Goal: Information Seeking & Learning: Learn about a topic

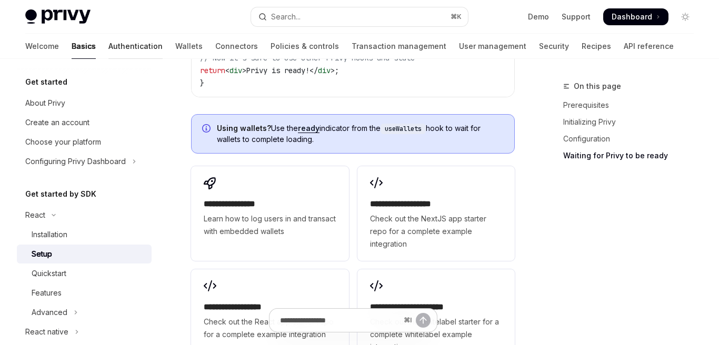
click at [110, 51] on link "Authentication" at bounding box center [135, 46] width 54 height 25
type textarea "*"
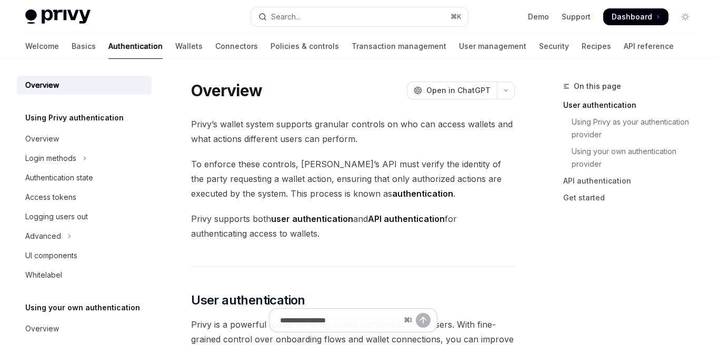
click at [108, 51] on link "Authentication" at bounding box center [135, 46] width 54 height 25
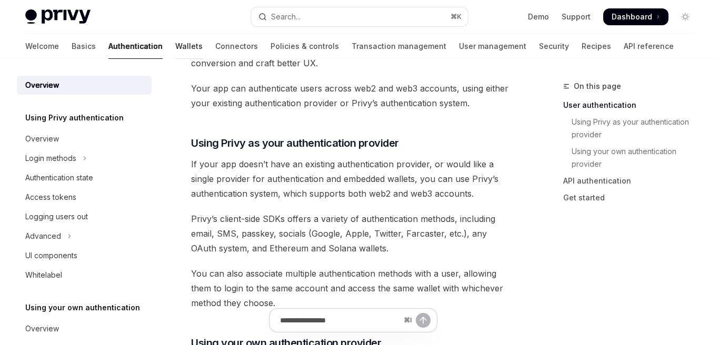
click at [175, 46] on link "Wallets" at bounding box center [188, 46] width 27 height 25
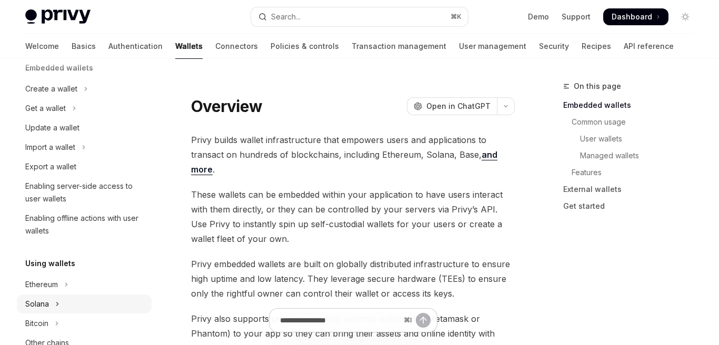
scroll to position [53, 0]
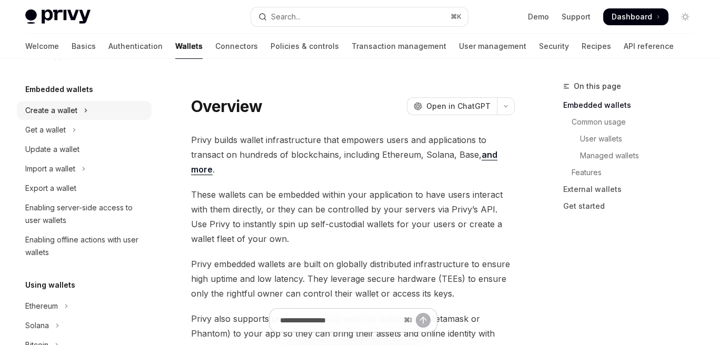
click at [84, 112] on icon "Toggle Create a wallet section" at bounding box center [86, 110] width 4 height 13
type textarea "*"
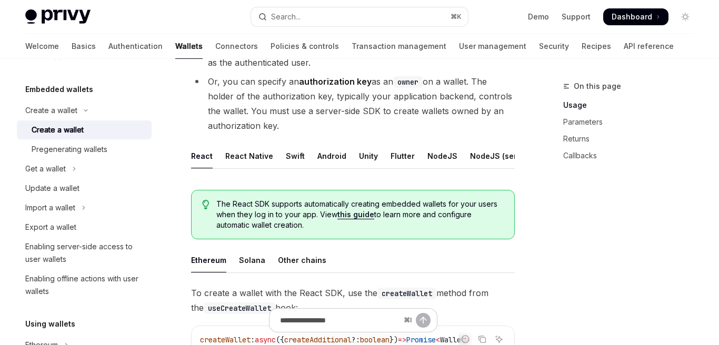
scroll to position [143, 0]
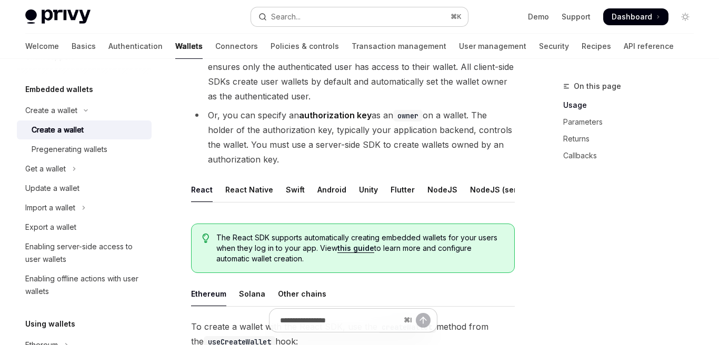
click at [289, 23] on button "Search... ⌘ K" at bounding box center [359, 16] width 217 height 19
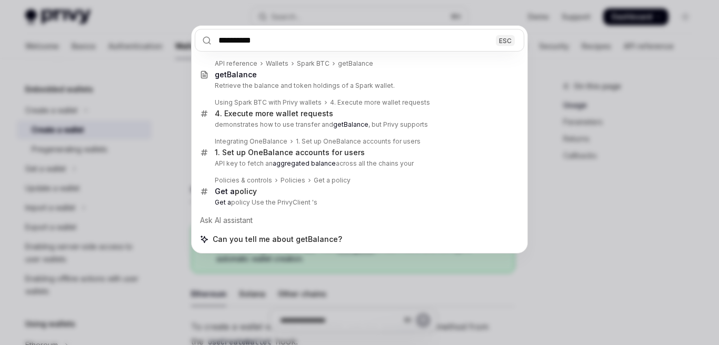
type input "**********"
click at [117, 77] on div "**********" at bounding box center [359, 172] width 719 height 345
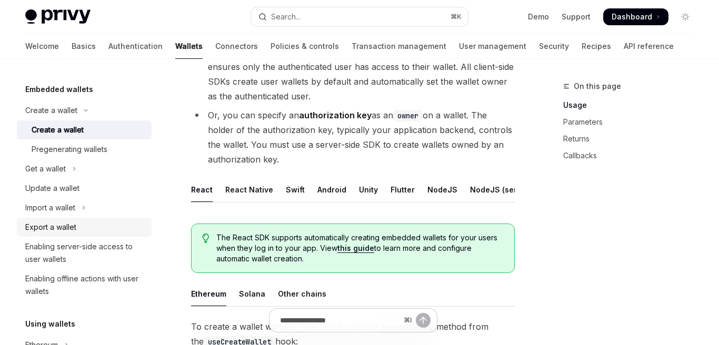
click at [55, 232] on div "Export a wallet" at bounding box center [50, 227] width 51 height 13
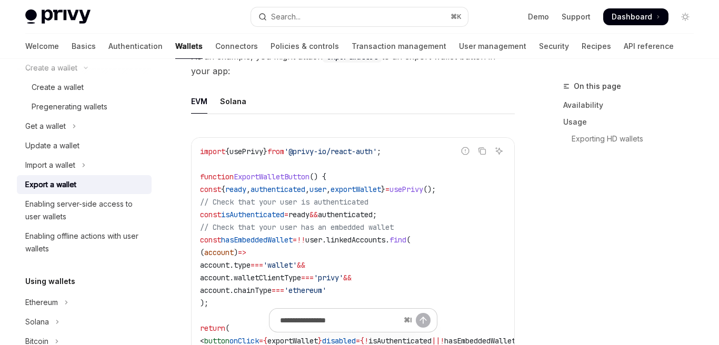
scroll to position [611, 0]
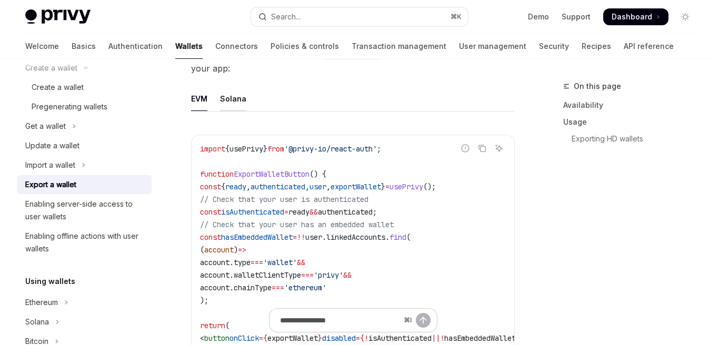
click at [237, 105] on div "Solana" at bounding box center [233, 98] width 26 height 25
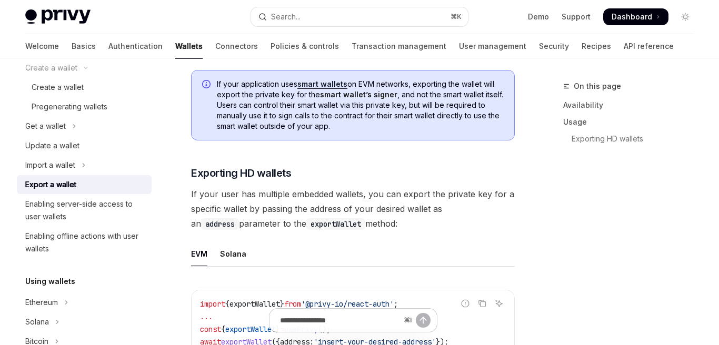
scroll to position [1056, 0]
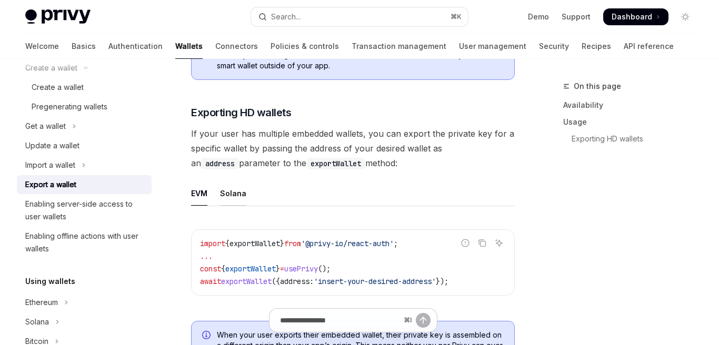
click at [230, 202] on div "Solana" at bounding box center [233, 193] width 26 height 25
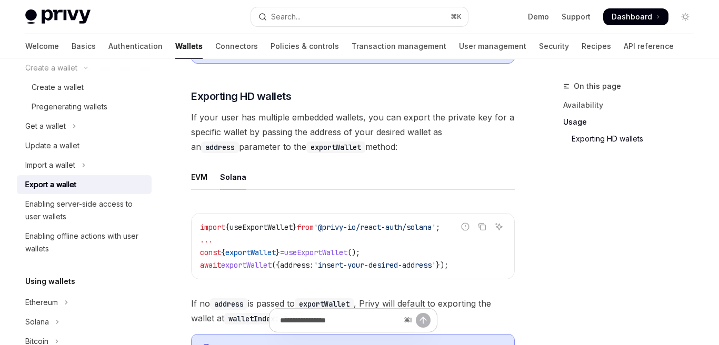
scroll to position [1061, 0]
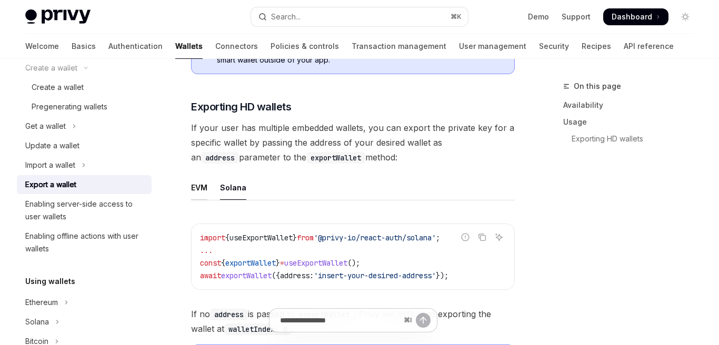
click at [197, 198] on div "EVM" at bounding box center [199, 187] width 16 height 25
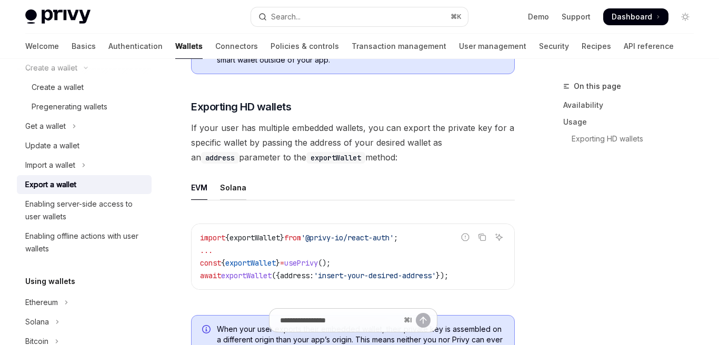
click at [229, 194] on div "Solana" at bounding box center [233, 187] width 26 height 25
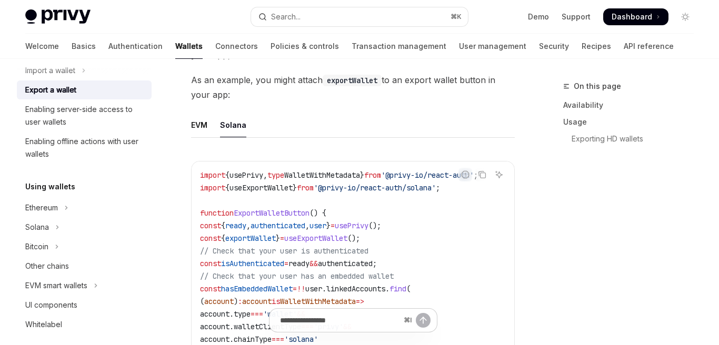
scroll to position [235, 0]
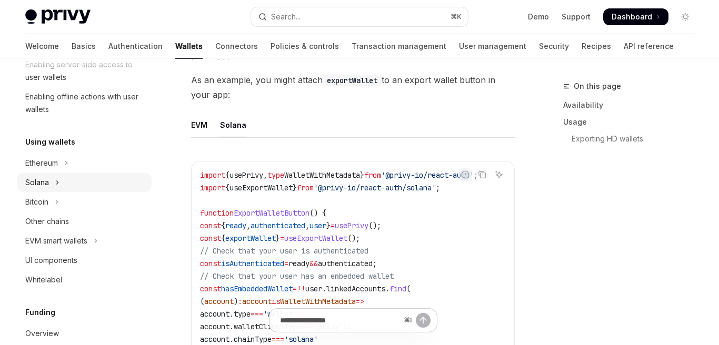
click at [126, 184] on button "Solana" at bounding box center [84, 182] width 135 height 19
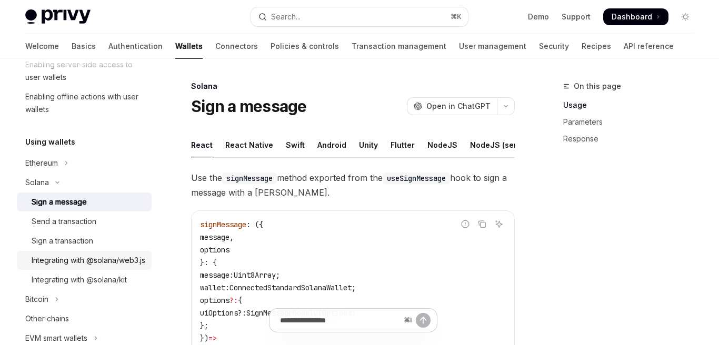
click at [116, 265] on div "Integrating with @solana/web3.js" at bounding box center [89, 260] width 114 height 13
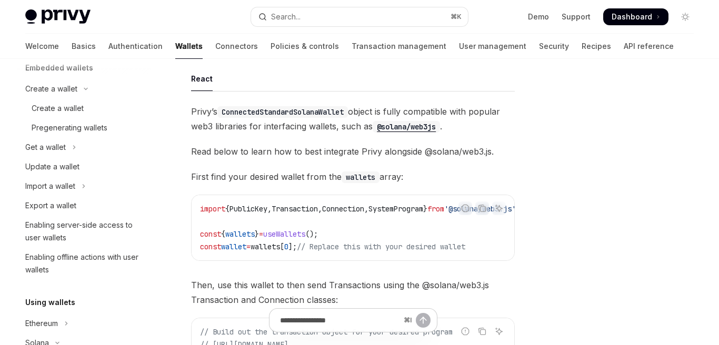
scroll to position [68, 0]
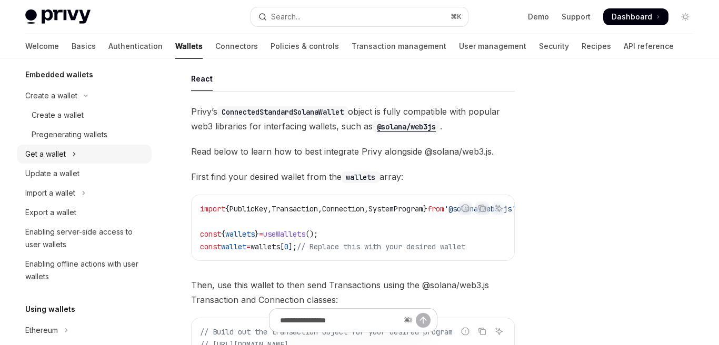
click at [71, 159] on button "Get a wallet" at bounding box center [84, 154] width 135 height 19
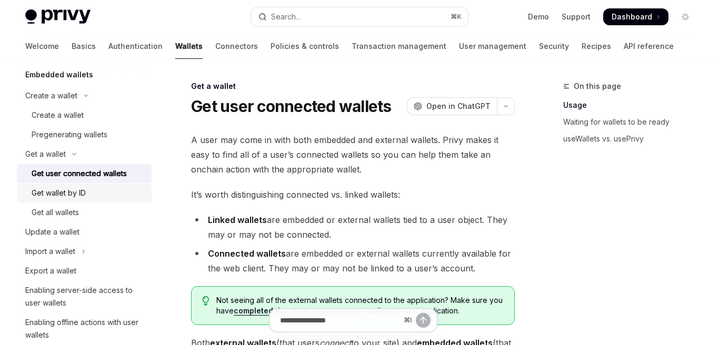
click at [116, 192] on div "Get wallet by ID" at bounding box center [89, 193] width 114 height 13
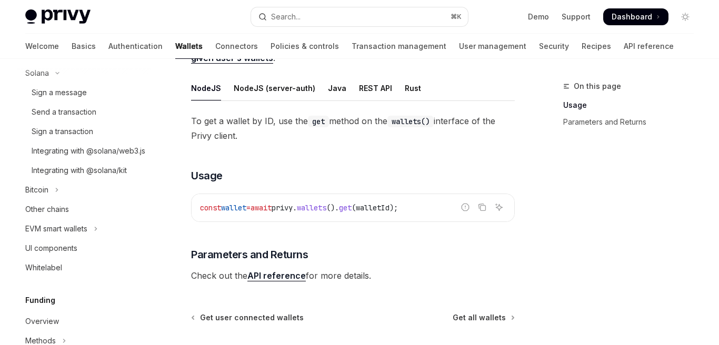
scroll to position [194, 0]
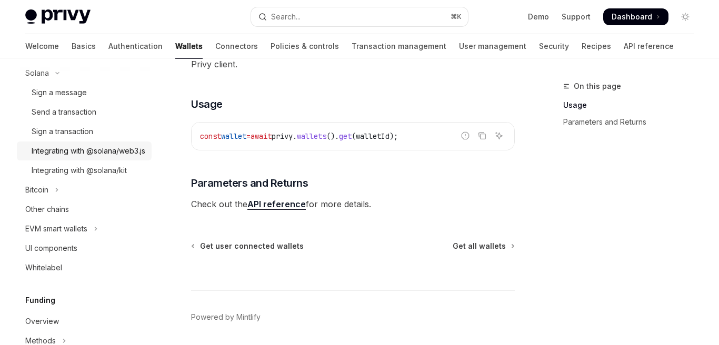
click at [74, 150] on div "Integrating with @solana/web3.js" at bounding box center [89, 151] width 114 height 13
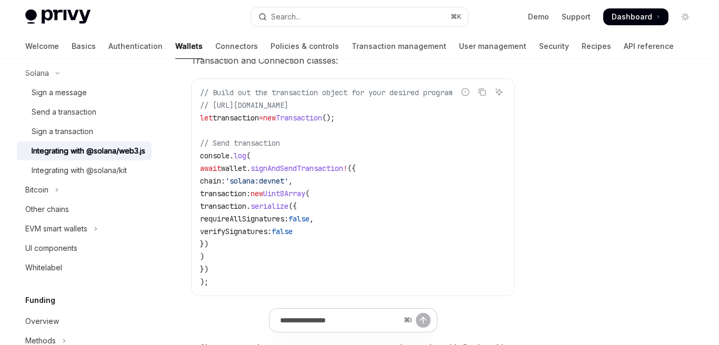
scroll to position [306, 0]
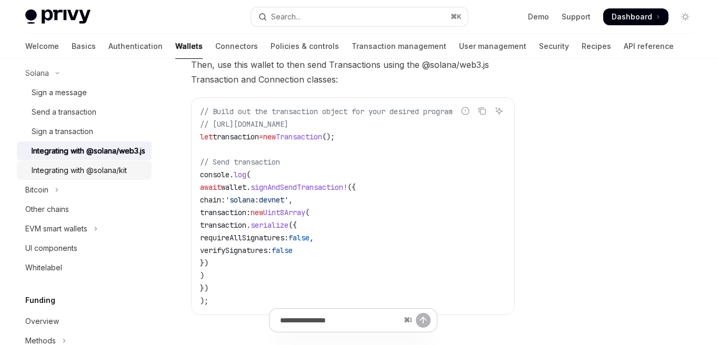
click at [83, 177] on div "Integrating with @solana/kit" at bounding box center [79, 170] width 95 height 13
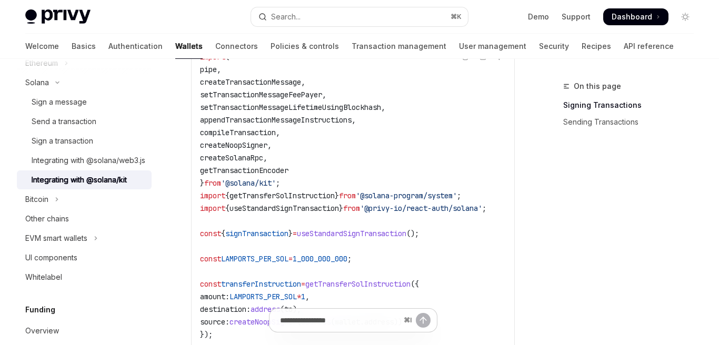
scroll to position [290, 0]
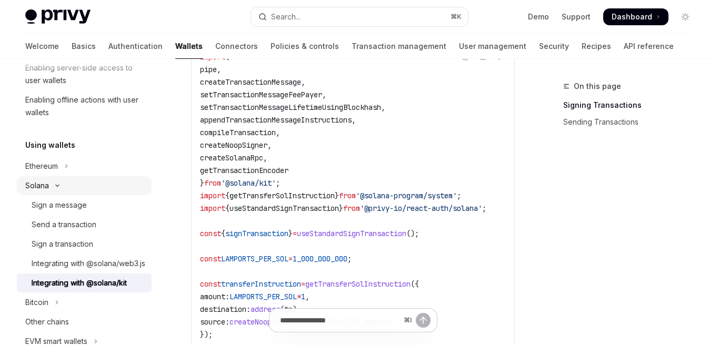
click at [111, 188] on button "Solana" at bounding box center [84, 185] width 135 height 19
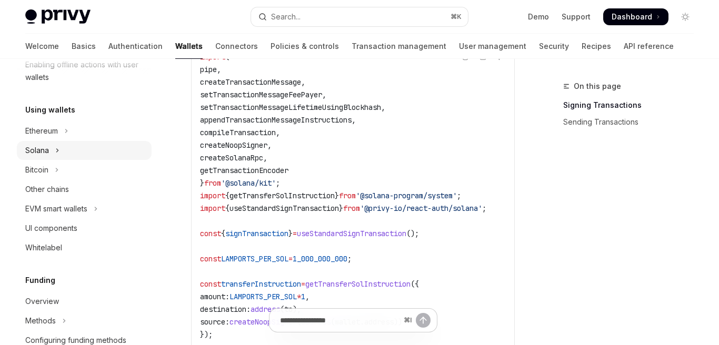
scroll to position [329, 0]
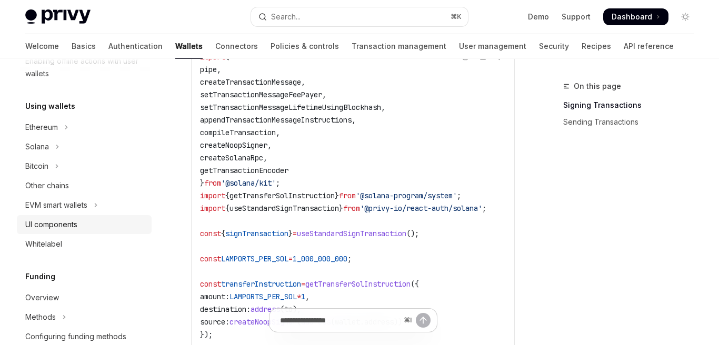
click at [100, 226] on div "UI components" at bounding box center [85, 224] width 120 height 13
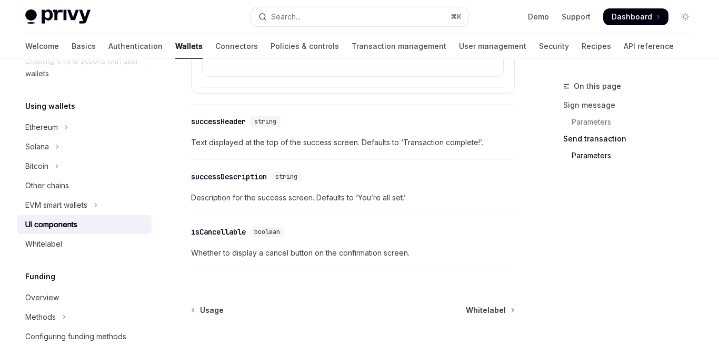
scroll to position [1995, 0]
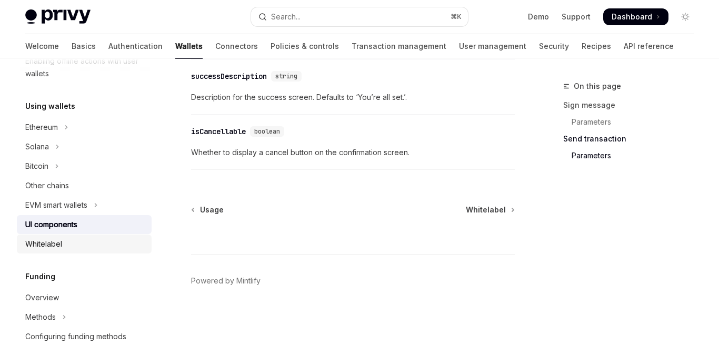
click at [120, 240] on div "Whitelabel" at bounding box center [85, 244] width 120 height 13
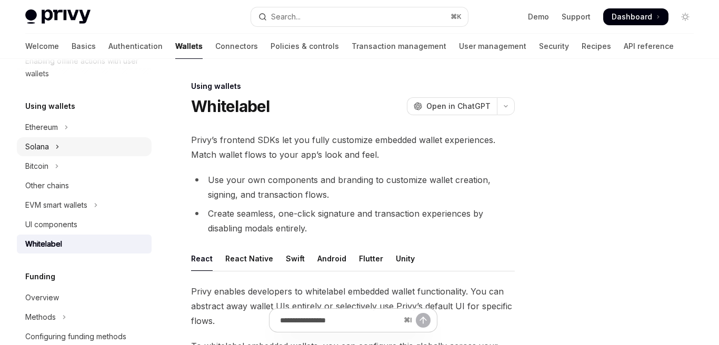
click at [116, 152] on button "Solana" at bounding box center [84, 146] width 135 height 19
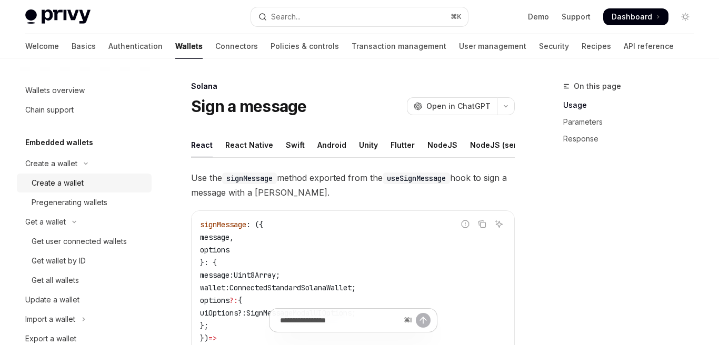
click at [62, 181] on div "Create a wallet" at bounding box center [58, 183] width 52 height 13
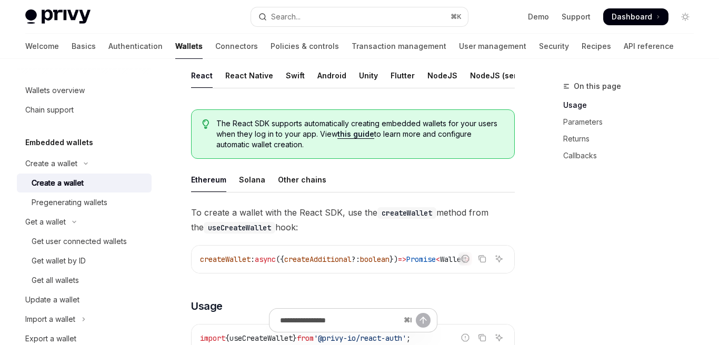
scroll to position [272, 0]
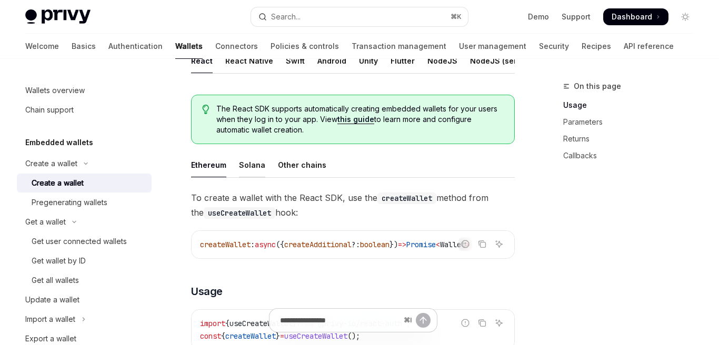
click at [248, 160] on div "Solana" at bounding box center [252, 165] width 26 height 25
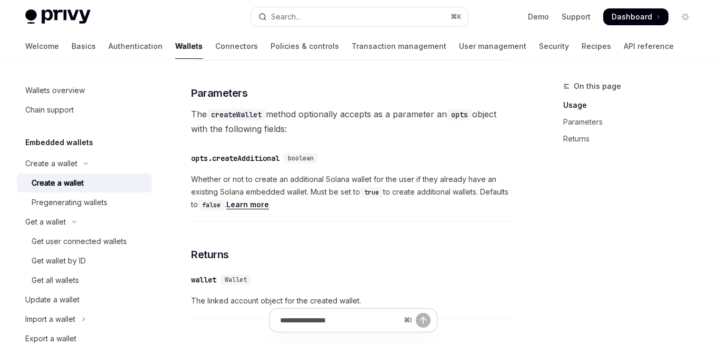
scroll to position [527, 0]
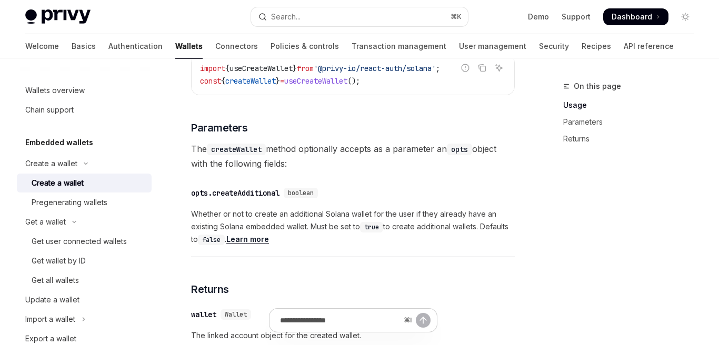
click at [259, 244] on link "Learn more" at bounding box center [247, 239] width 43 height 9
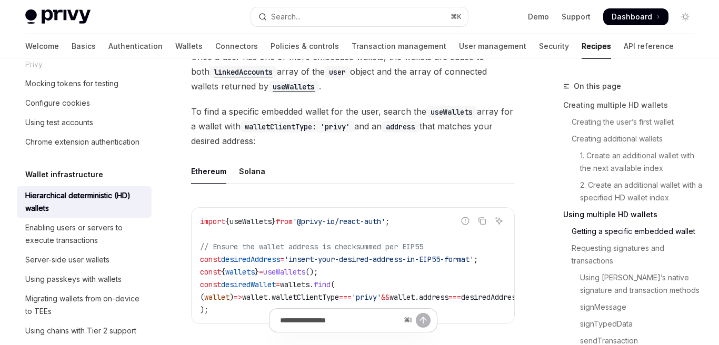
scroll to position [1412, 0]
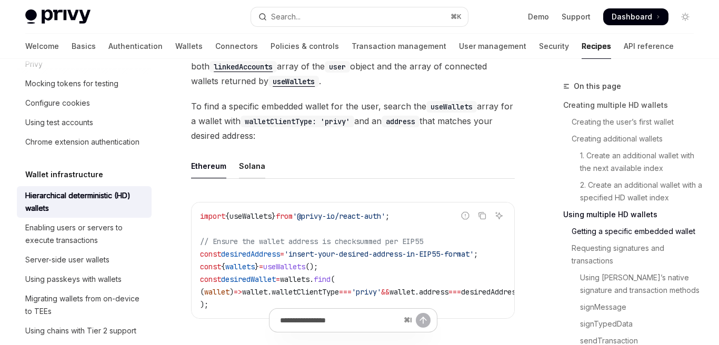
click at [252, 168] on div "Solana" at bounding box center [252, 166] width 26 height 25
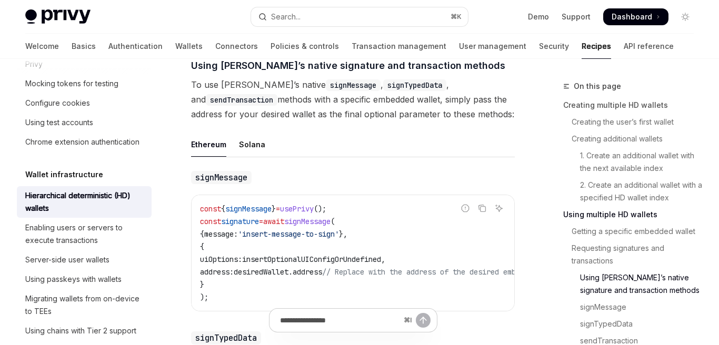
scroll to position [1881, 0]
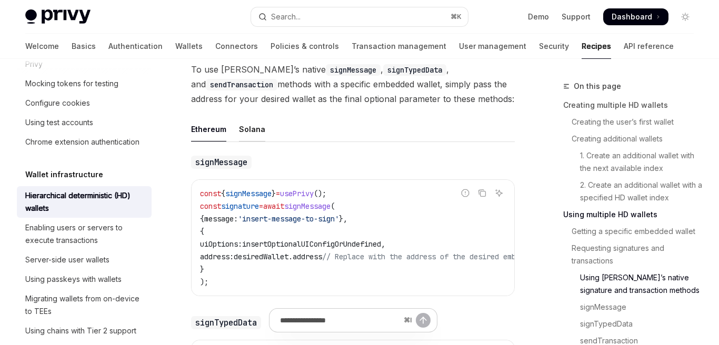
click at [250, 138] on div "Solana" at bounding box center [252, 129] width 26 height 25
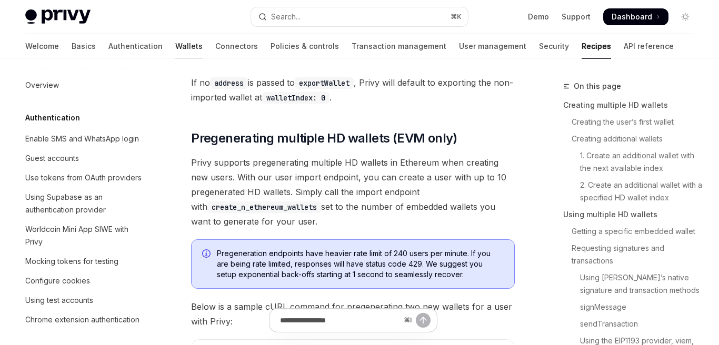
click at [175, 50] on link "Wallets" at bounding box center [188, 46] width 27 height 25
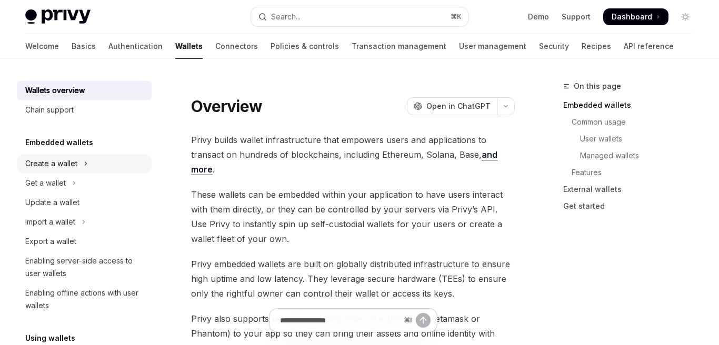
click at [89, 165] on button "Create a wallet" at bounding box center [84, 163] width 135 height 19
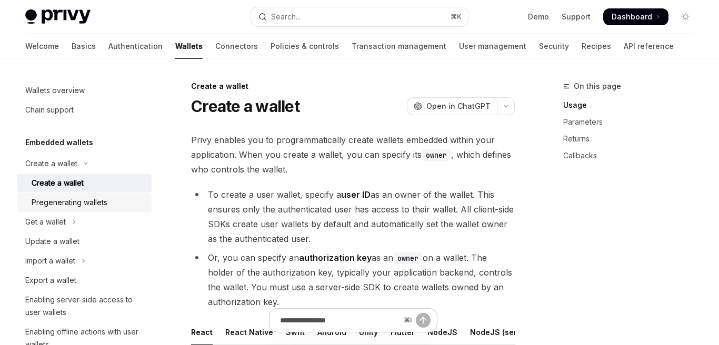
click at [79, 200] on div "Pregenerating wallets" at bounding box center [70, 202] width 76 height 13
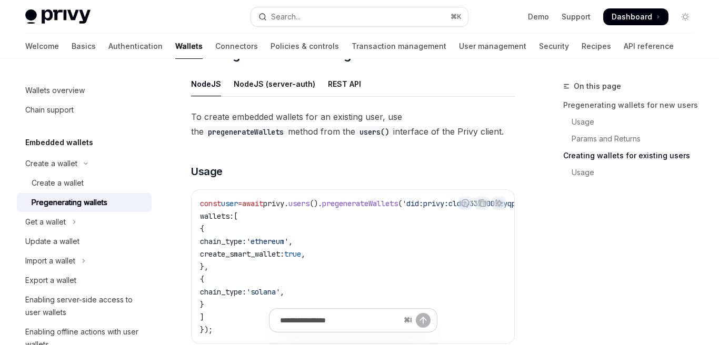
scroll to position [557, 0]
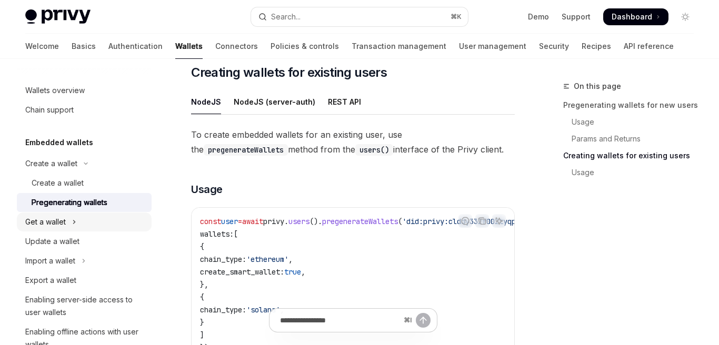
click at [126, 222] on button "Get a wallet" at bounding box center [84, 222] width 135 height 19
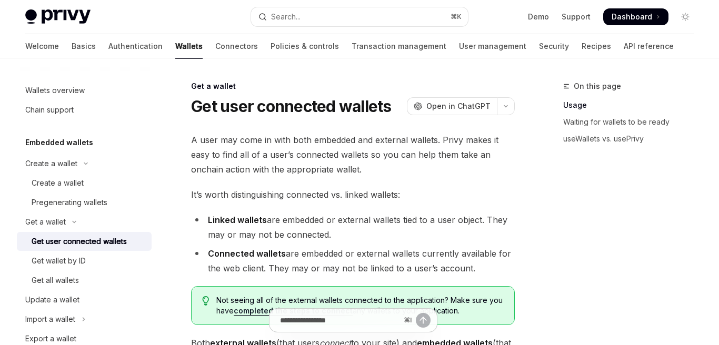
click at [126, 247] on div "Get user connected wallets" at bounding box center [79, 241] width 95 height 13
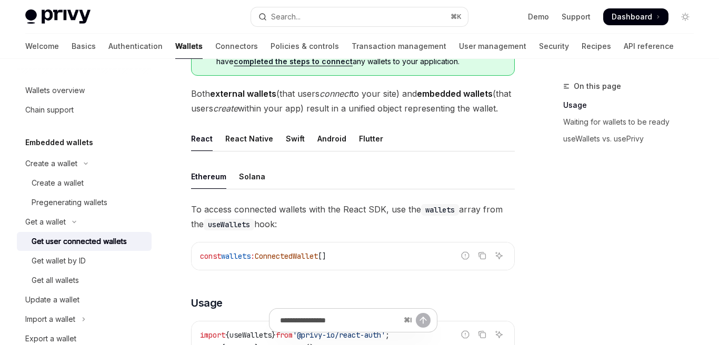
scroll to position [258, 0]
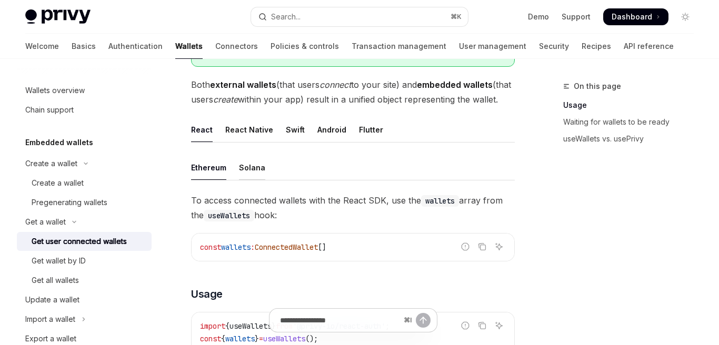
click at [252, 180] on div "Solana" at bounding box center [252, 167] width 26 height 25
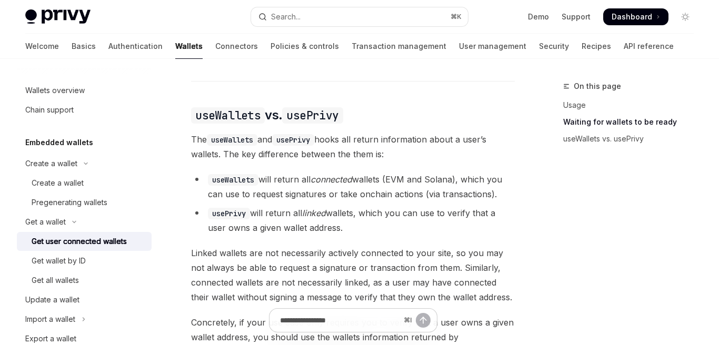
scroll to position [917, 0]
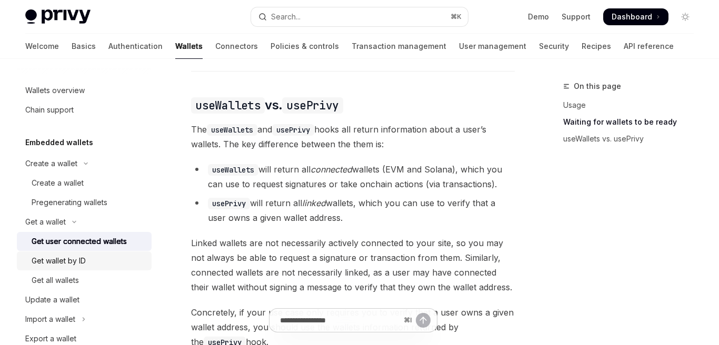
click at [134, 263] on div "Get wallet by ID" at bounding box center [89, 261] width 114 height 13
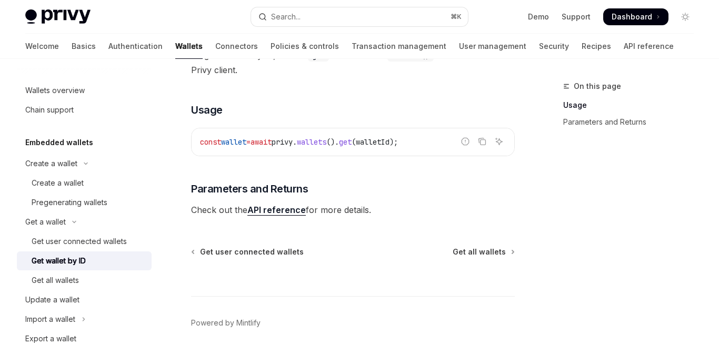
scroll to position [230, 0]
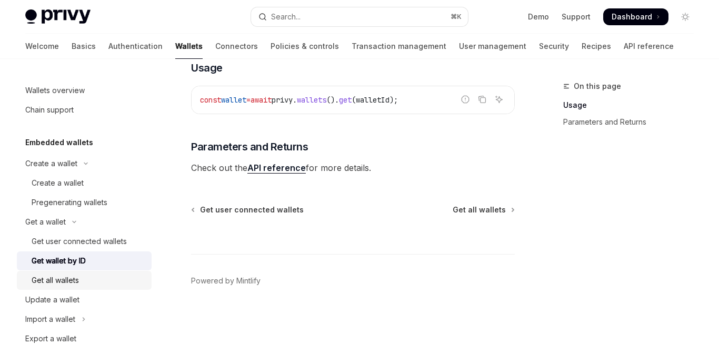
click at [89, 279] on div "Get all wallets" at bounding box center [89, 280] width 114 height 13
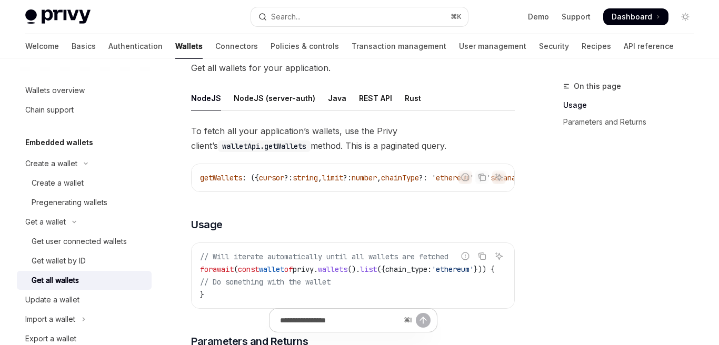
scroll to position [60, 0]
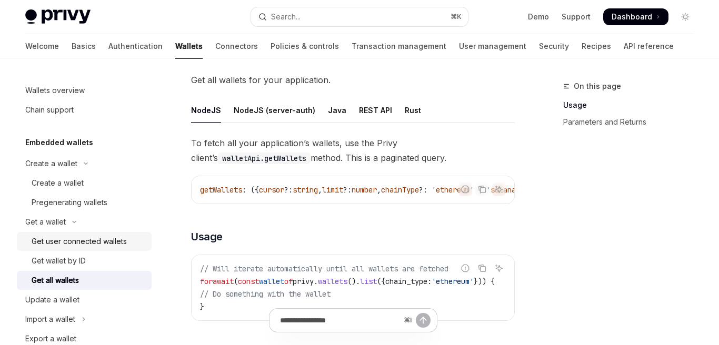
click at [118, 237] on div "Get user connected wallets" at bounding box center [79, 241] width 95 height 13
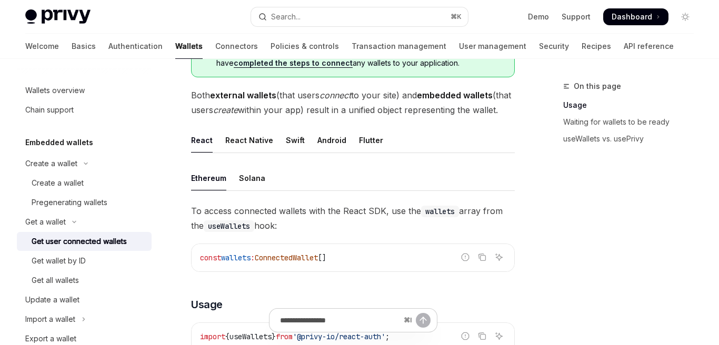
scroll to position [274, 0]
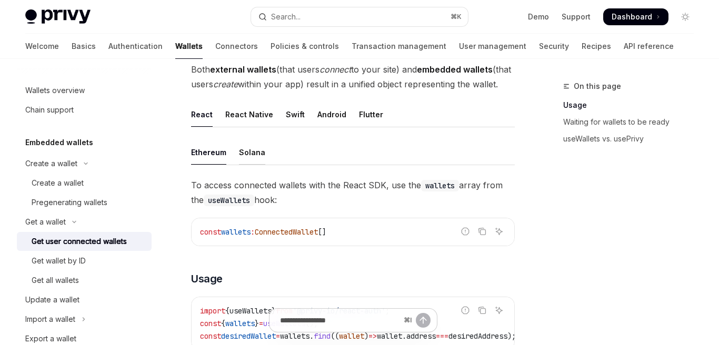
click at [254, 165] on div "Solana" at bounding box center [252, 152] width 26 height 25
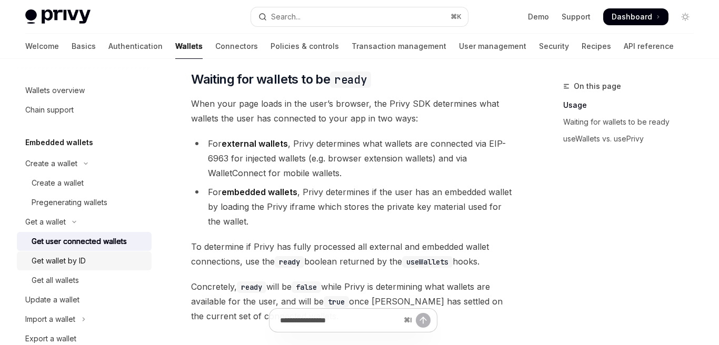
scroll to position [64, 0]
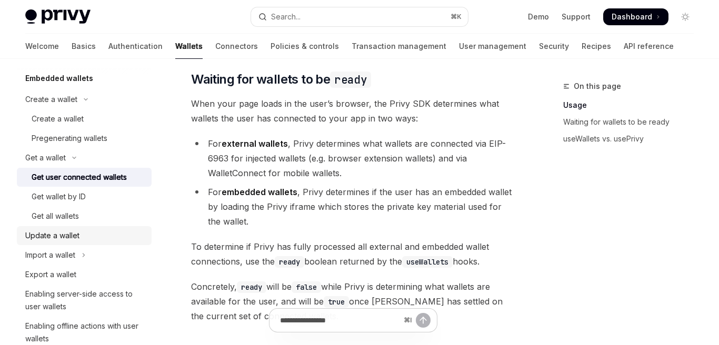
click at [104, 233] on div "Update a wallet" at bounding box center [85, 235] width 120 height 13
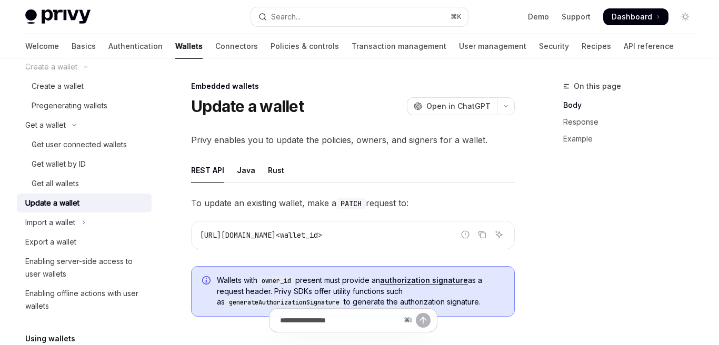
scroll to position [115, 0]
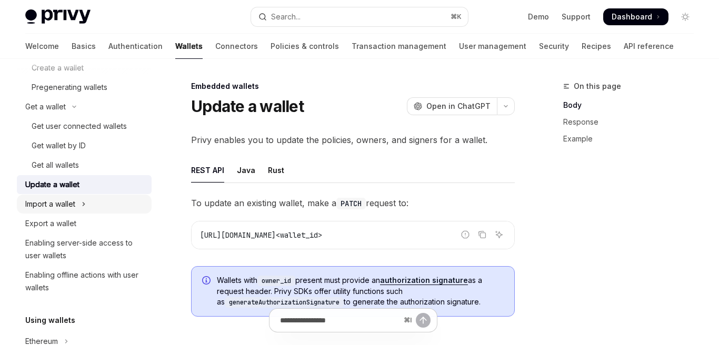
click at [125, 202] on button "Import a wallet" at bounding box center [84, 204] width 135 height 19
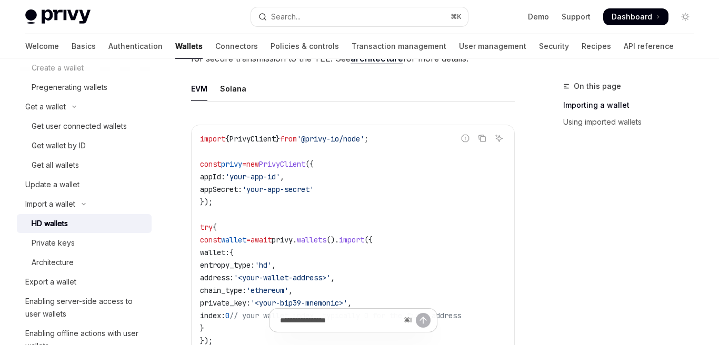
scroll to position [331, 0]
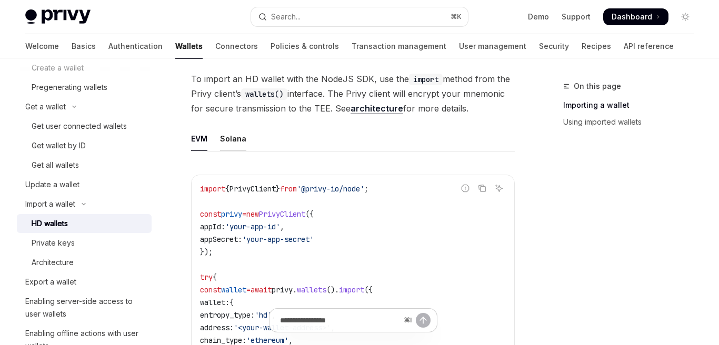
click at [233, 139] on div "Solana" at bounding box center [233, 138] width 26 height 25
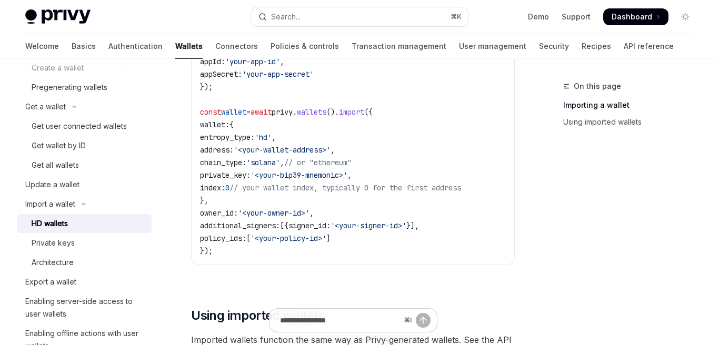
scroll to position [965, 0]
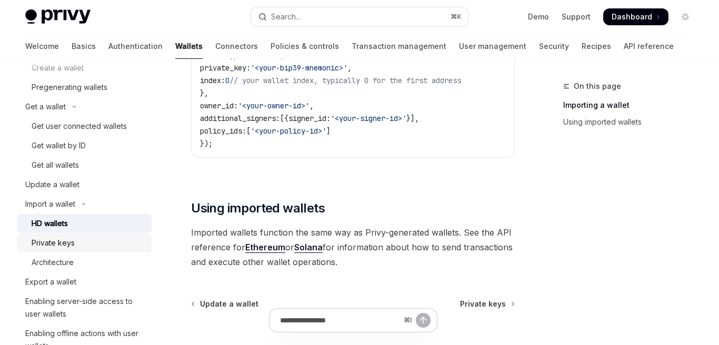
click at [119, 240] on div "Private keys" at bounding box center [89, 243] width 114 height 13
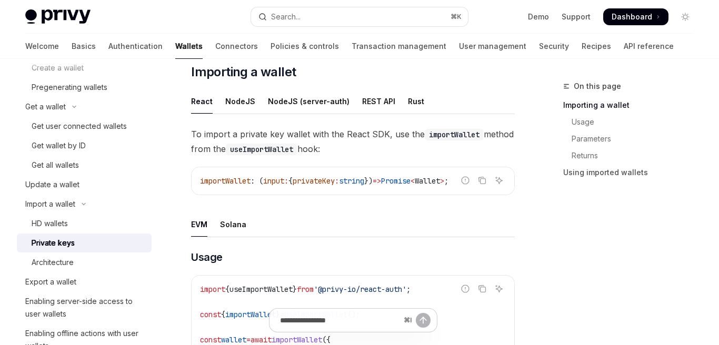
scroll to position [198, 0]
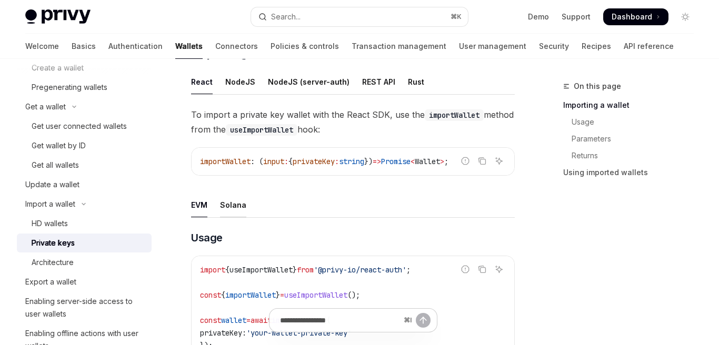
click at [223, 203] on div "Solana" at bounding box center [233, 205] width 26 height 25
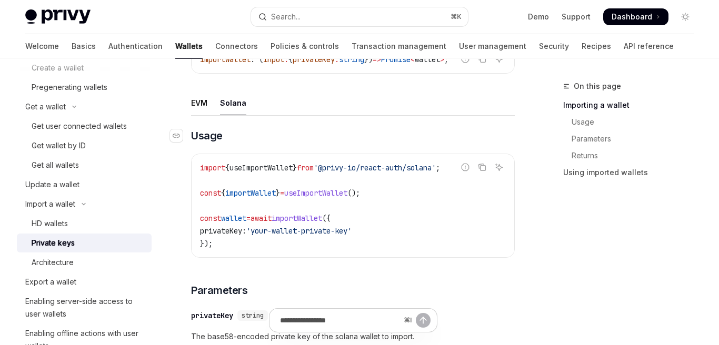
scroll to position [297, 0]
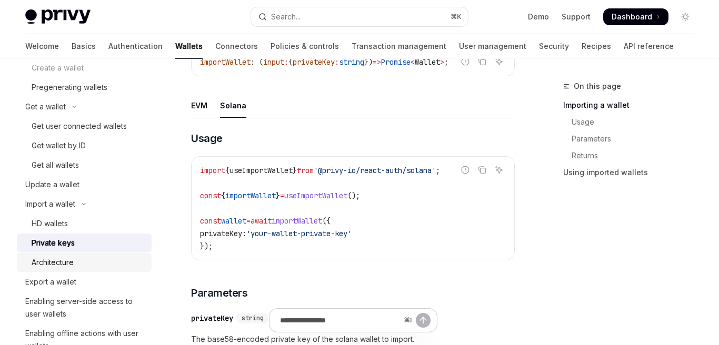
click at [104, 262] on div "Architecture" at bounding box center [89, 262] width 114 height 13
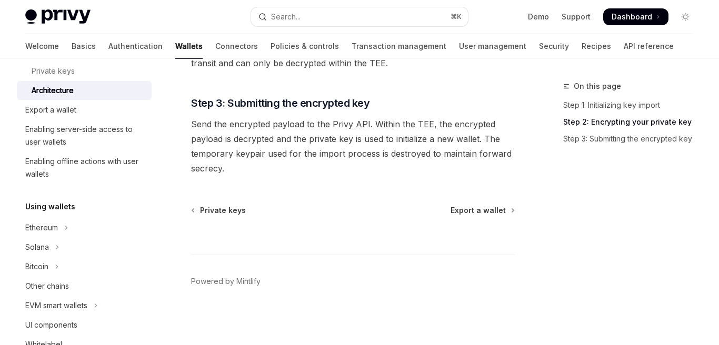
scroll to position [313, 0]
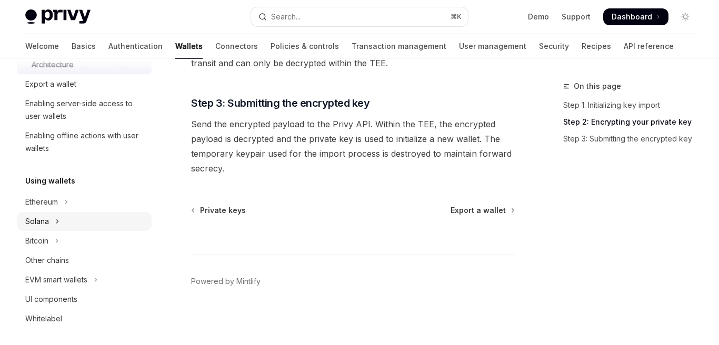
click at [119, 225] on button "Solana" at bounding box center [84, 221] width 135 height 19
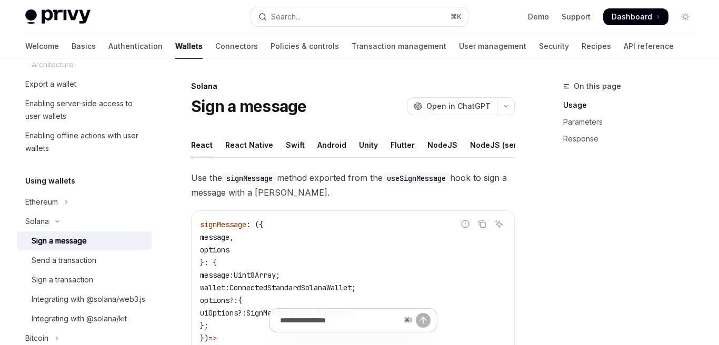
click at [114, 240] on div "Sign a message" at bounding box center [89, 241] width 114 height 13
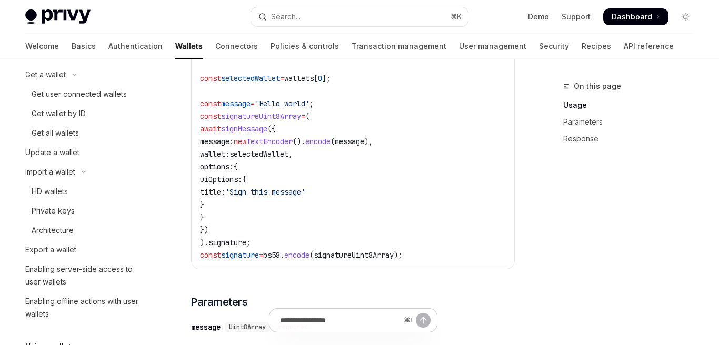
scroll to position [133, 0]
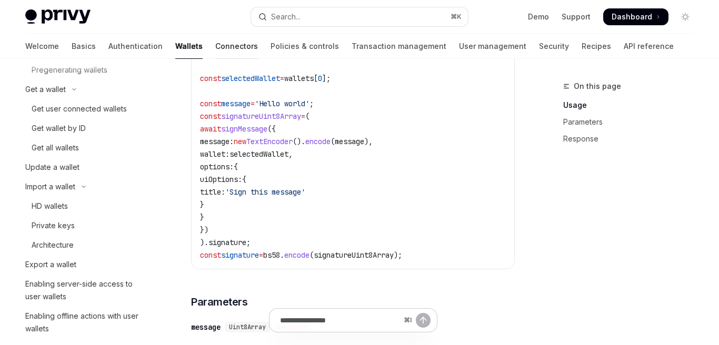
click at [215, 50] on link "Connectors" at bounding box center [236, 46] width 43 height 25
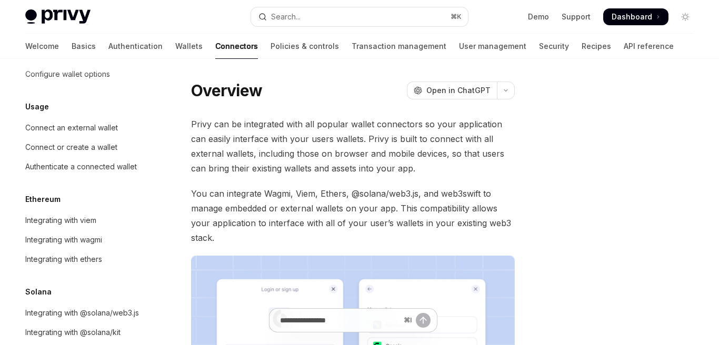
scroll to position [102, 0]
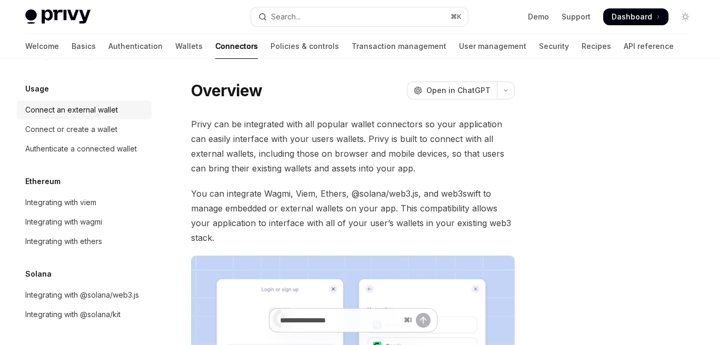
click at [113, 106] on div "Connect an external wallet" at bounding box center [71, 110] width 93 height 13
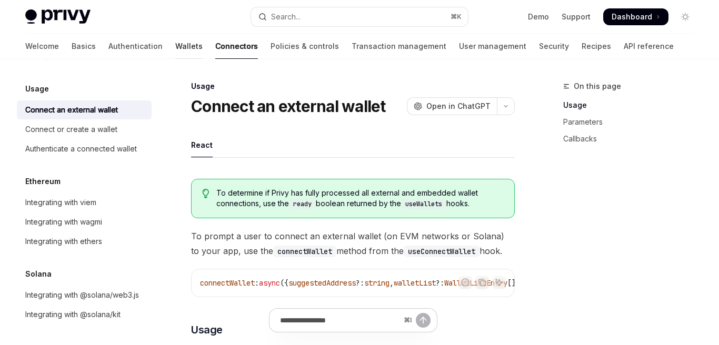
click at [175, 49] on link "Wallets" at bounding box center [188, 46] width 27 height 25
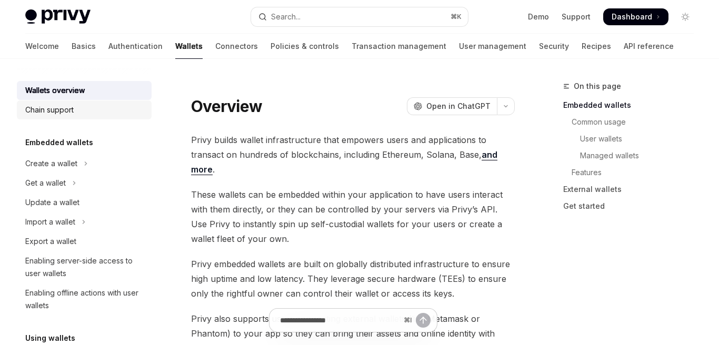
click at [123, 108] on div "Chain support" at bounding box center [85, 110] width 120 height 13
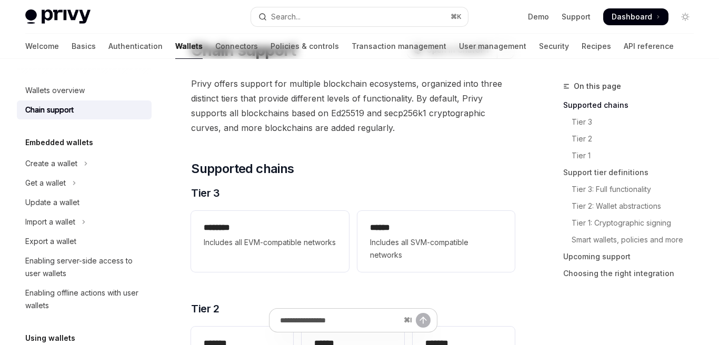
scroll to position [62, 0]
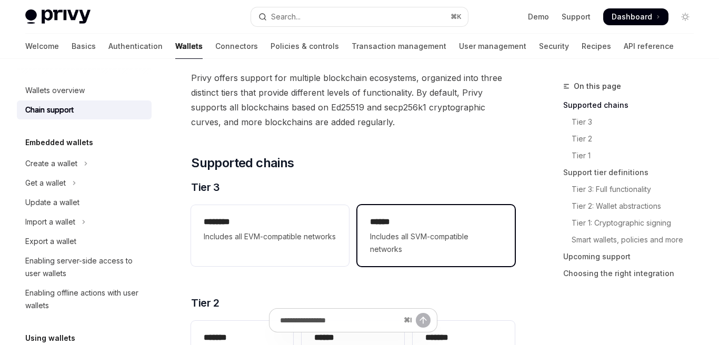
click at [395, 234] on span "Includes all SVM-compatible networks" at bounding box center [436, 242] width 132 height 25
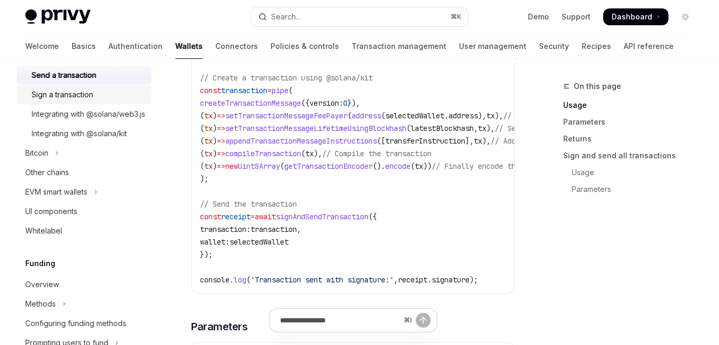
scroll to position [361, 0]
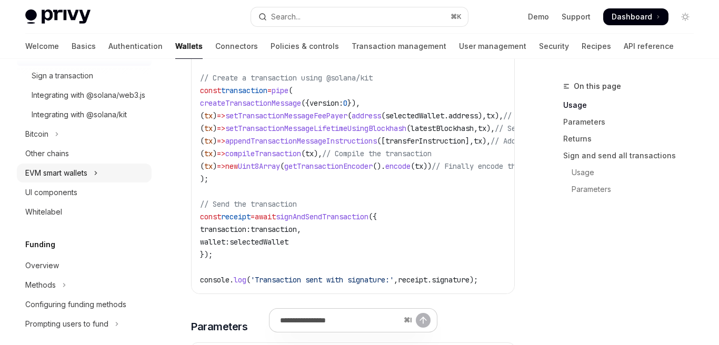
click at [116, 183] on button "EVM smart wallets" at bounding box center [84, 173] width 135 height 19
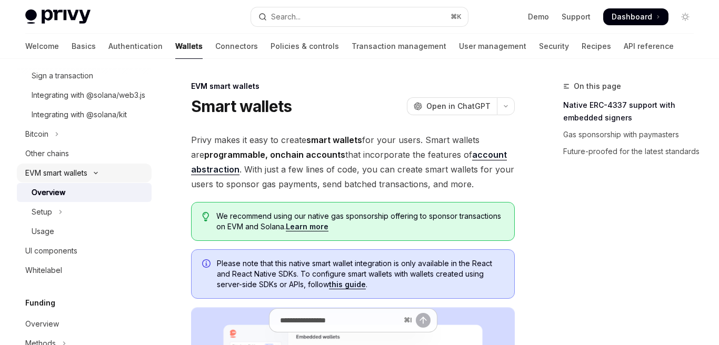
click at [116, 183] on button "EVM smart wallets" at bounding box center [84, 173] width 135 height 19
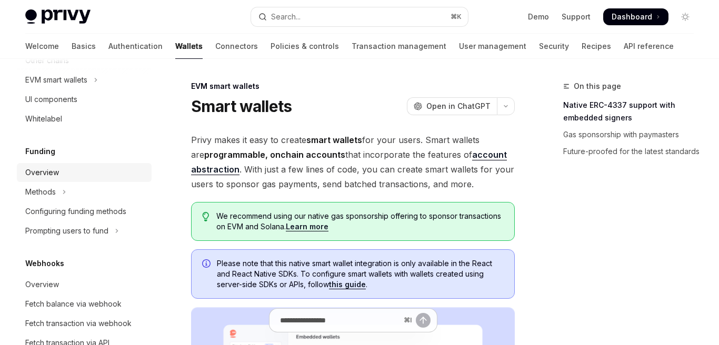
scroll to position [495, 0]
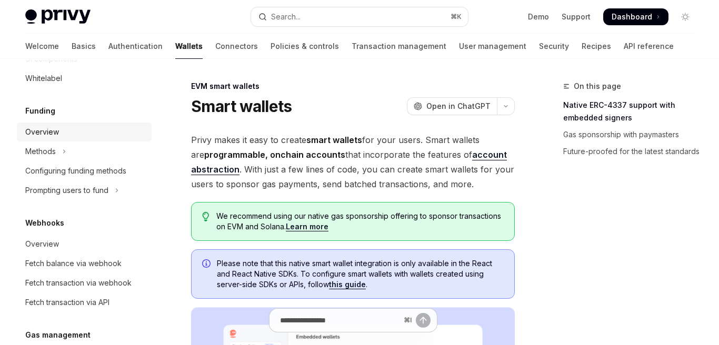
click at [118, 142] on link "Overview" at bounding box center [84, 132] width 135 height 19
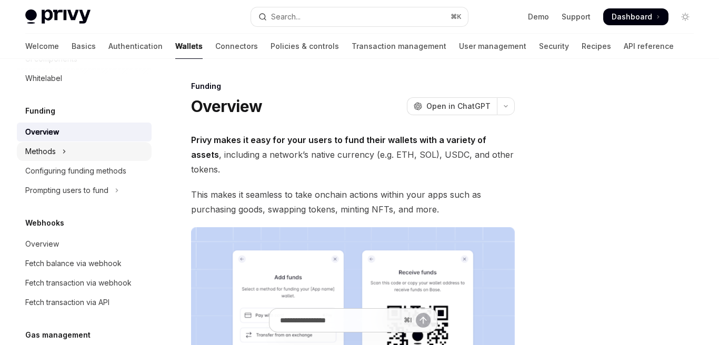
click at [127, 161] on button "Methods" at bounding box center [84, 151] width 135 height 19
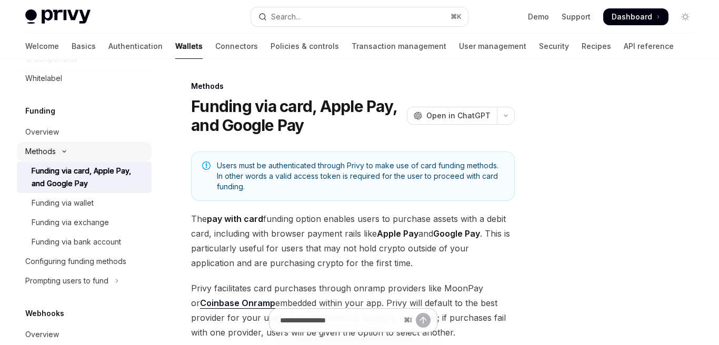
click at [127, 161] on button "Methods" at bounding box center [84, 151] width 135 height 19
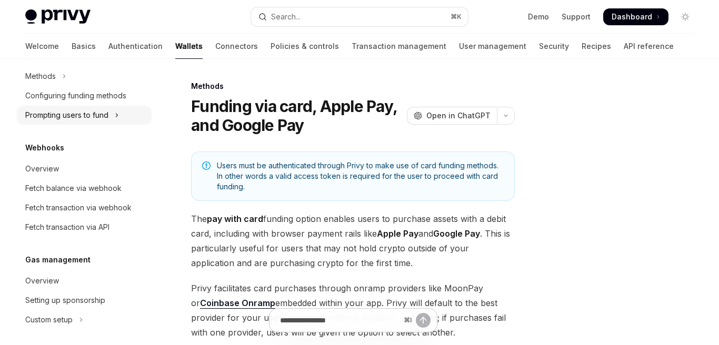
scroll to position [601, 0]
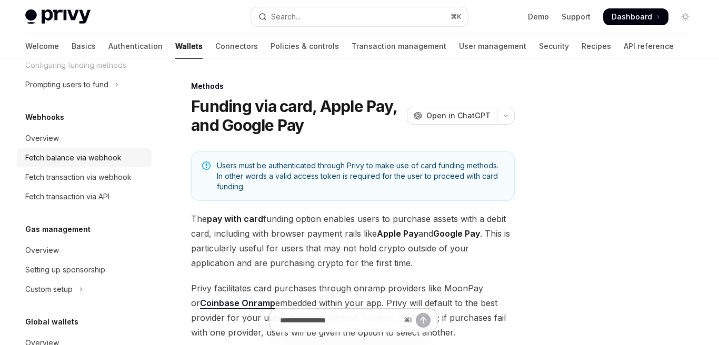
click at [122, 164] on div "Fetch balance via webhook" at bounding box center [85, 158] width 120 height 13
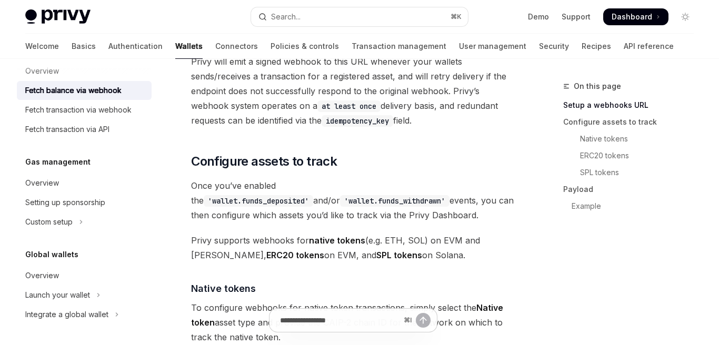
scroll to position [458, 0]
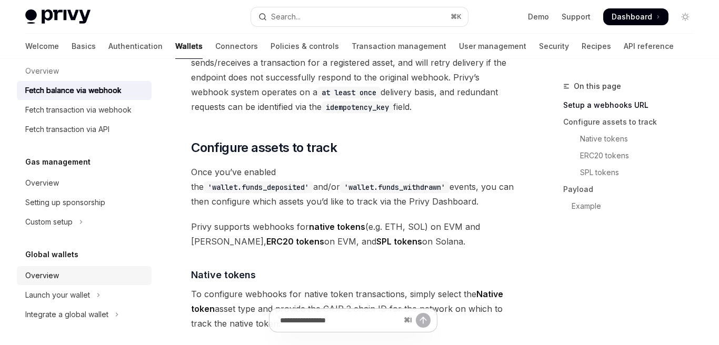
click at [96, 273] on div "Overview" at bounding box center [85, 275] width 120 height 13
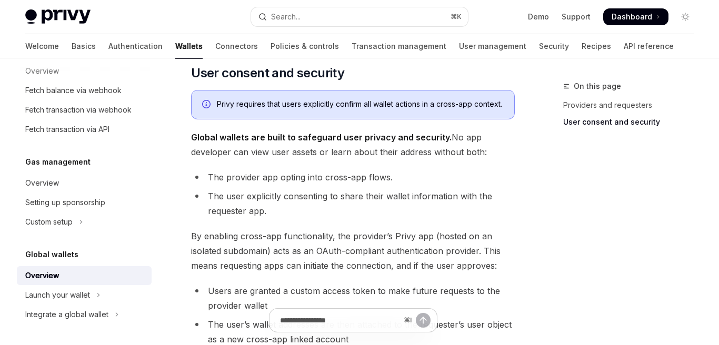
scroll to position [732, 0]
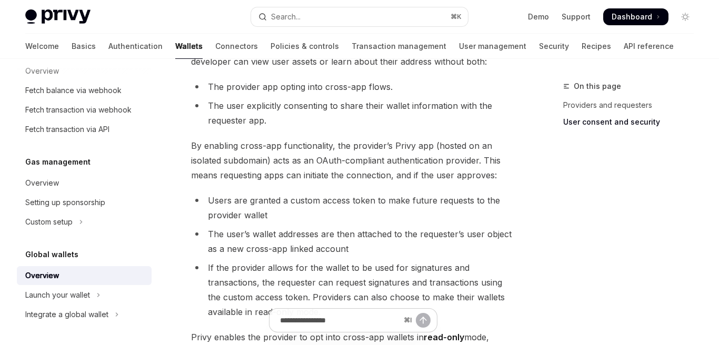
click at [166, 174] on div "Wallets overview Chain support Embedded wallets Create a wallet Get a wallet Up…" at bounding box center [93, 202] width 152 height 286
click at [581, 47] on link "Recipes" at bounding box center [595, 46] width 29 height 25
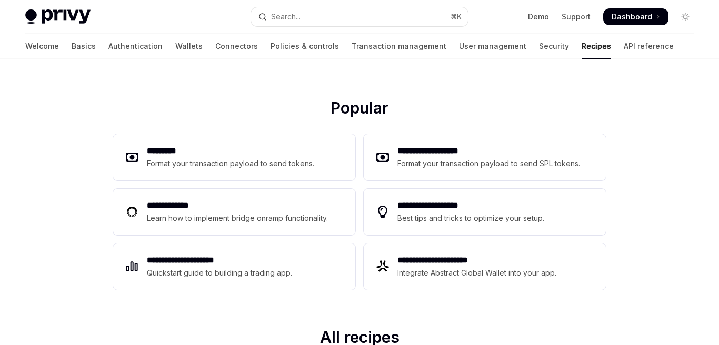
scroll to position [135, 0]
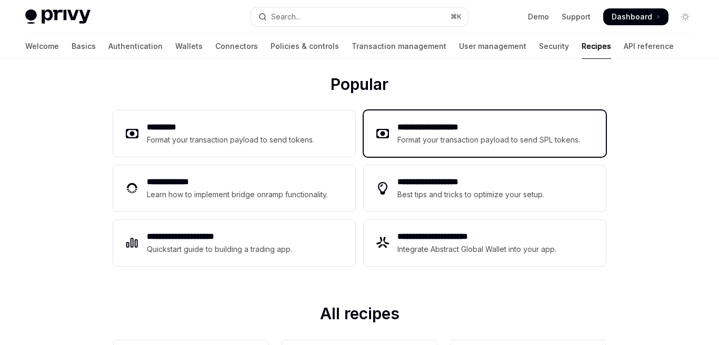
click at [433, 148] on div "**********" at bounding box center [485, 133] width 242 height 46
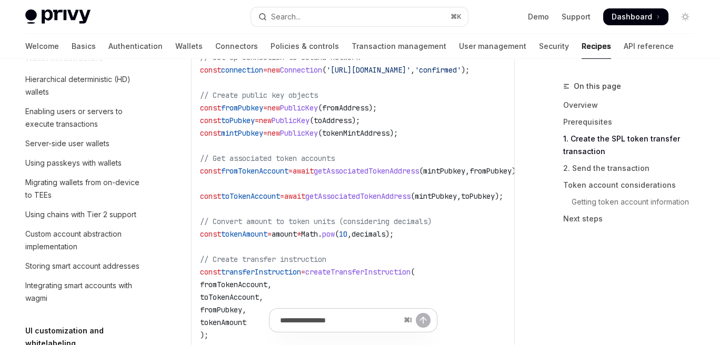
scroll to position [332, 0]
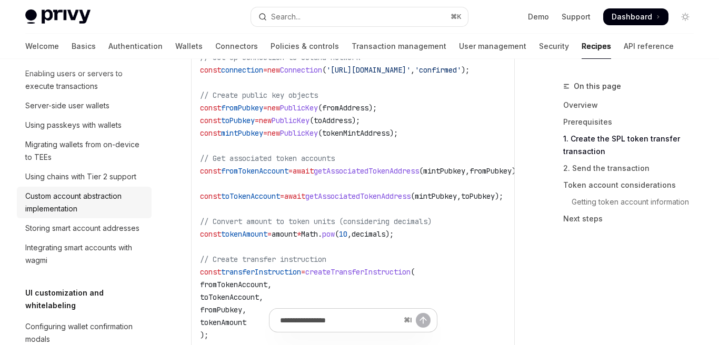
click at [99, 209] on div "Custom account abstraction implementation" at bounding box center [85, 202] width 120 height 25
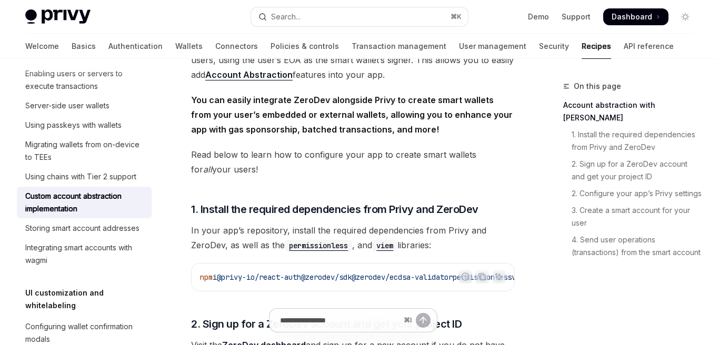
scroll to position [159, 0]
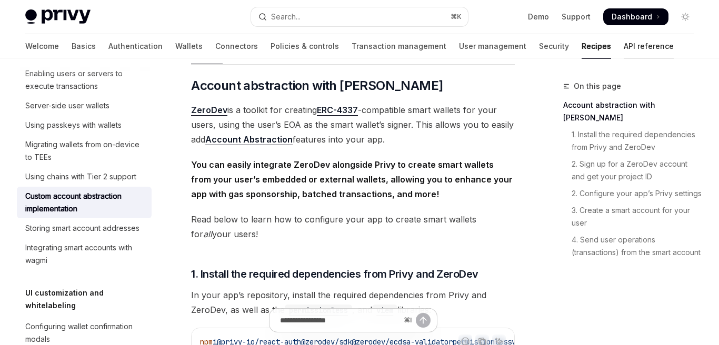
click at [624, 43] on link "API reference" at bounding box center [649, 46] width 50 height 25
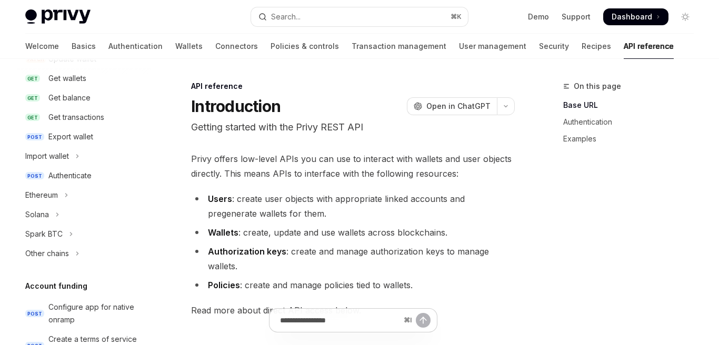
scroll to position [193, 0]
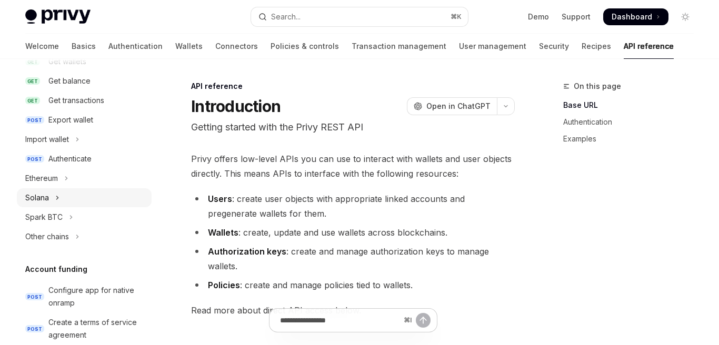
click at [128, 194] on button "Solana" at bounding box center [84, 197] width 135 height 19
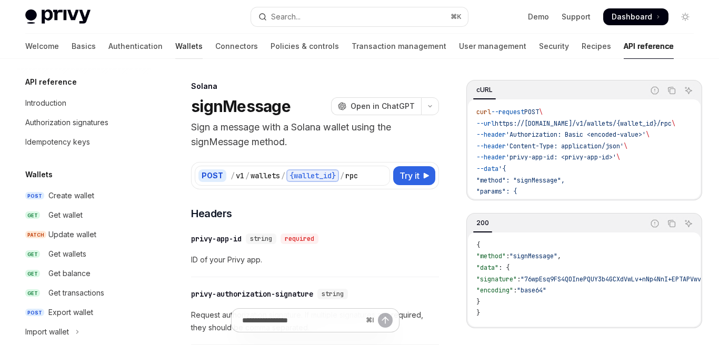
click at [175, 45] on link "Wallets" at bounding box center [188, 46] width 27 height 25
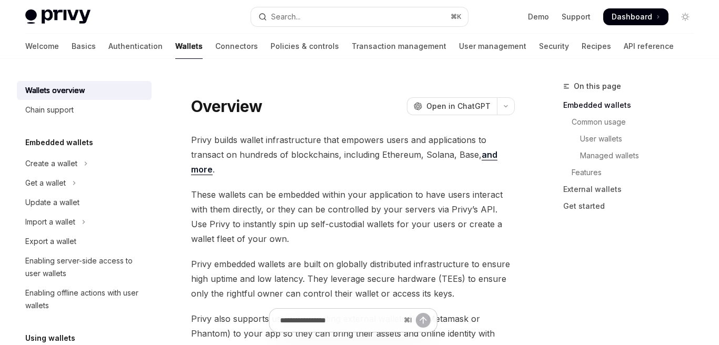
click at [237, 208] on span "These wallets can be embedded within your application to have users interact wi…" at bounding box center [353, 216] width 324 height 59
click at [69, 219] on div "Import a wallet" at bounding box center [50, 222] width 50 height 13
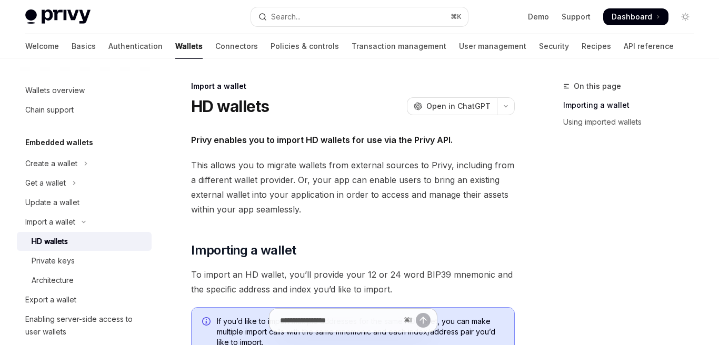
click at [91, 246] on div "HD wallets" at bounding box center [89, 241] width 114 height 13
click at [91, 264] on div "Private keys" at bounding box center [89, 261] width 114 height 13
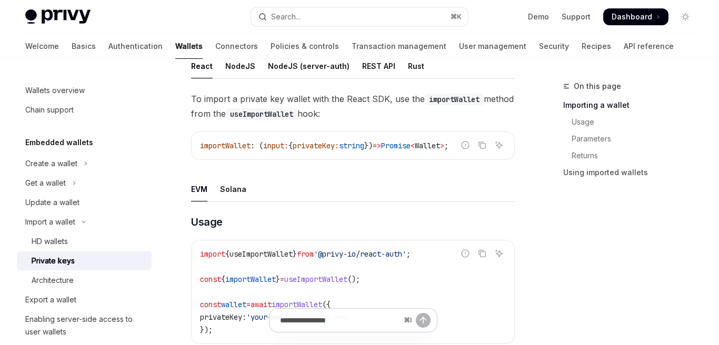
scroll to position [234, 0]
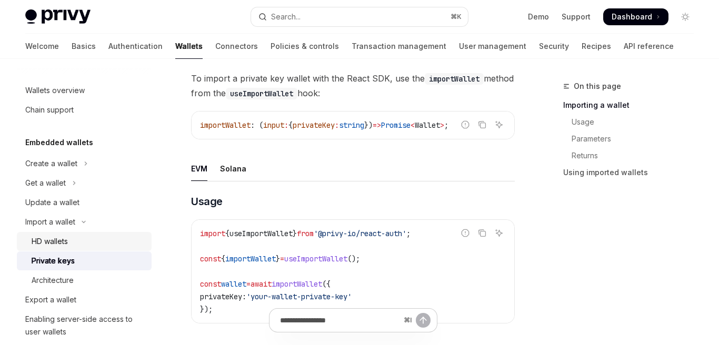
click at [119, 236] on div "HD wallets" at bounding box center [89, 241] width 114 height 13
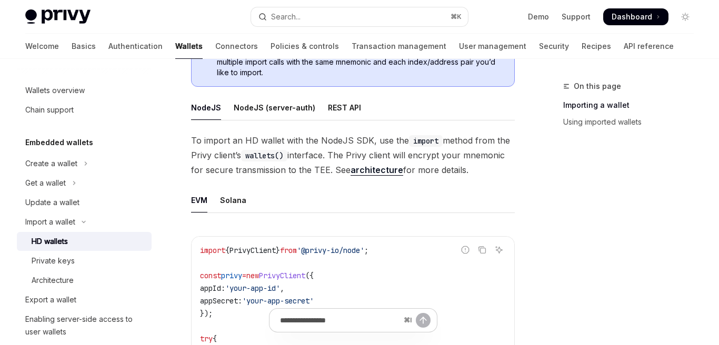
scroll to position [358, 0]
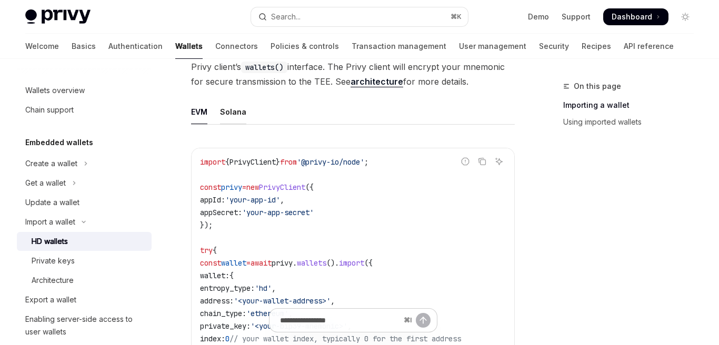
click at [236, 113] on div "Solana" at bounding box center [233, 111] width 26 height 25
click at [74, 280] on div "Architecture" at bounding box center [53, 280] width 42 height 13
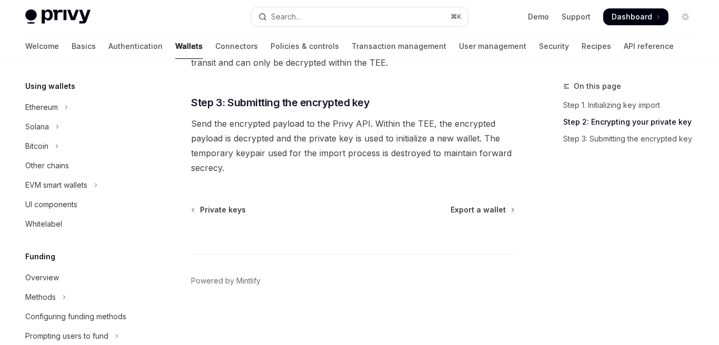
scroll to position [395, 0]
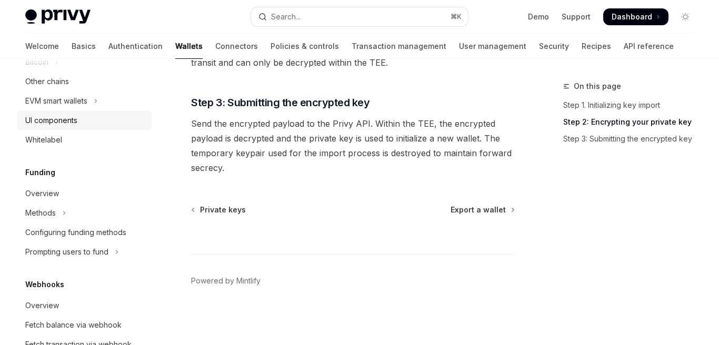
click at [123, 123] on div "UI components" at bounding box center [85, 120] width 120 height 13
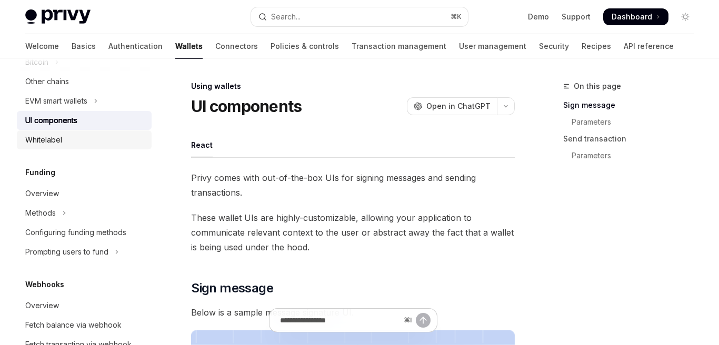
click at [118, 140] on div "Whitelabel" at bounding box center [85, 140] width 120 height 13
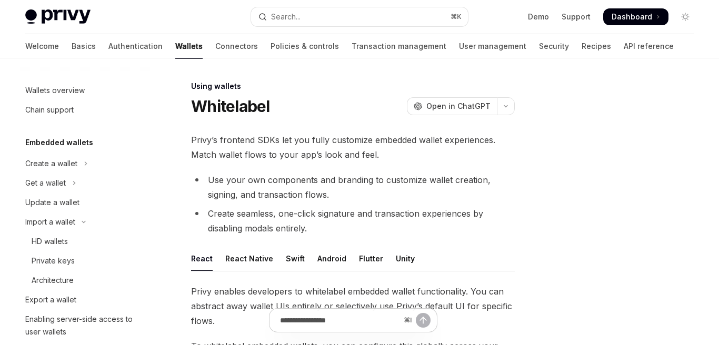
click at [175, 48] on link "Wallets" at bounding box center [188, 46] width 27 height 25
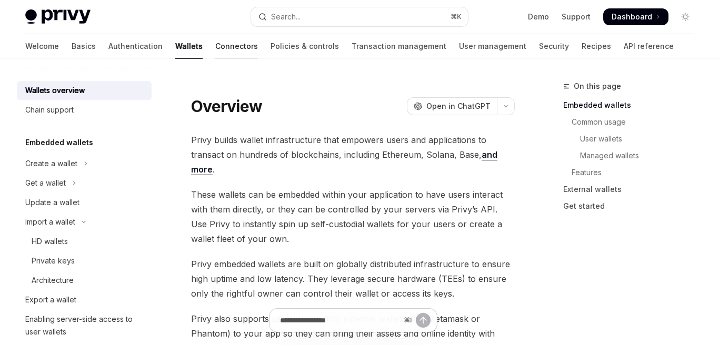
click at [215, 48] on link "Connectors" at bounding box center [236, 46] width 43 height 25
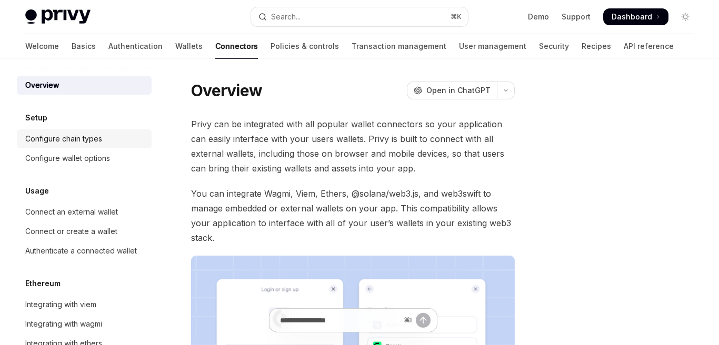
click at [92, 136] on div "Configure chain types" at bounding box center [63, 139] width 77 height 13
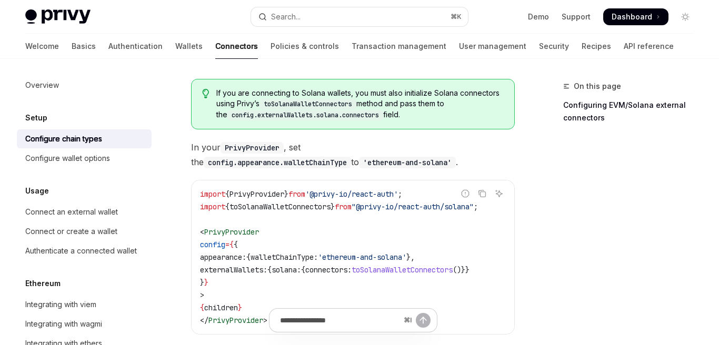
scroll to position [253, 0]
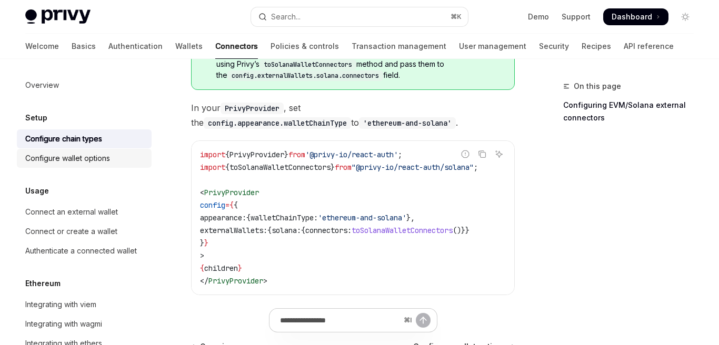
click at [129, 159] on div "Configure wallet options" at bounding box center [85, 158] width 120 height 13
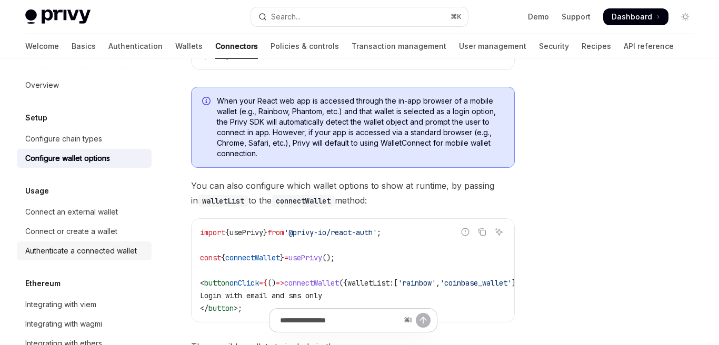
scroll to position [4, 0]
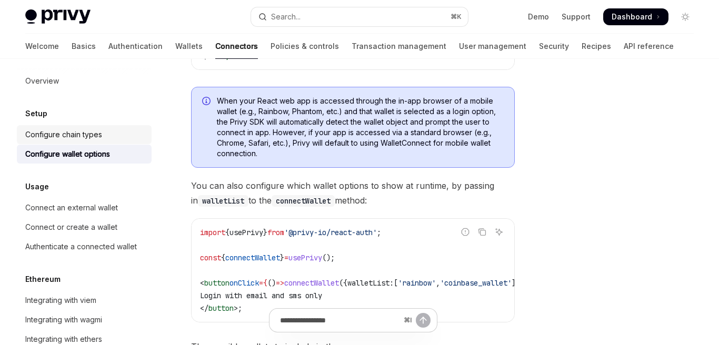
click at [84, 133] on div "Configure chain types" at bounding box center [63, 134] width 77 height 13
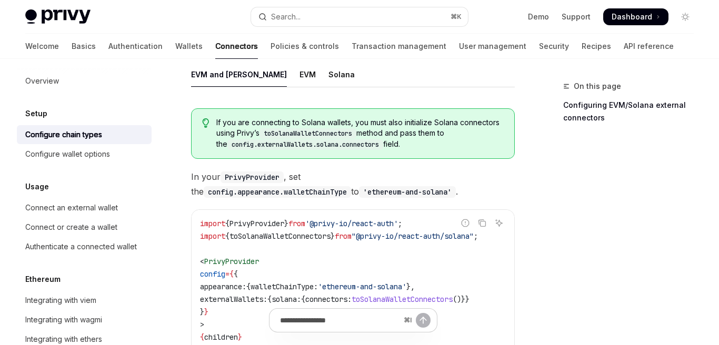
scroll to position [165, 0]
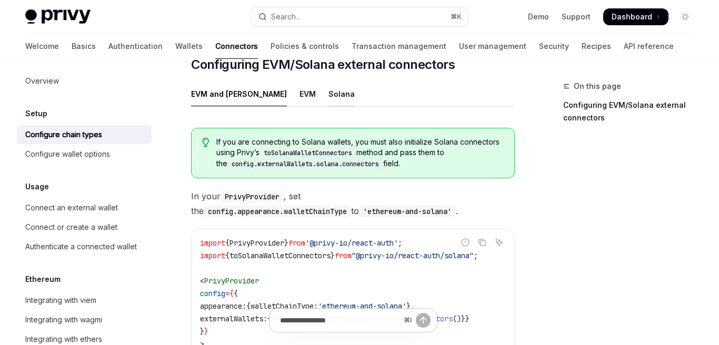
click at [328, 95] on div "Solana" at bounding box center [341, 94] width 26 height 25
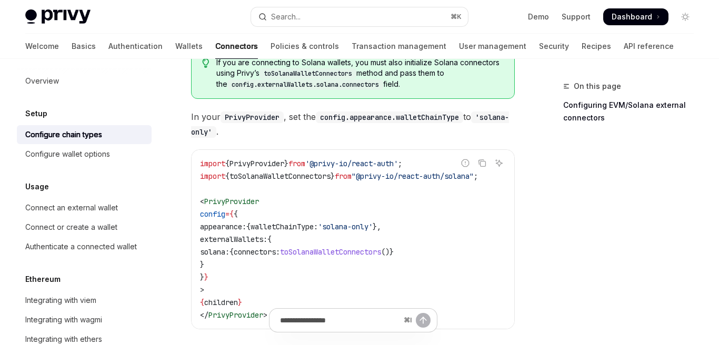
scroll to position [246, 0]
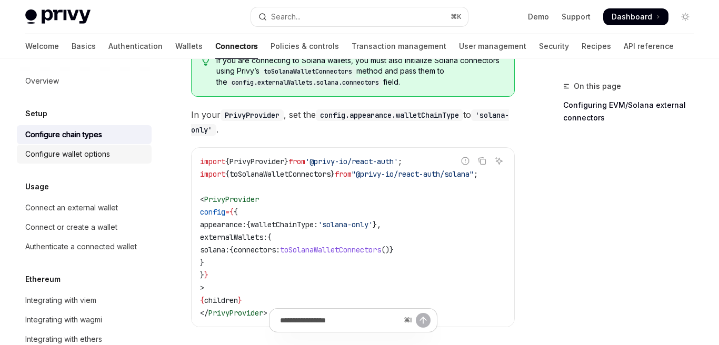
click at [105, 157] on div "Configure wallet options" at bounding box center [67, 154] width 85 height 13
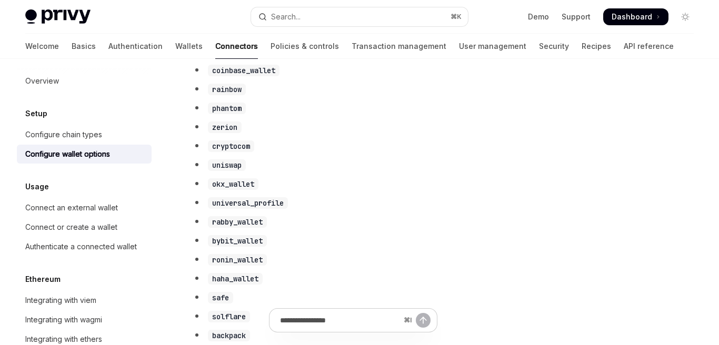
scroll to position [717, 0]
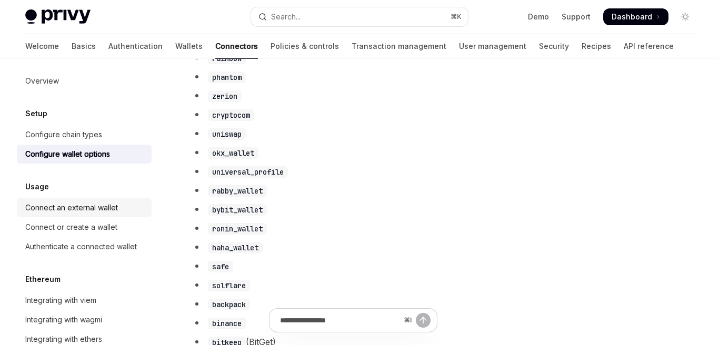
click at [111, 207] on div "Connect an external wallet" at bounding box center [71, 208] width 93 height 13
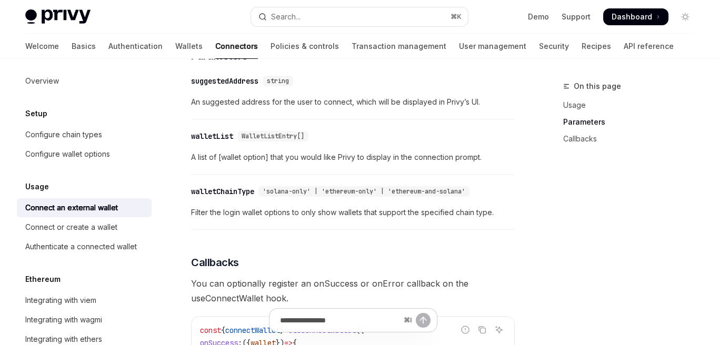
scroll to position [436, 0]
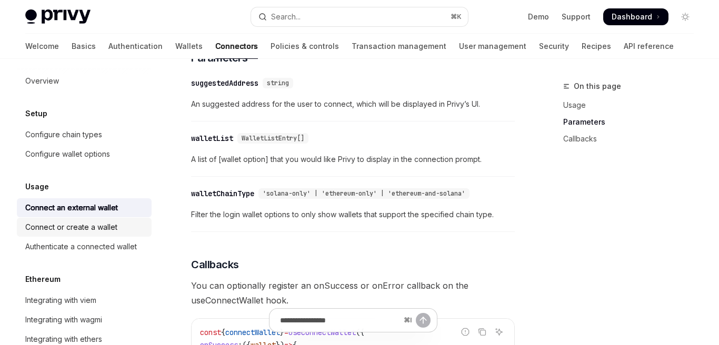
click at [104, 223] on div "Connect or create a wallet" at bounding box center [71, 227] width 92 height 13
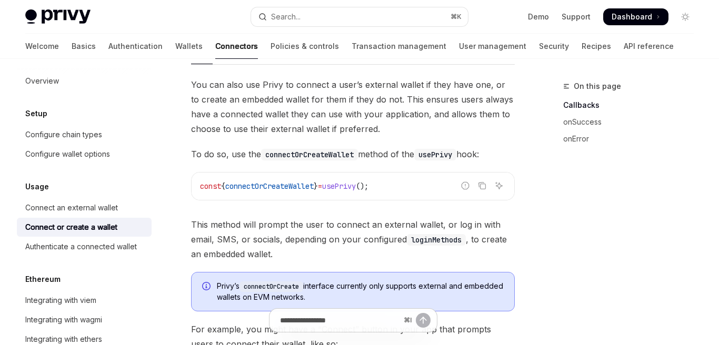
scroll to position [94, 0]
click at [236, 227] on span "This method will prompt the user to connect an external wallet, or log in with …" at bounding box center [353, 238] width 324 height 44
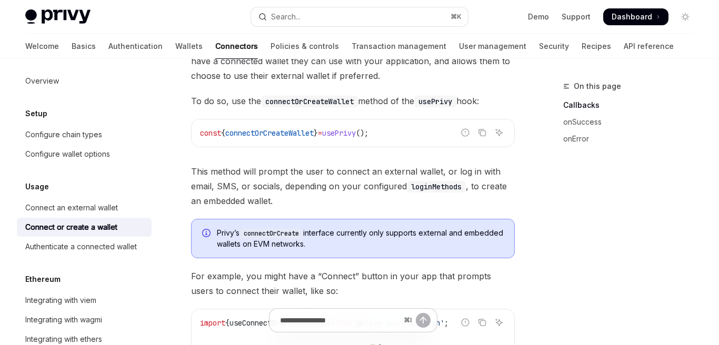
scroll to position [155, 0]
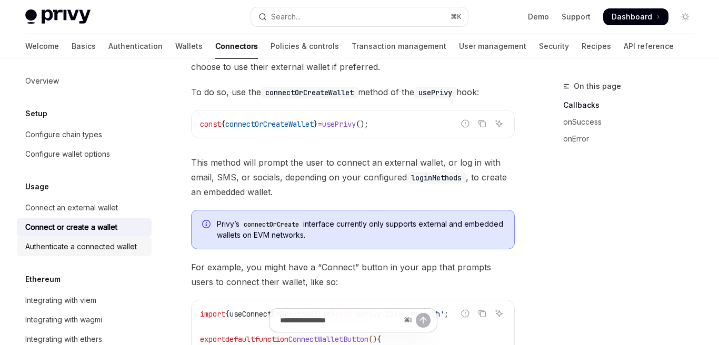
click at [102, 251] on div "Authenticate a connected wallet" at bounding box center [81, 246] width 112 height 13
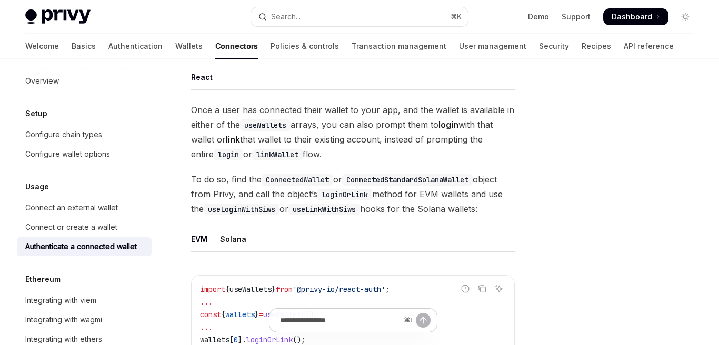
scroll to position [148, 0]
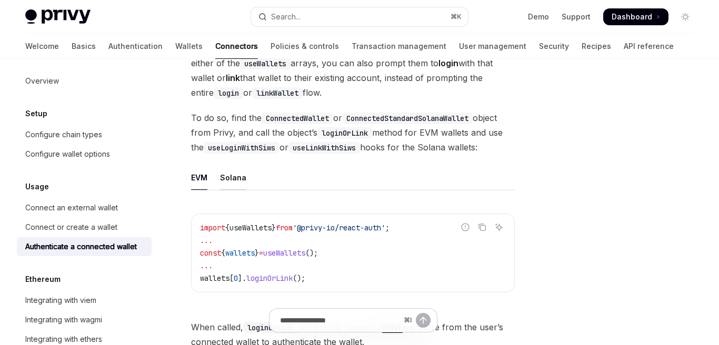
click at [236, 178] on div "Solana" at bounding box center [233, 177] width 26 height 25
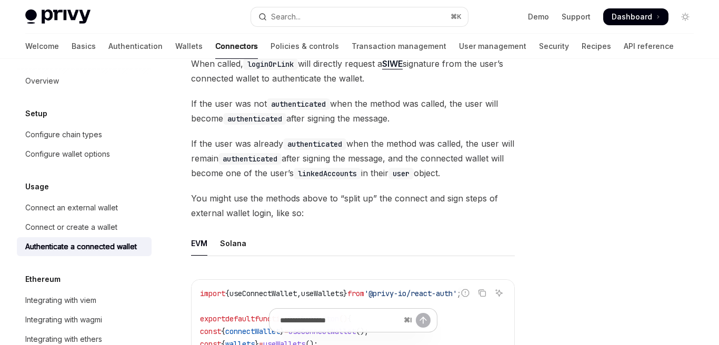
scroll to position [557, 0]
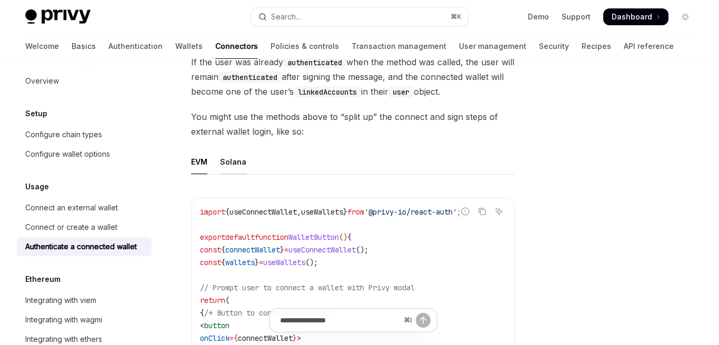
click at [237, 169] on div "Solana" at bounding box center [233, 161] width 26 height 25
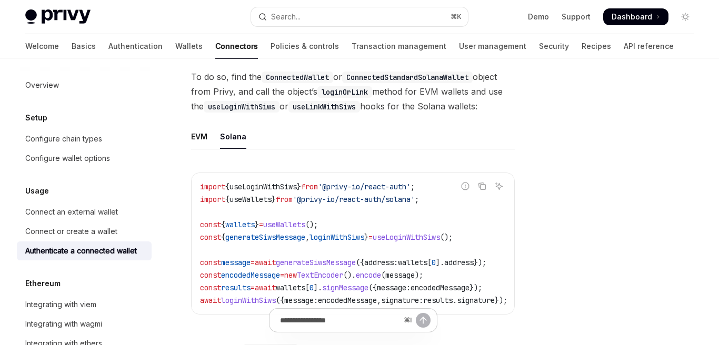
scroll to position [142, 0]
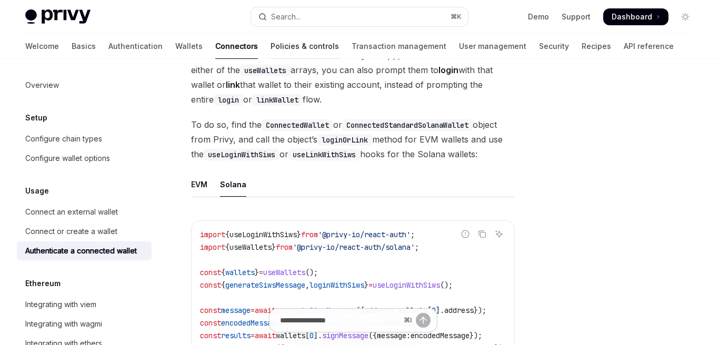
click at [270, 47] on link "Policies & controls" at bounding box center [304, 46] width 68 height 25
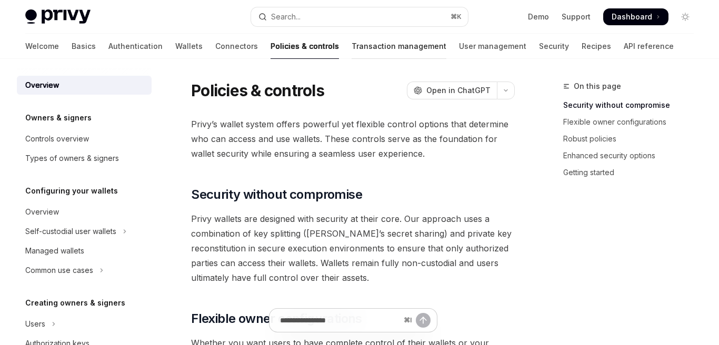
click at [351, 49] on link "Transaction management" at bounding box center [398, 46] width 95 height 25
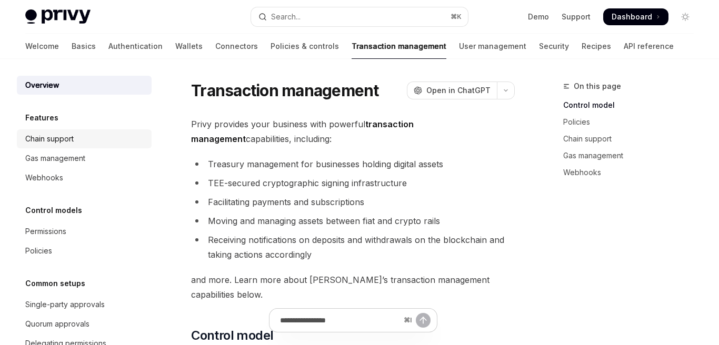
click at [114, 144] on div "Chain support" at bounding box center [85, 139] width 120 height 13
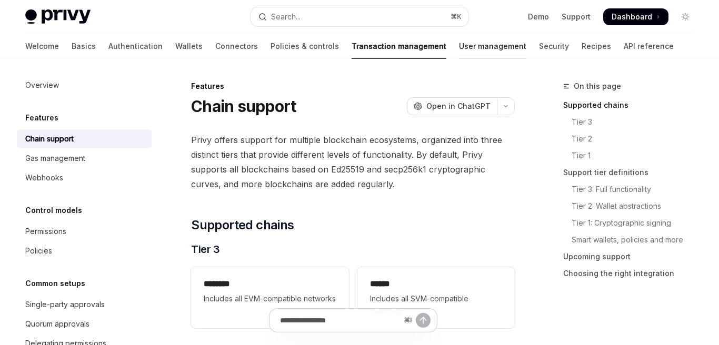
click at [459, 47] on link "User management" at bounding box center [492, 46] width 67 height 25
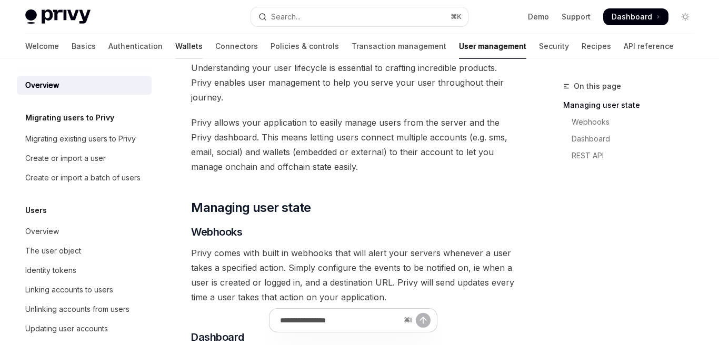
click at [175, 43] on link "Wallets" at bounding box center [188, 46] width 27 height 25
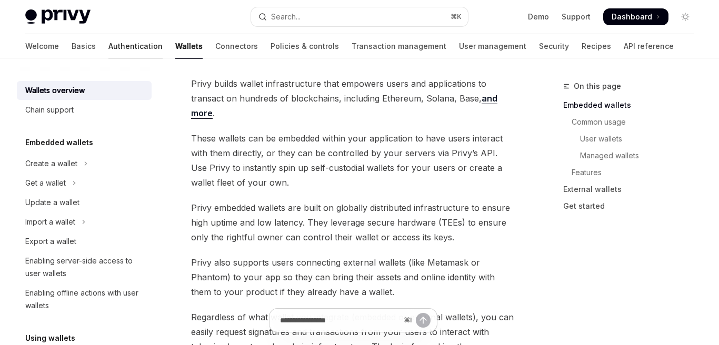
click at [108, 47] on link "Authentication" at bounding box center [135, 46] width 54 height 25
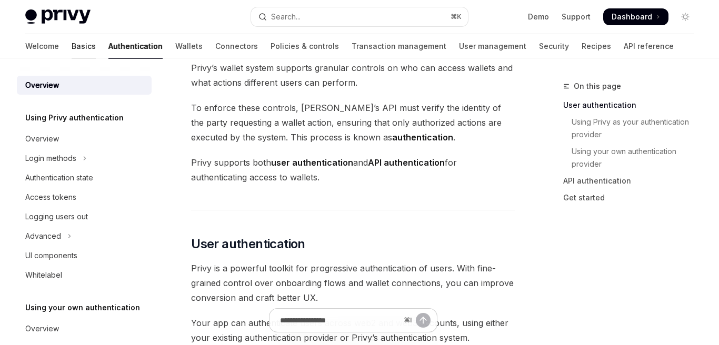
click at [72, 44] on link "Basics" at bounding box center [84, 46] width 24 height 25
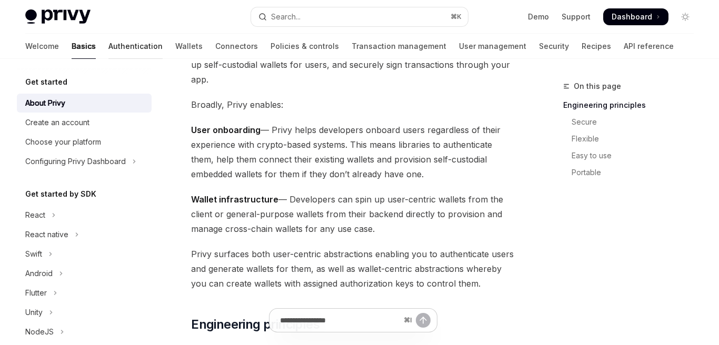
click at [108, 44] on link "Authentication" at bounding box center [135, 46] width 54 height 25
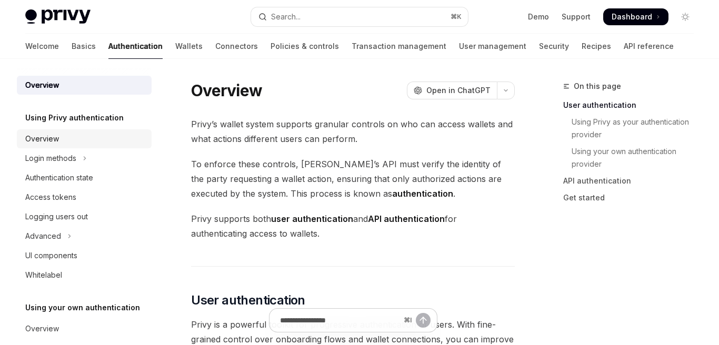
click at [82, 144] on div "Overview" at bounding box center [85, 139] width 120 height 13
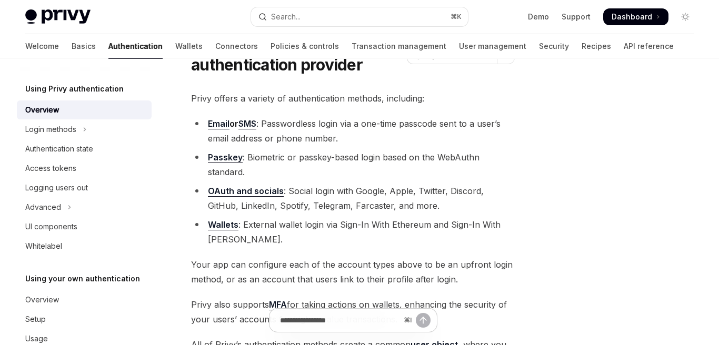
scroll to position [60, 0]
click at [94, 132] on button "Login methods" at bounding box center [84, 129] width 135 height 19
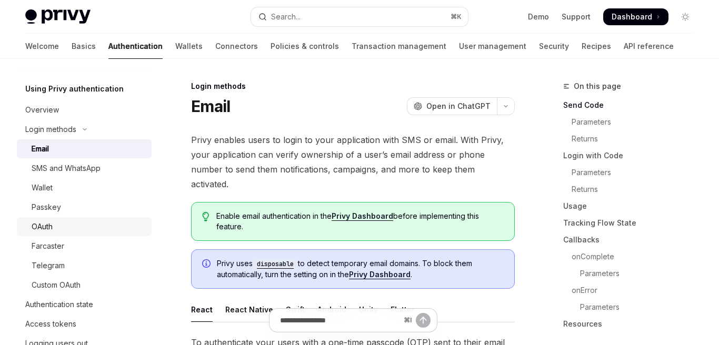
click at [76, 220] on div "OAuth" at bounding box center [89, 226] width 114 height 13
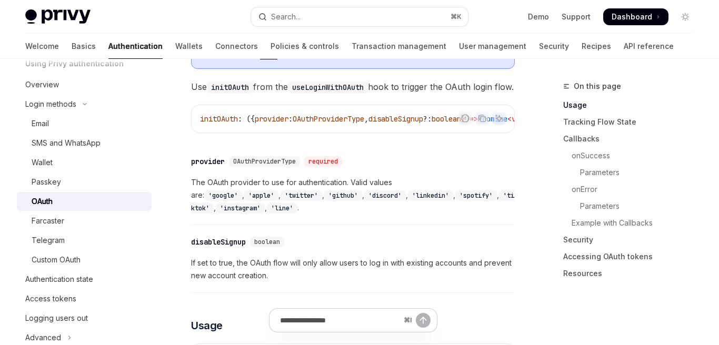
scroll to position [56, 0]
click at [79, 146] on div "SMS and WhatsApp" at bounding box center [66, 141] width 69 height 13
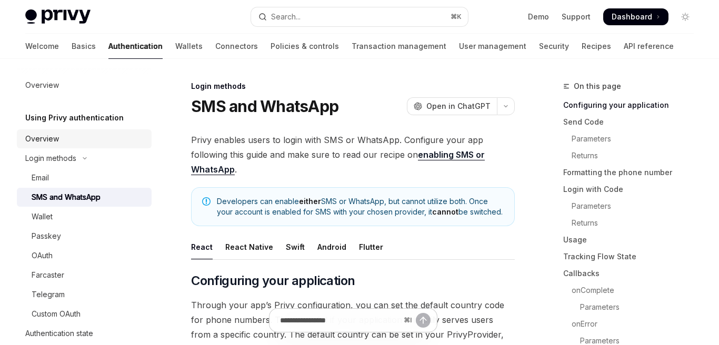
click at [78, 136] on div "Overview" at bounding box center [85, 139] width 120 height 13
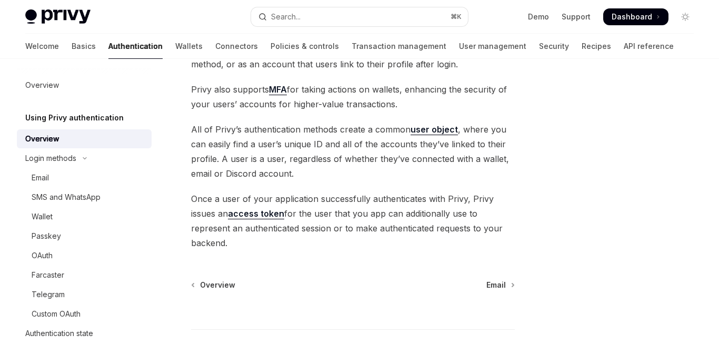
scroll to position [275, 0]
click at [280, 93] on link "MFA" at bounding box center [278, 90] width 18 height 11
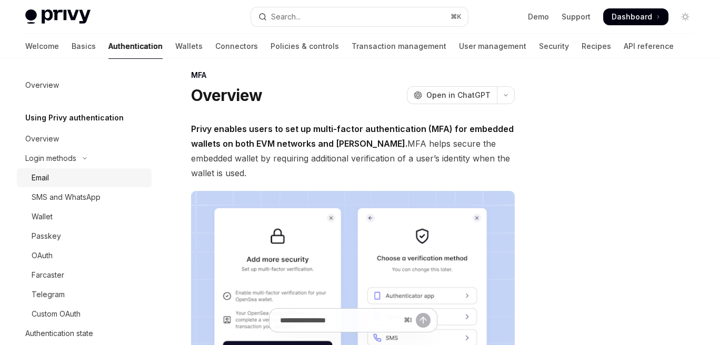
click at [120, 175] on div "Email" at bounding box center [89, 178] width 114 height 13
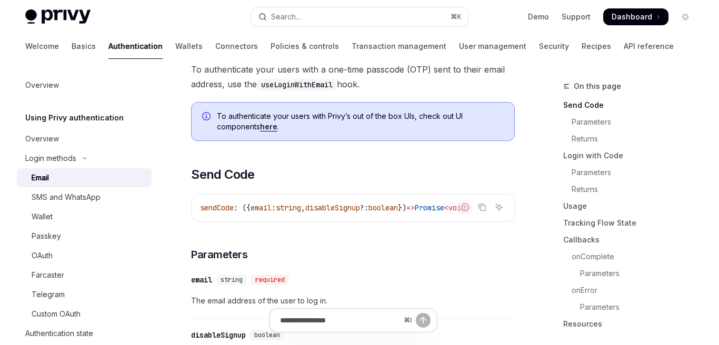
scroll to position [283, 0]
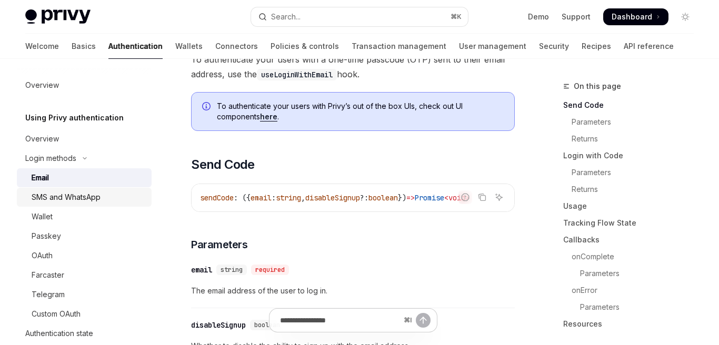
click at [103, 195] on div "SMS and WhatsApp" at bounding box center [89, 197] width 114 height 13
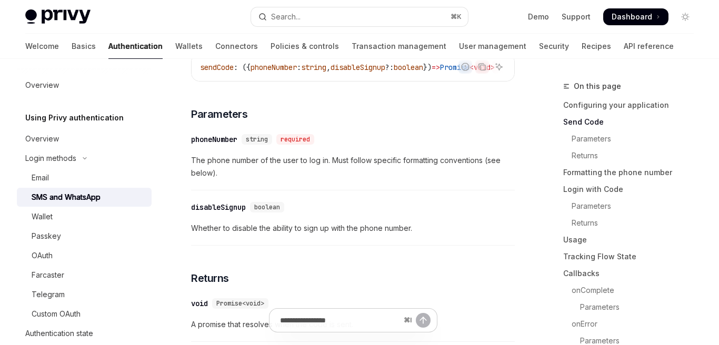
scroll to position [636, 0]
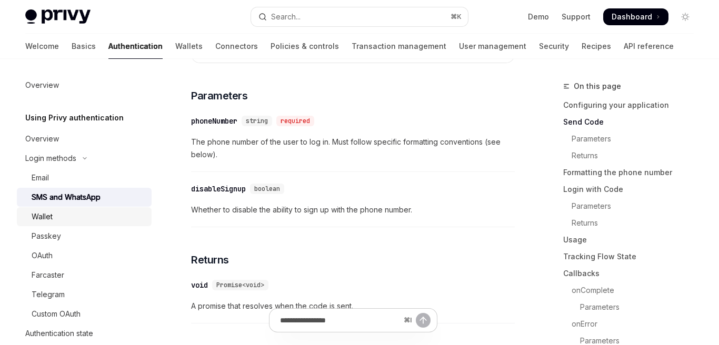
click at [103, 213] on div "Wallet" at bounding box center [89, 216] width 114 height 13
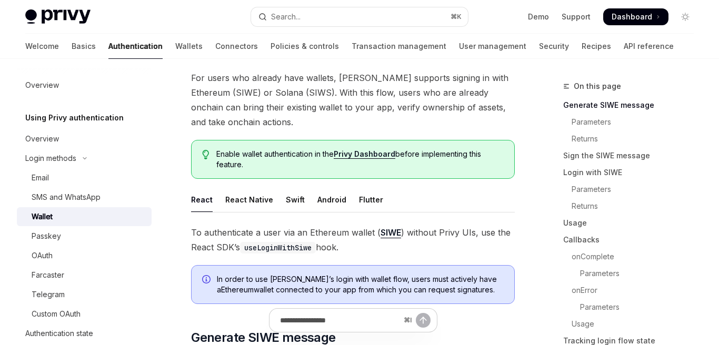
scroll to position [119, 0]
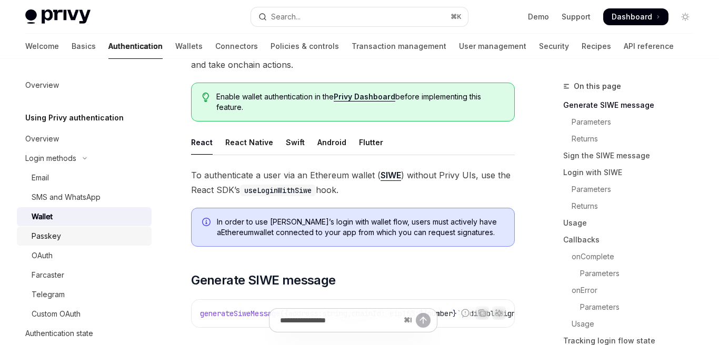
click at [134, 239] on div "Passkey" at bounding box center [89, 236] width 114 height 13
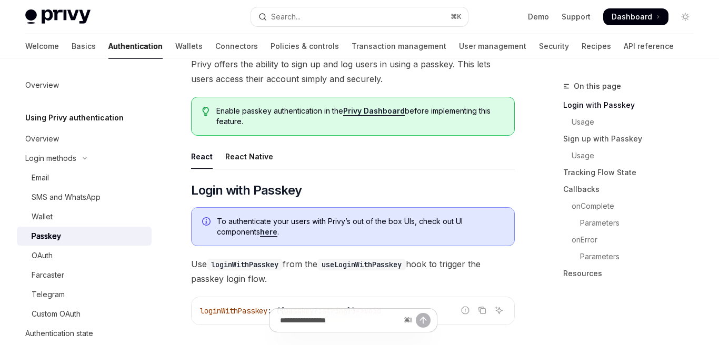
scroll to position [83, 0]
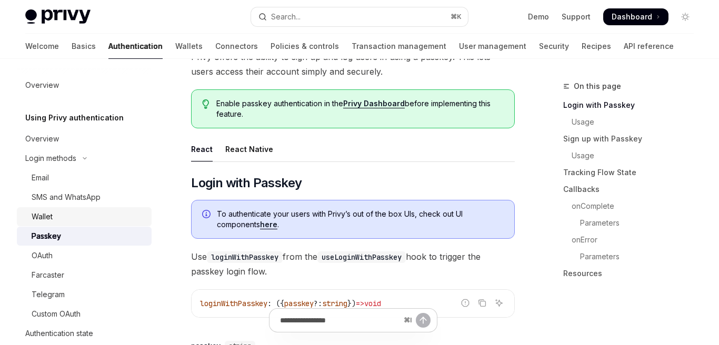
click at [132, 210] on div "Wallet" at bounding box center [89, 216] width 114 height 13
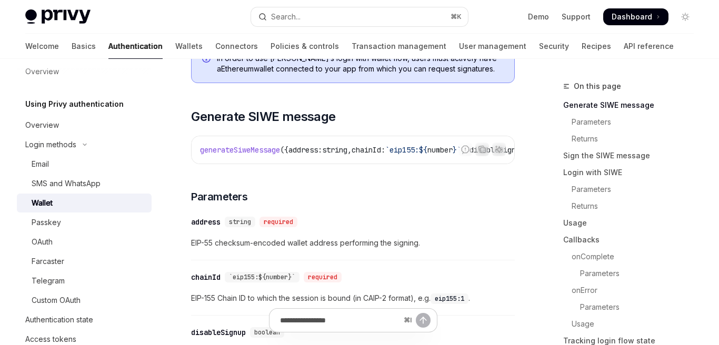
scroll to position [33, 0]
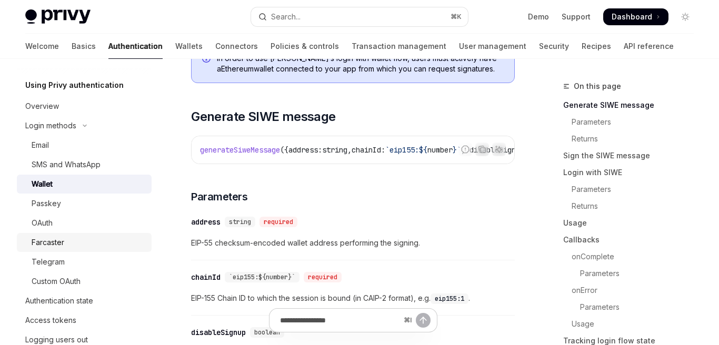
click at [104, 236] on div "Farcaster" at bounding box center [89, 242] width 114 height 13
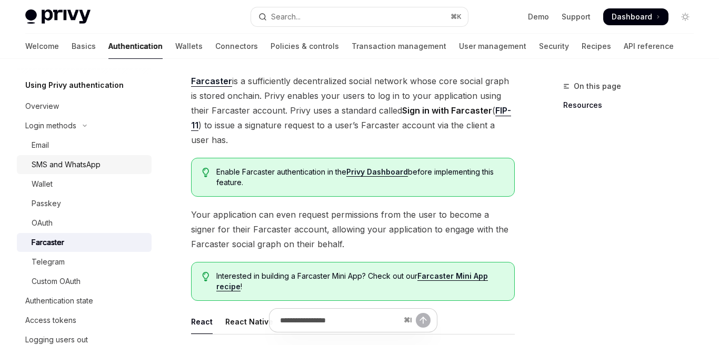
scroll to position [60, 0]
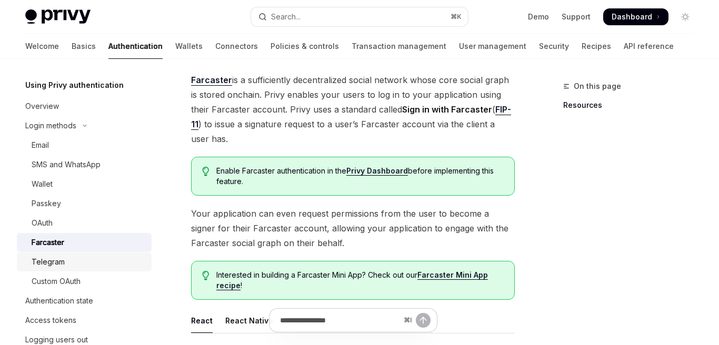
click at [123, 259] on div "Telegram" at bounding box center [89, 262] width 114 height 13
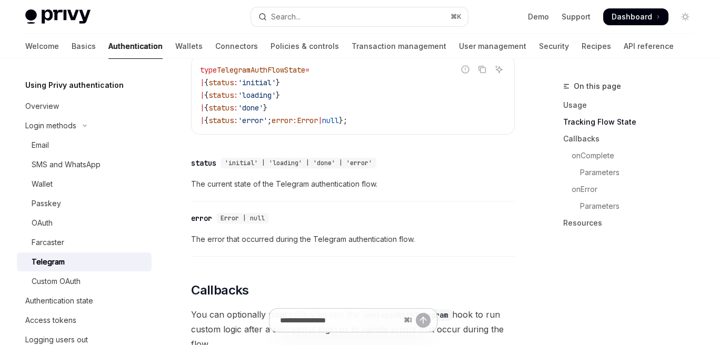
scroll to position [866, 0]
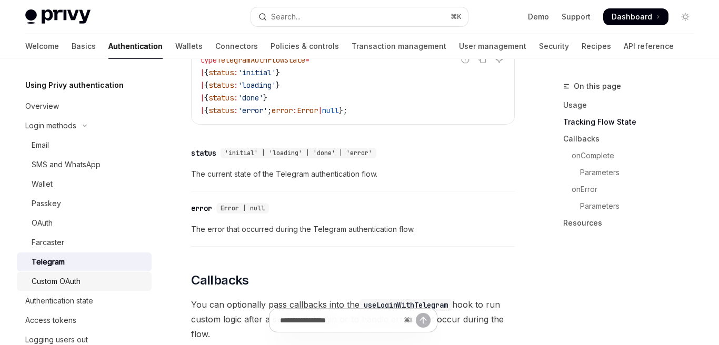
click at [87, 279] on div "Custom OAuth" at bounding box center [89, 281] width 114 height 13
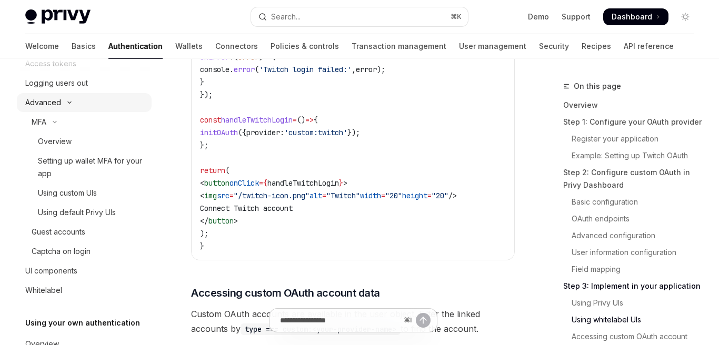
scroll to position [211, 0]
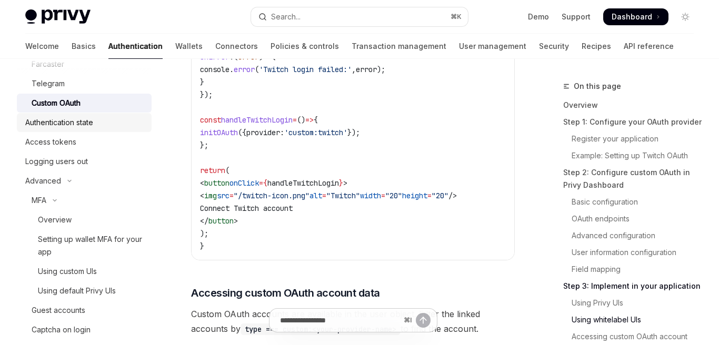
click at [129, 122] on div "Authentication state" at bounding box center [85, 122] width 120 height 13
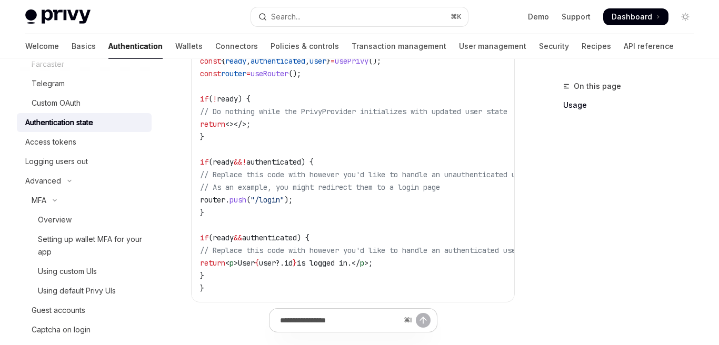
scroll to position [375, 0]
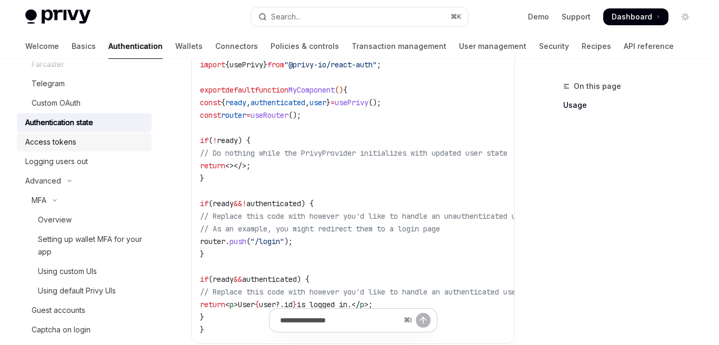
click at [124, 148] on div "Access tokens" at bounding box center [85, 142] width 120 height 13
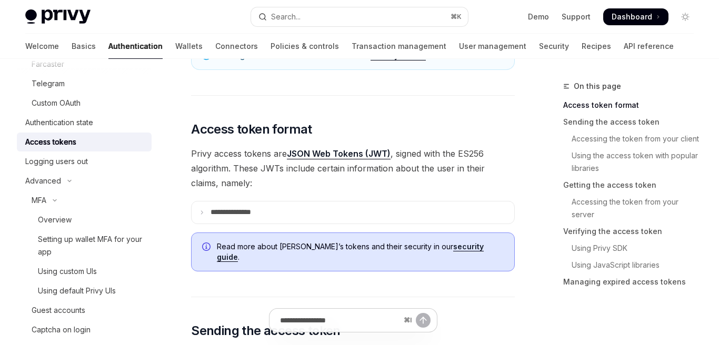
scroll to position [256, 0]
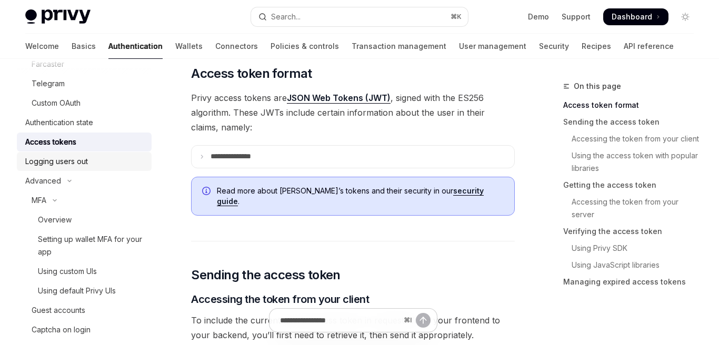
click at [124, 161] on div "Logging users out" at bounding box center [85, 161] width 120 height 13
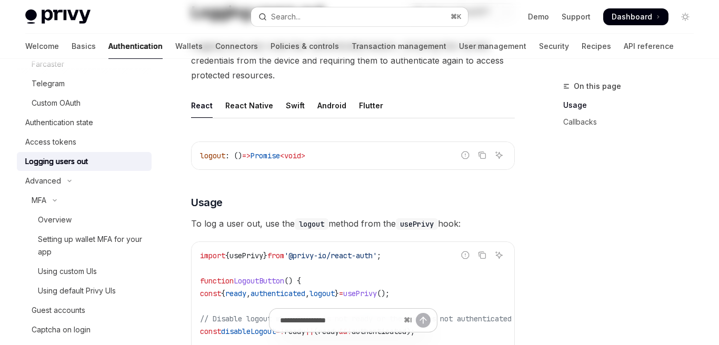
scroll to position [128, 0]
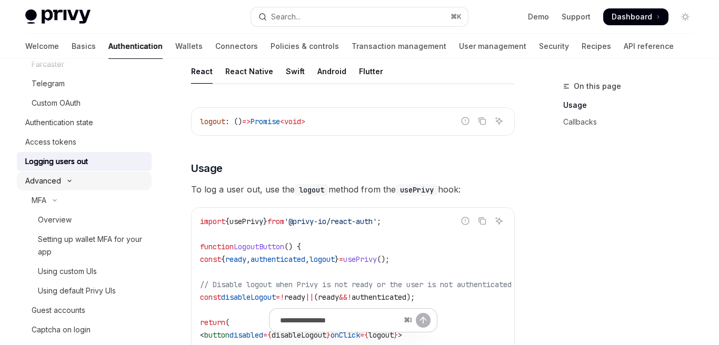
click at [137, 177] on button "Advanced" at bounding box center [84, 181] width 135 height 19
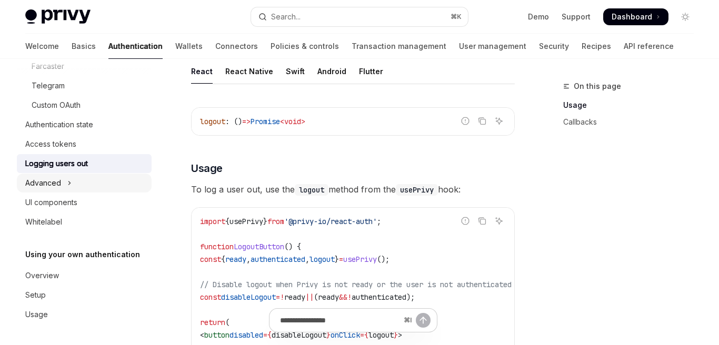
click at [137, 178] on button "Advanced" at bounding box center [84, 183] width 135 height 19
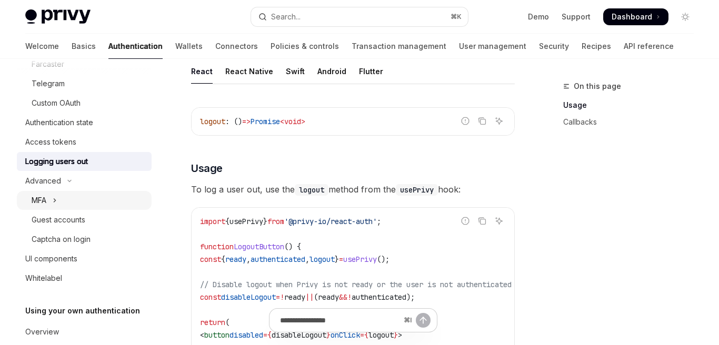
click at [126, 201] on button "MFA" at bounding box center [84, 200] width 135 height 19
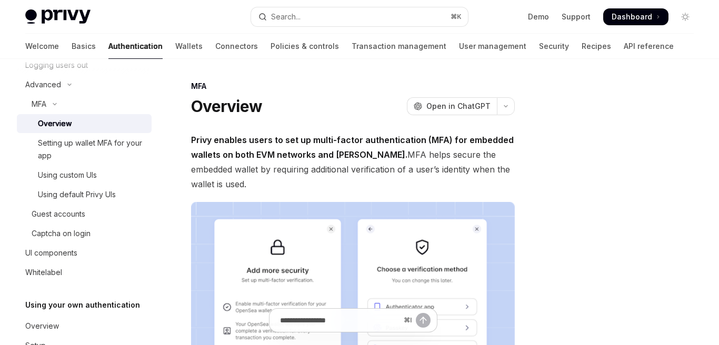
scroll to position [308, 0]
click at [74, 216] on div "Guest accounts" at bounding box center [59, 213] width 54 height 13
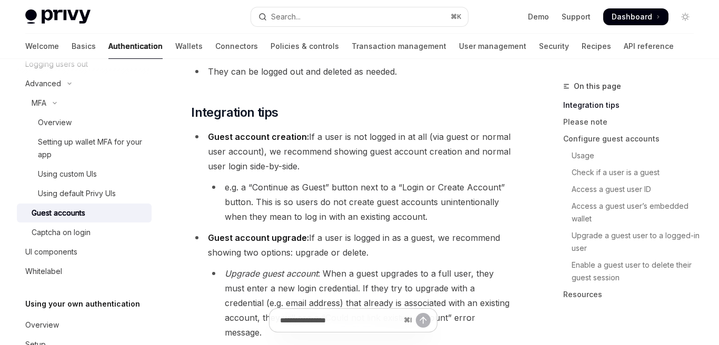
scroll to position [273, 0]
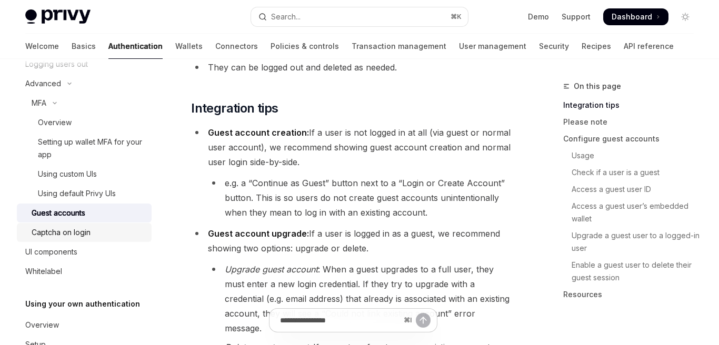
click at [97, 229] on div "Captcha on login" at bounding box center [89, 232] width 114 height 13
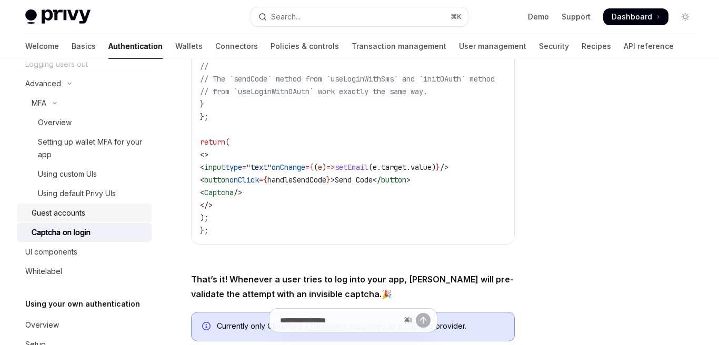
scroll to position [457, 0]
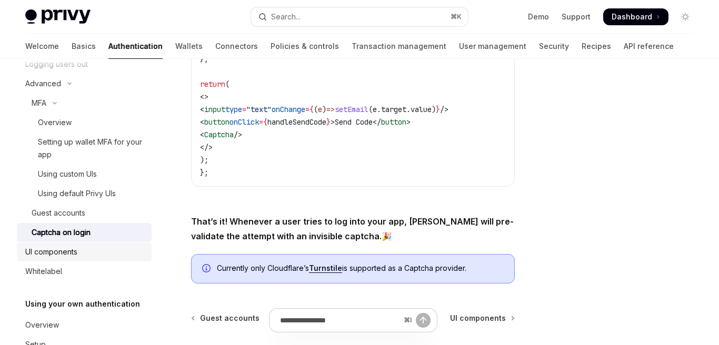
click at [83, 246] on div "UI components" at bounding box center [85, 252] width 120 height 13
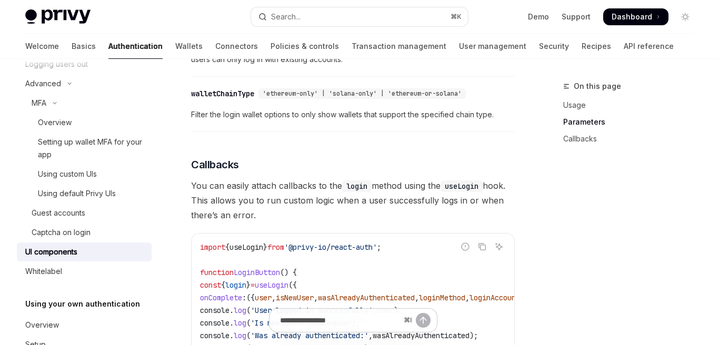
scroll to position [1173, 0]
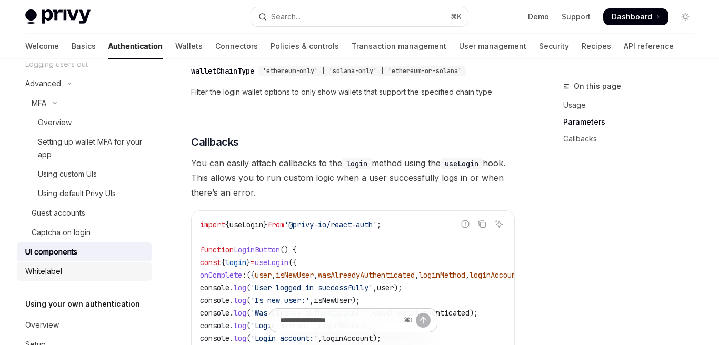
click at [110, 275] on div "Whitelabel" at bounding box center [85, 271] width 120 height 13
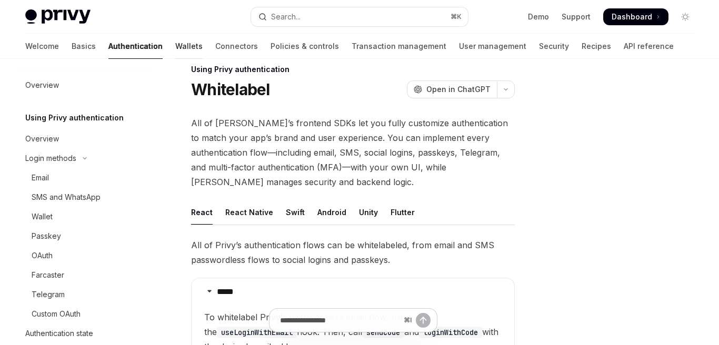
click at [175, 51] on link "Wallets" at bounding box center [188, 46] width 27 height 25
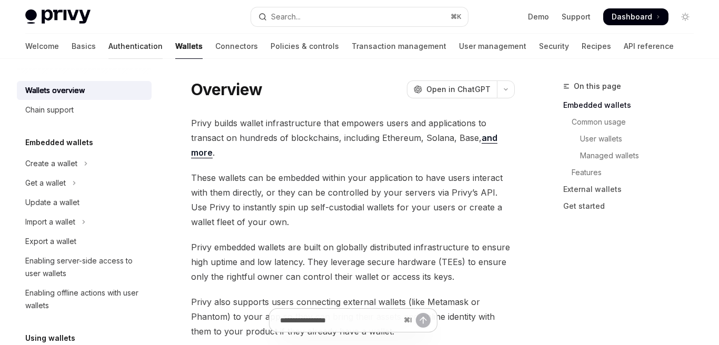
click at [108, 47] on link "Authentication" at bounding box center [135, 46] width 54 height 25
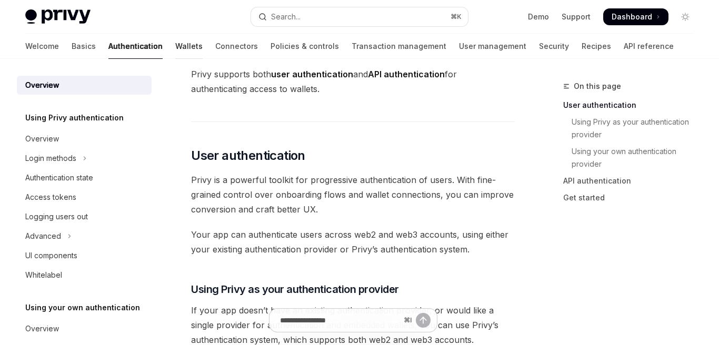
click at [175, 40] on link "Wallets" at bounding box center [188, 46] width 27 height 25
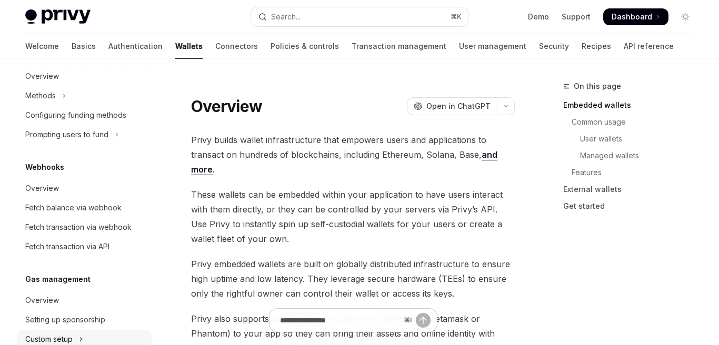
scroll to position [571, 0]
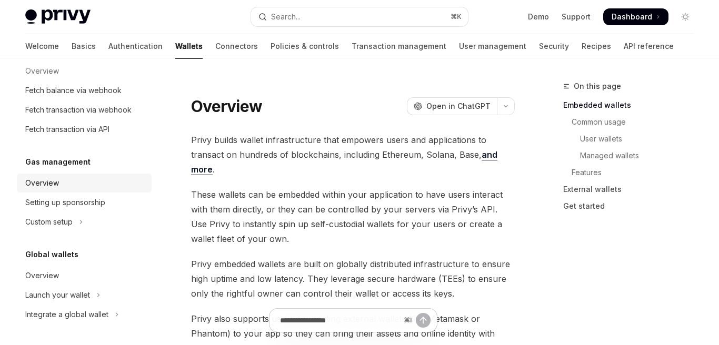
click at [93, 182] on div "Overview" at bounding box center [85, 183] width 120 height 13
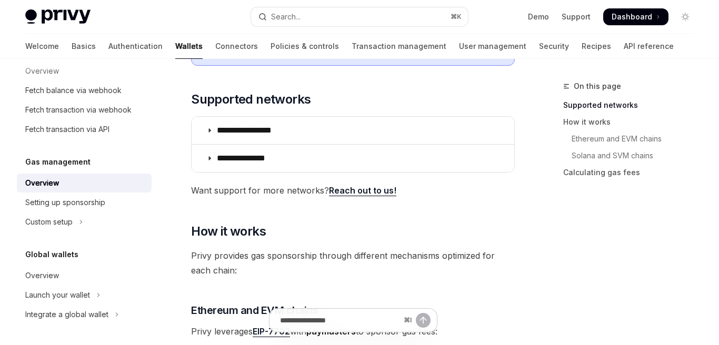
scroll to position [185, 0]
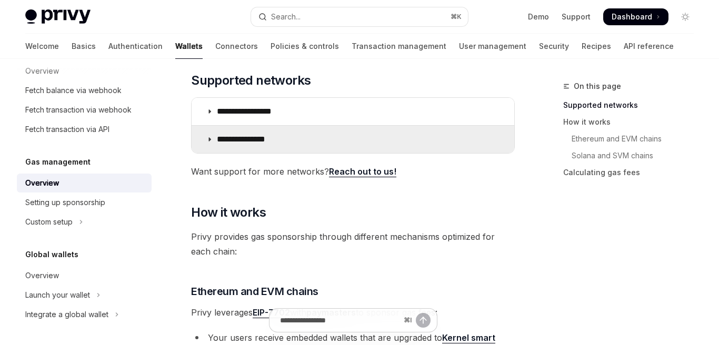
click at [217, 139] on p "**********" at bounding box center [250, 139] width 67 height 11
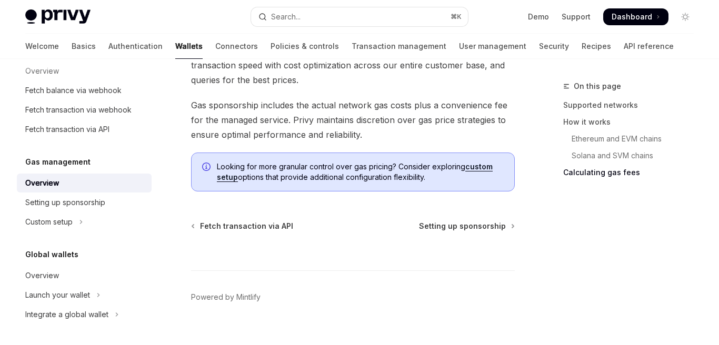
scroll to position [1083, 0]
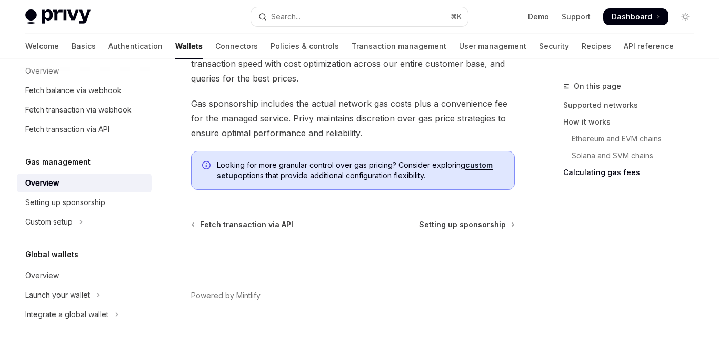
click at [116, 190] on link "Overview" at bounding box center [84, 183] width 135 height 19
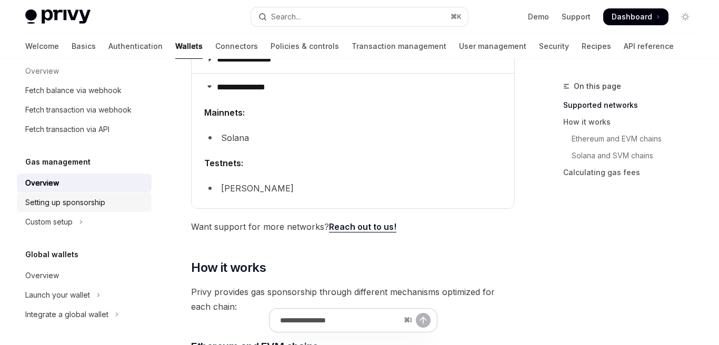
scroll to position [243, 0]
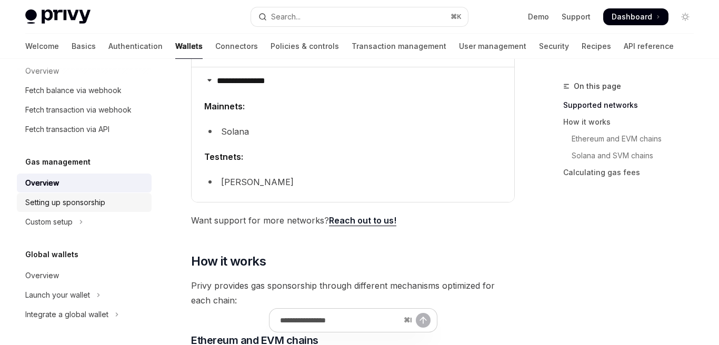
click at [116, 197] on div "Setting up sponsorship" at bounding box center [85, 202] width 120 height 13
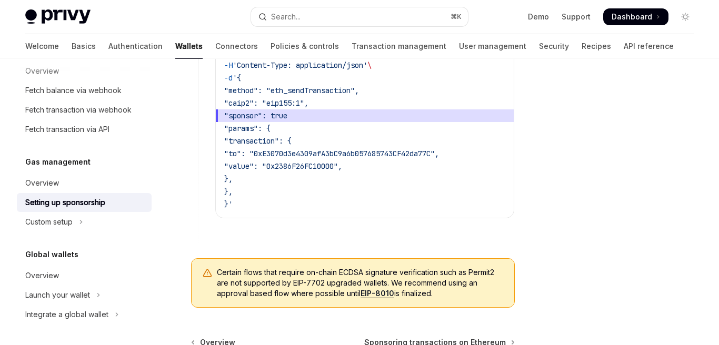
scroll to position [852, 0]
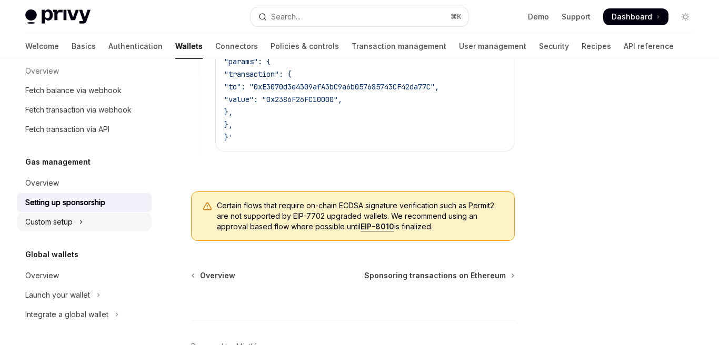
click at [104, 218] on button "Custom setup" at bounding box center [84, 222] width 135 height 19
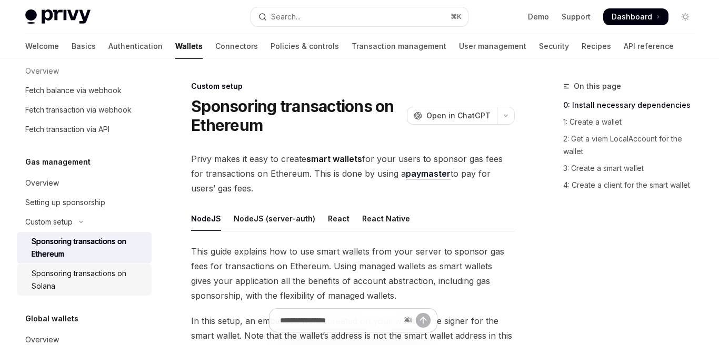
click at [108, 283] on div "Sponsoring transactions on Solana" at bounding box center [89, 279] width 114 height 25
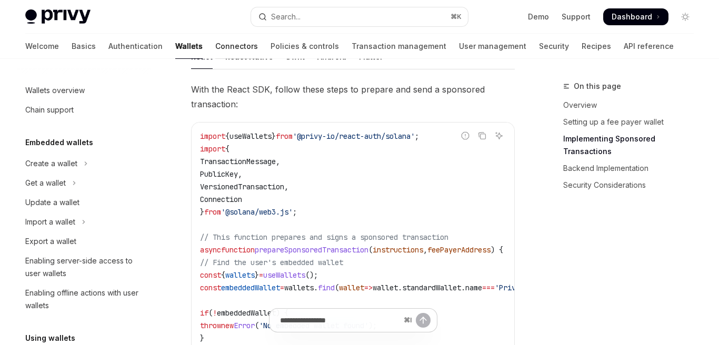
click at [215, 45] on link "Connectors" at bounding box center [236, 46] width 43 height 25
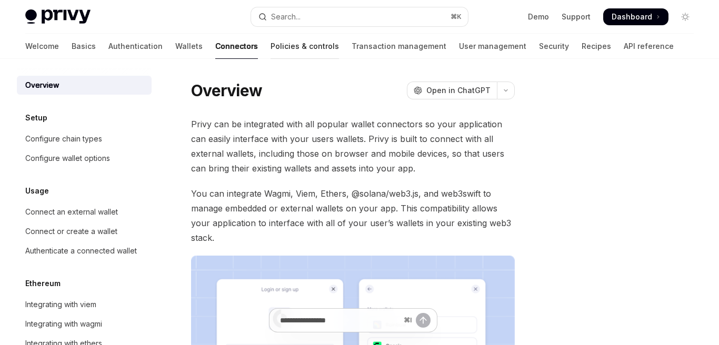
click at [270, 47] on link "Policies & controls" at bounding box center [304, 46] width 68 height 25
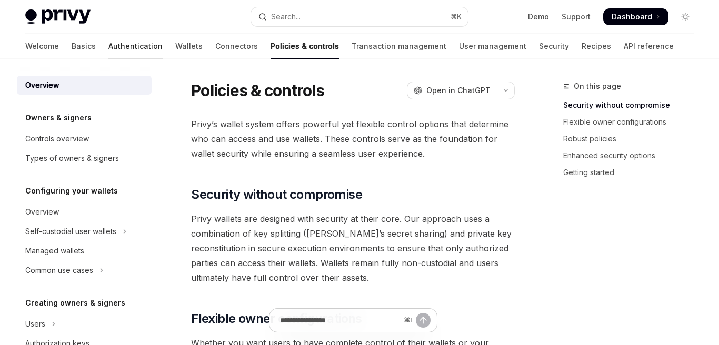
click at [108, 37] on link "Authentication" at bounding box center [135, 46] width 54 height 25
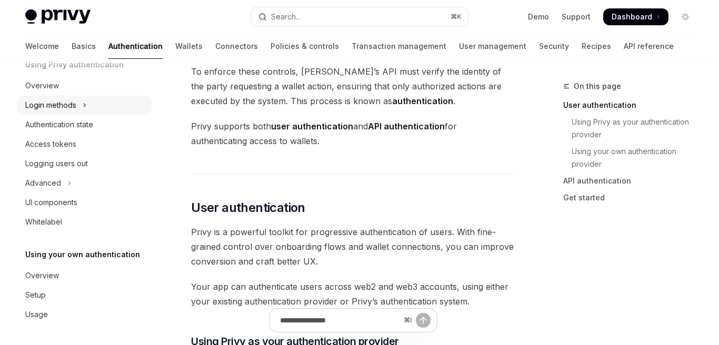
scroll to position [110, 0]
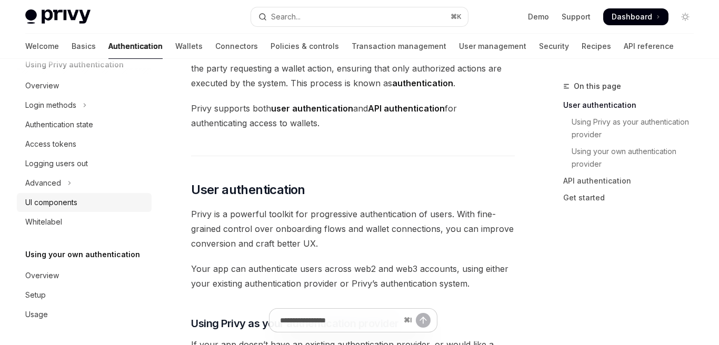
click at [99, 197] on div "UI components" at bounding box center [85, 202] width 120 height 13
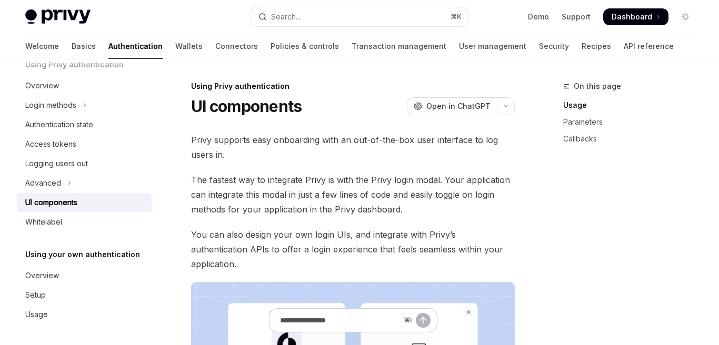
click at [108, 42] on link "Authentication" at bounding box center [135, 46] width 54 height 25
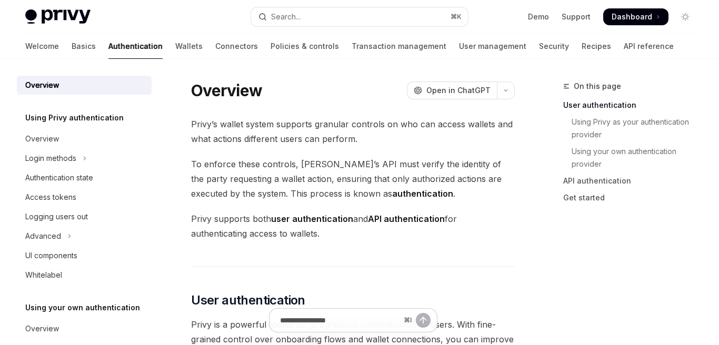
click at [108, 49] on link "Authentication" at bounding box center [135, 46] width 54 height 25
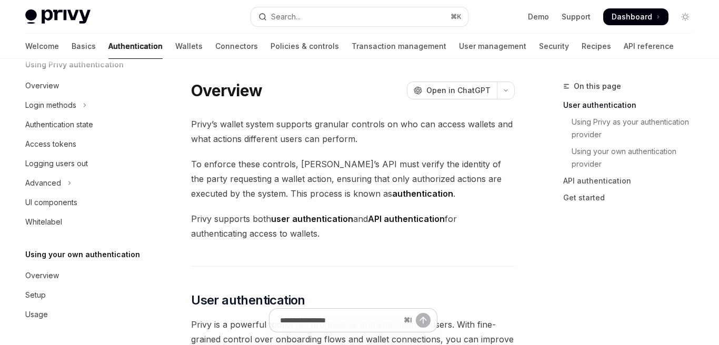
scroll to position [1, 0]
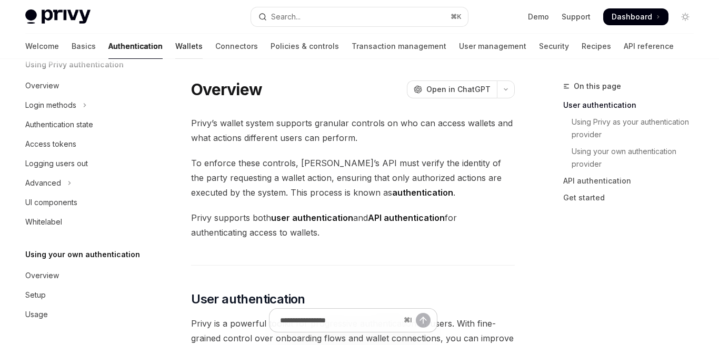
click at [175, 48] on link "Wallets" at bounding box center [188, 46] width 27 height 25
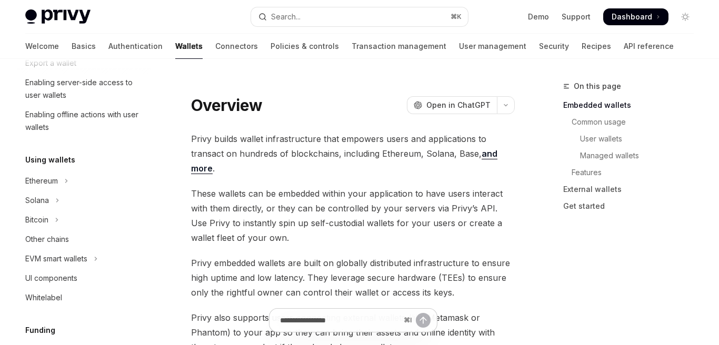
scroll to position [207, 0]
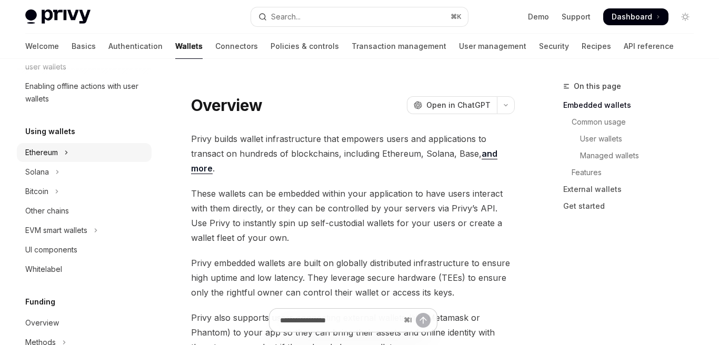
click at [86, 156] on button "Ethereum" at bounding box center [84, 152] width 135 height 19
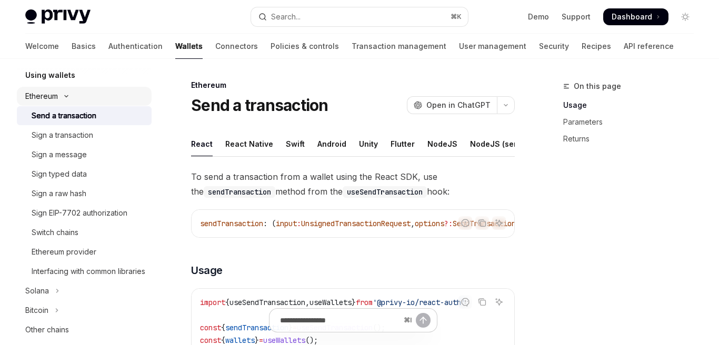
scroll to position [257, 0]
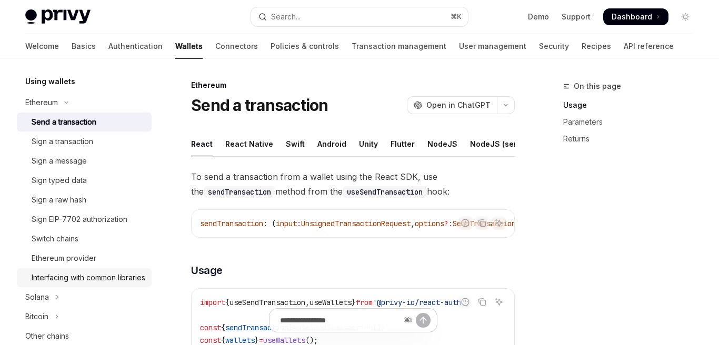
click at [74, 281] on div "Interfacing with common libraries" at bounding box center [89, 278] width 114 height 13
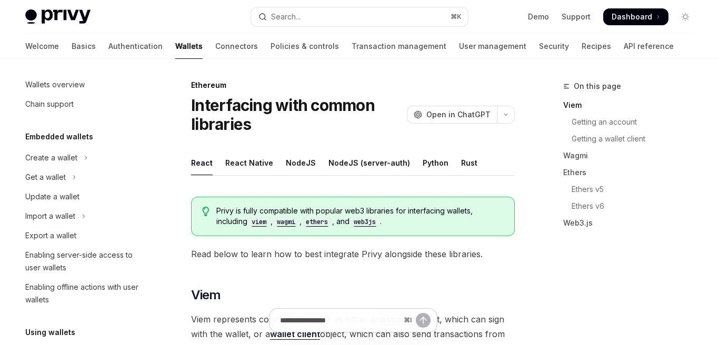
scroll to position [4, 0]
click at [62, 157] on div "Create a wallet" at bounding box center [51, 159] width 52 height 13
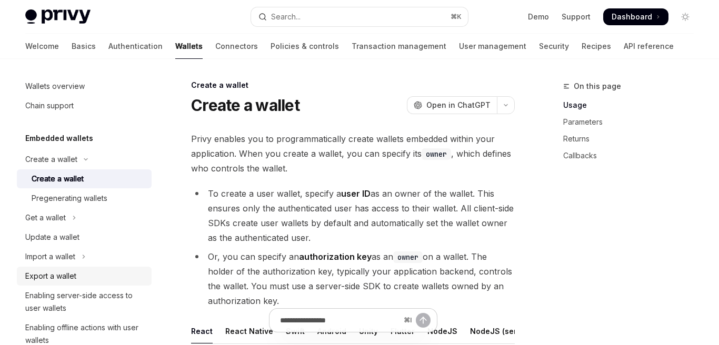
click at [51, 278] on div "Export a wallet" at bounding box center [50, 276] width 51 height 13
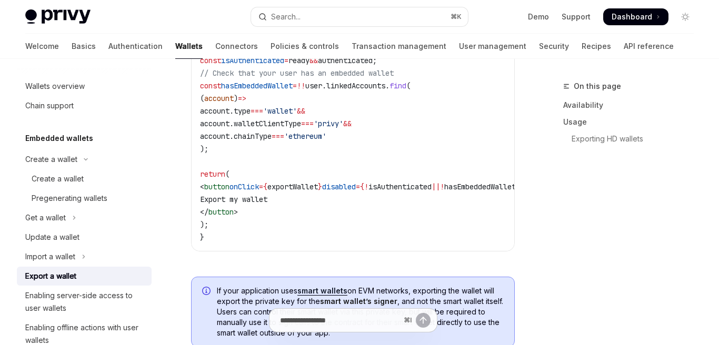
scroll to position [832, 0]
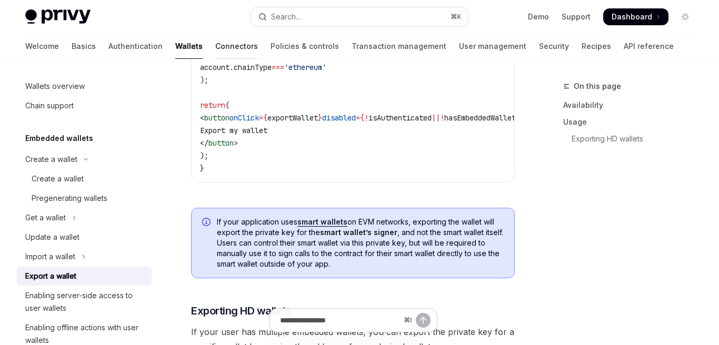
click at [215, 37] on link "Connectors" at bounding box center [236, 46] width 43 height 25
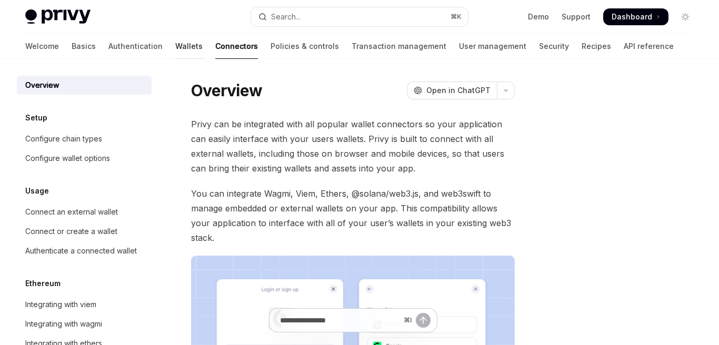
click at [175, 50] on link "Wallets" at bounding box center [188, 46] width 27 height 25
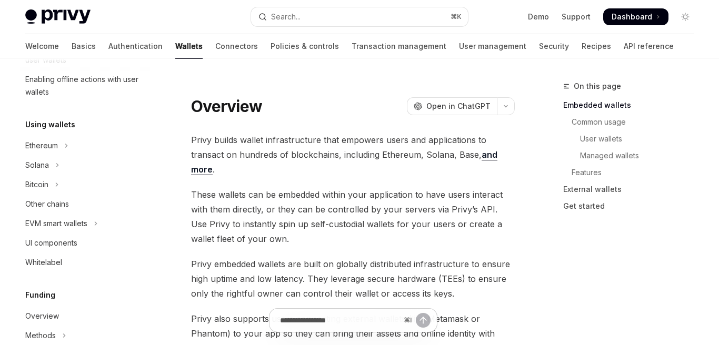
scroll to position [219, 0]
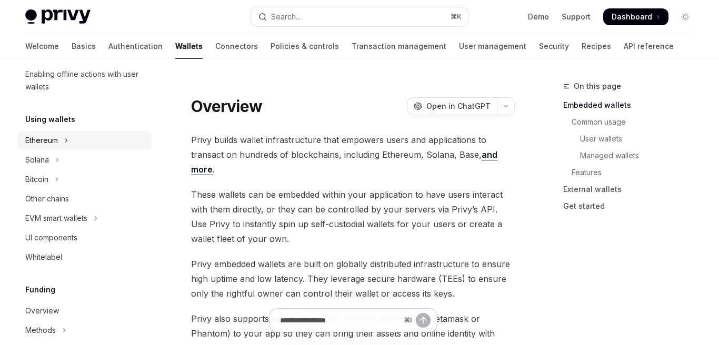
click at [100, 142] on button "Ethereum" at bounding box center [84, 140] width 135 height 19
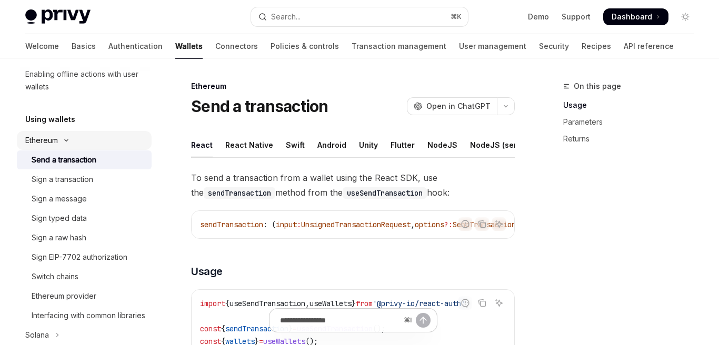
click at [113, 140] on button "Ethereum" at bounding box center [84, 140] width 135 height 19
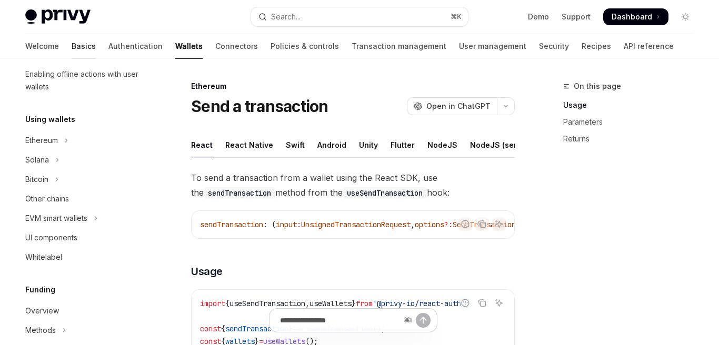
click at [72, 45] on link "Basics" at bounding box center [84, 46] width 24 height 25
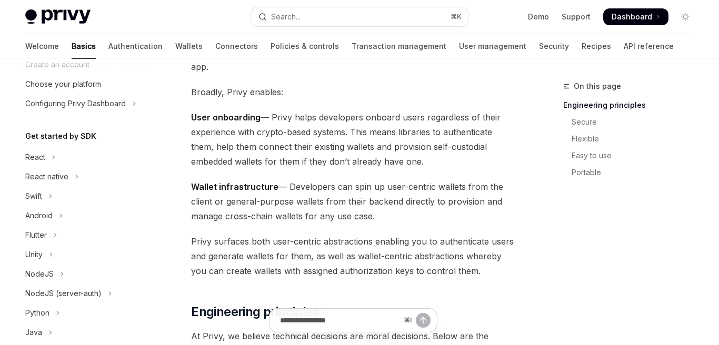
scroll to position [68, 0]
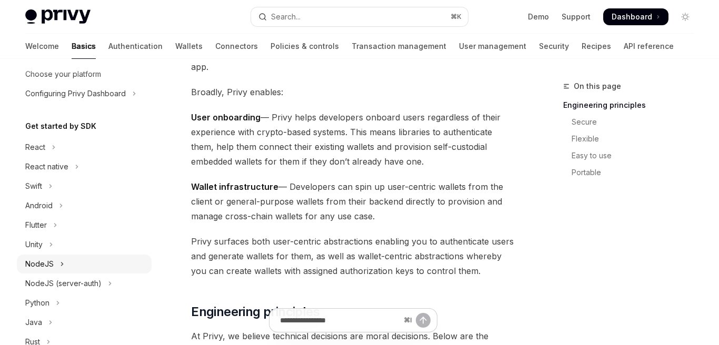
click at [46, 269] on div "NodeJS" at bounding box center [39, 264] width 28 height 13
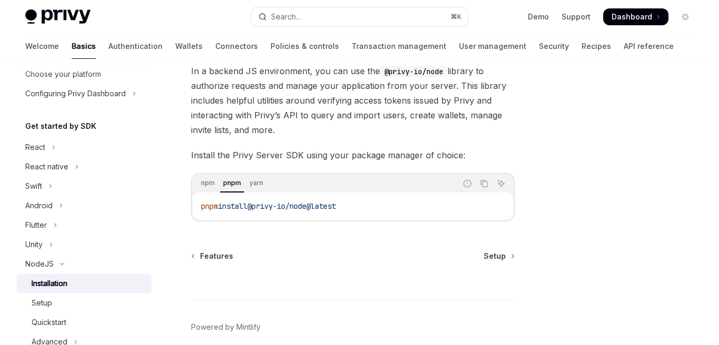
scroll to position [166, 0]
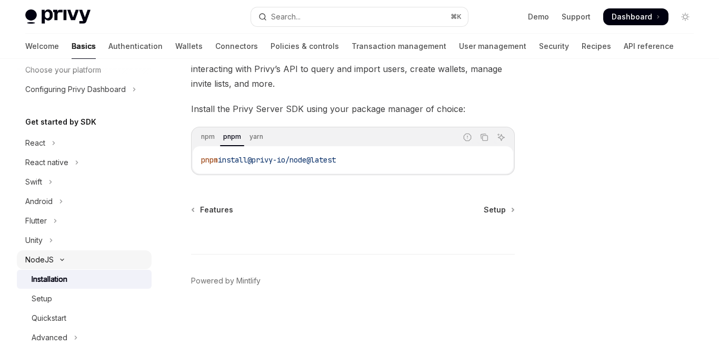
click at [64, 261] on icon "Toggle NodeJS section" at bounding box center [62, 260] width 13 height 4
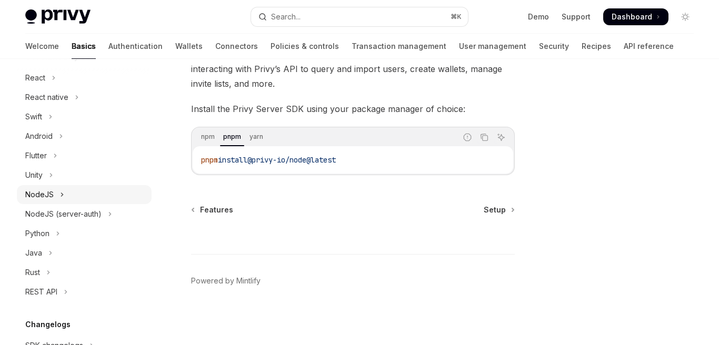
scroll to position [143, 0]
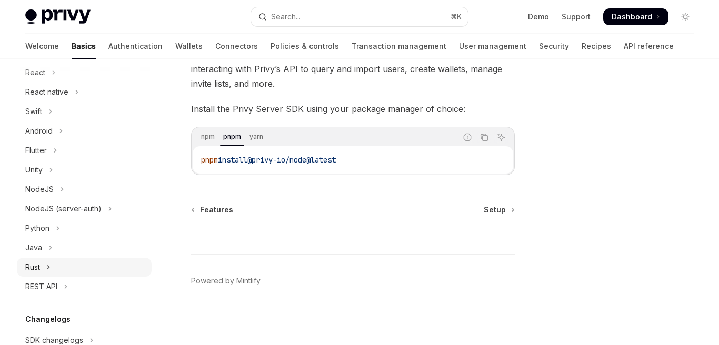
click at [64, 263] on button "Rust" at bounding box center [84, 267] width 135 height 19
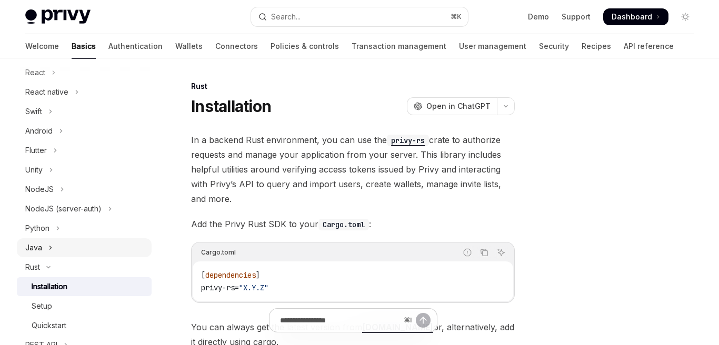
click at [87, 250] on button "Java" at bounding box center [84, 247] width 135 height 19
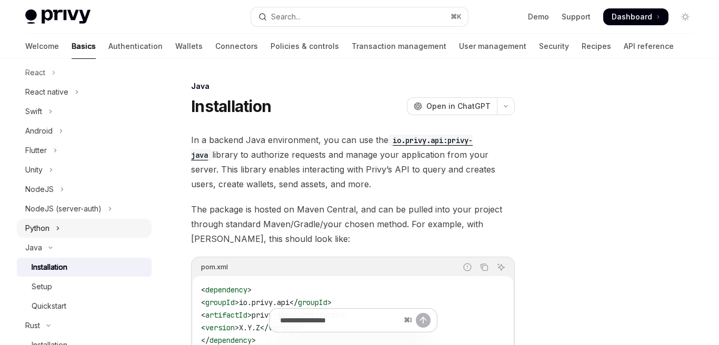
click at [77, 228] on button "Python" at bounding box center [84, 228] width 135 height 19
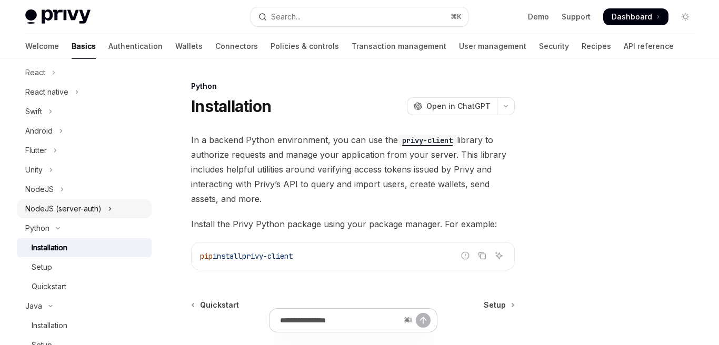
click at [75, 208] on div "NodeJS (server-auth)" at bounding box center [63, 209] width 76 height 13
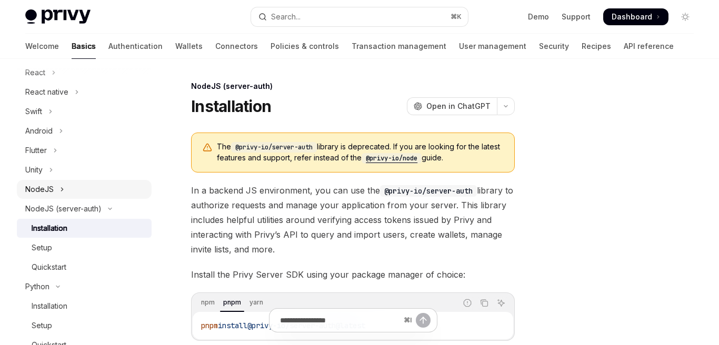
click at [61, 187] on icon "Toggle NodeJS section" at bounding box center [62, 189] width 4 height 13
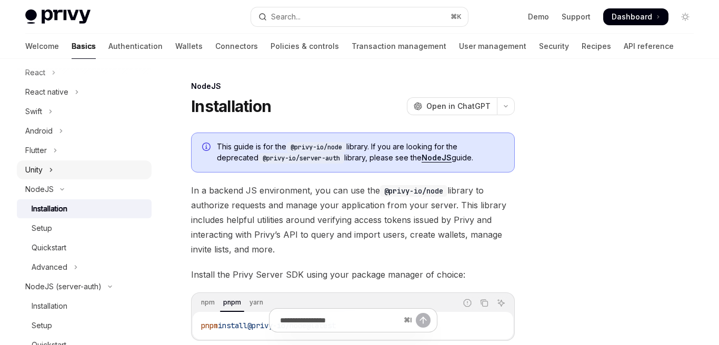
click at [56, 168] on button "Unity" at bounding box center [84, 169] width 135 height 19
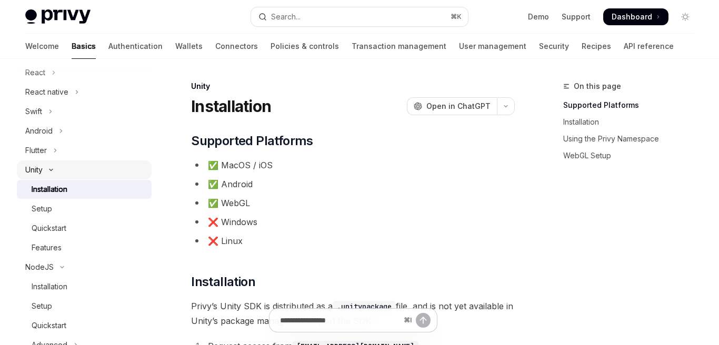
click at [75, 176] on button "Unity" at bounding box center [84, 169] width 135 height 19
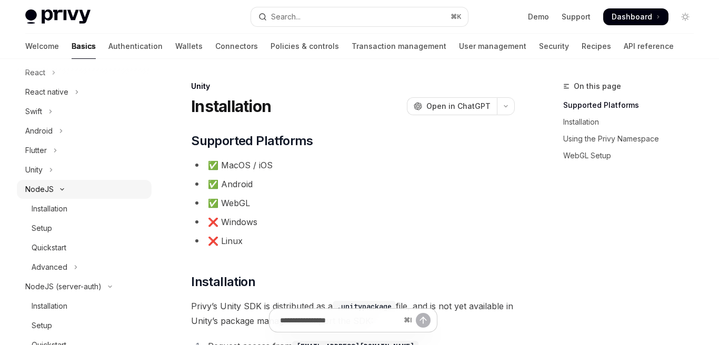
click at [75, 190] on button "NodeJS" at bounding box center [84, 189] width 135 height 19
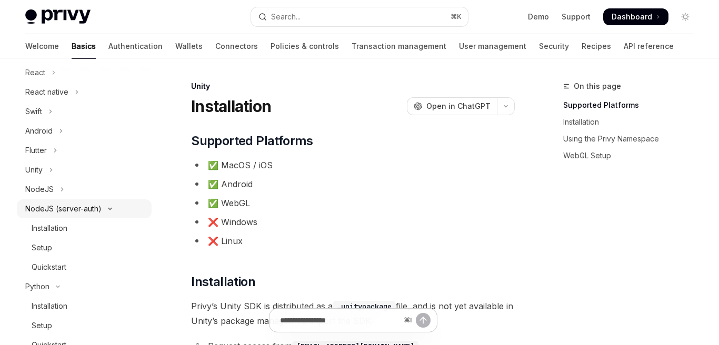
click at [74, 210] on div "NodeJS (server-auth)" at bounding box center [63, 209] width 76 height 13
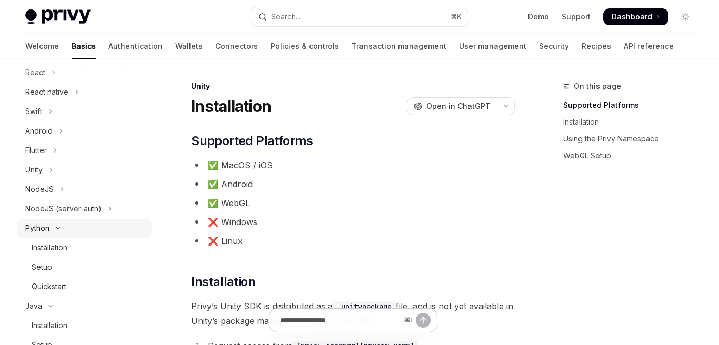
click at [73, 227] on button "Python" at bounding box center [84, 228] width 135 height 19
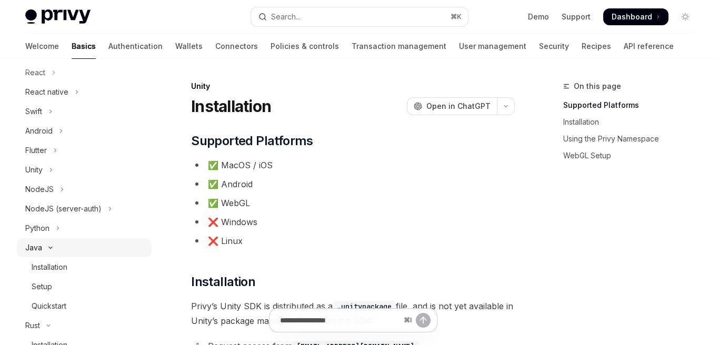
click at [70, 248] on button "Java" at bounding box center [84, 247] width 135 height 19
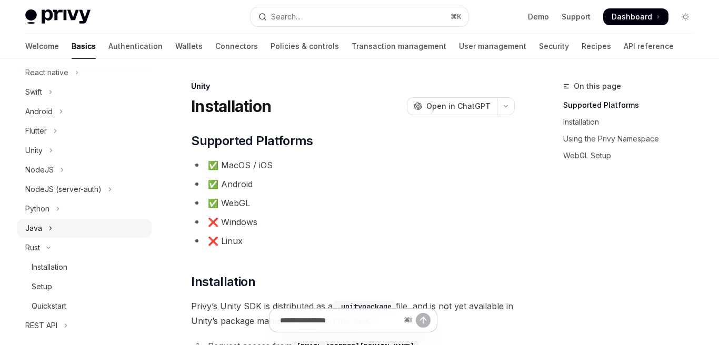
scroll to position [190, 0]
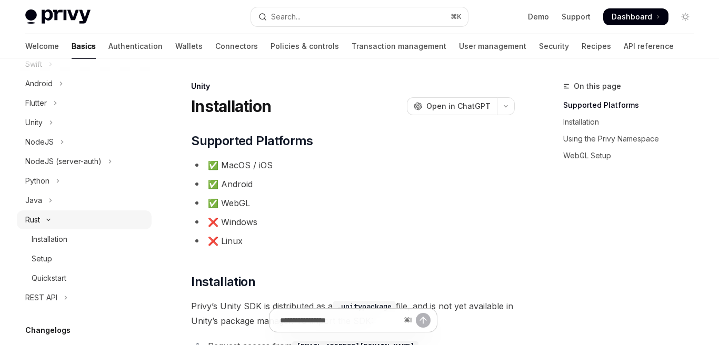
click at [72, 216] on button "Rust" at bounding box center [84, 219] width 135 height 19
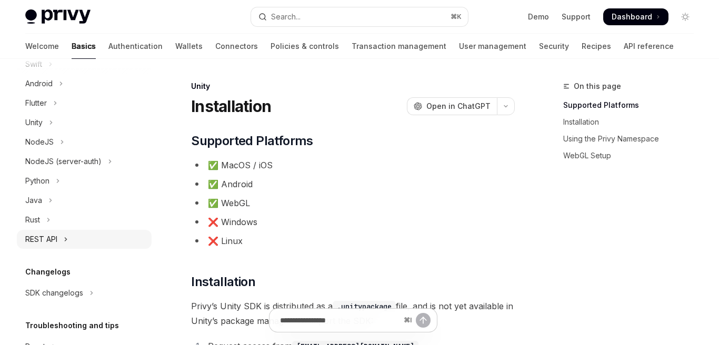
click at [74, 238] on button "REST API" at bounding box center [84, 239] width 135 height 19
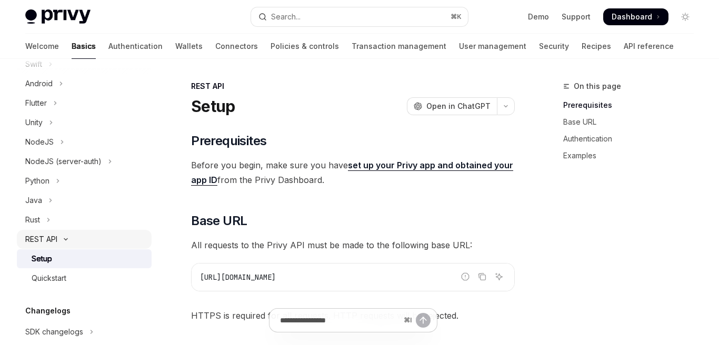
click at [74, 238] on button "REST API" at bounding box center [84, 239] width 135 height 19
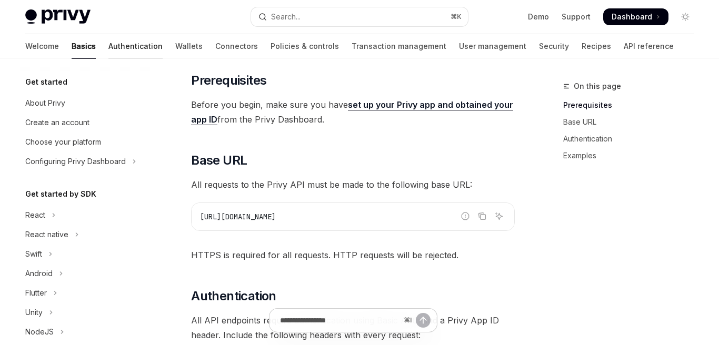
click at [108, 47] on link "Authentication" at bounding box center [135, 46] width 54 height 25
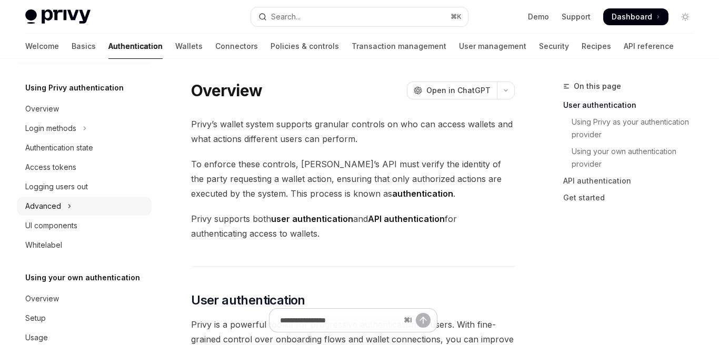
scroll to position [53, 0]
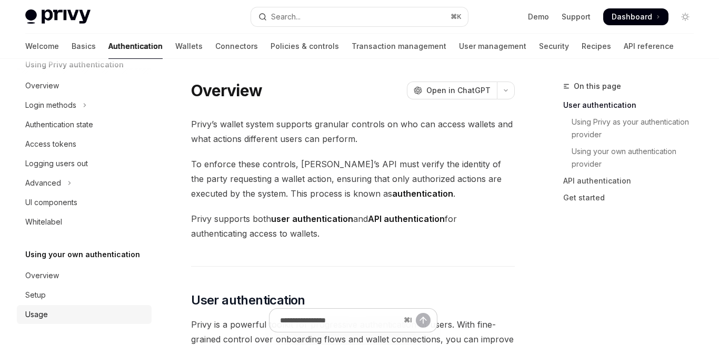
click at [69, 324] on link "Usage" at bounding box center [84, 314] width 135 height 19
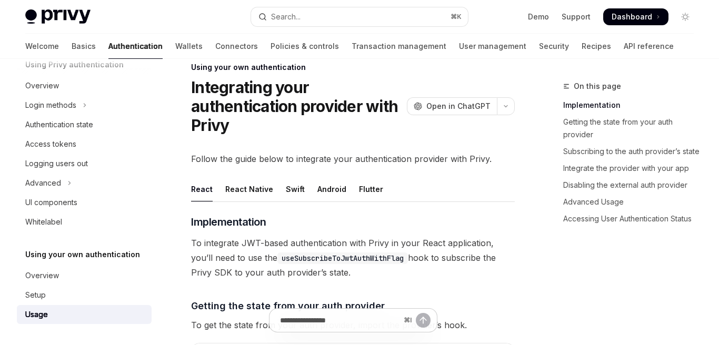
scroll to position [22, 0]
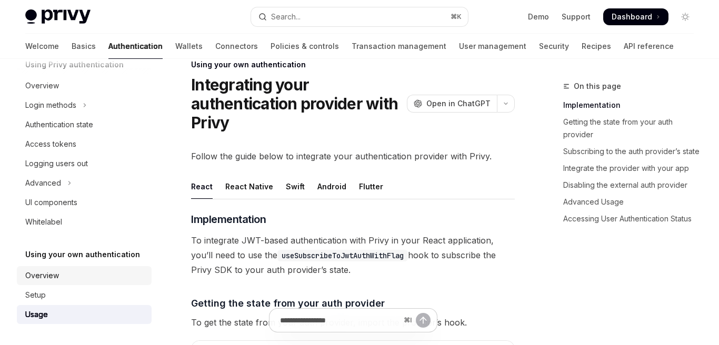
click at [115, 274] on div "Overview" at bounding box center [85, 275] width 120 height 13
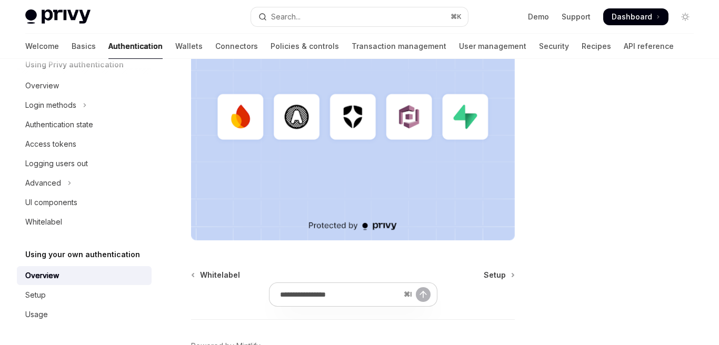
scroll to position [401, 0]
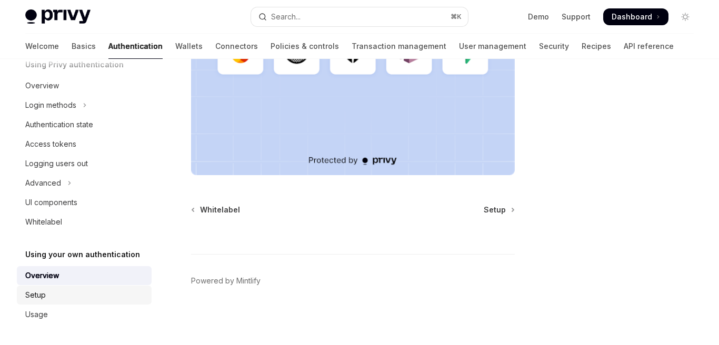
click at [128, 293] on div "Setup" at bounding box center [85, 295] width 120 height 13
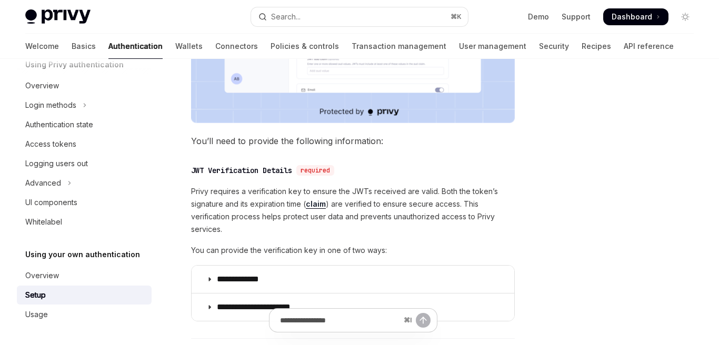
scroll to position [403, 0]
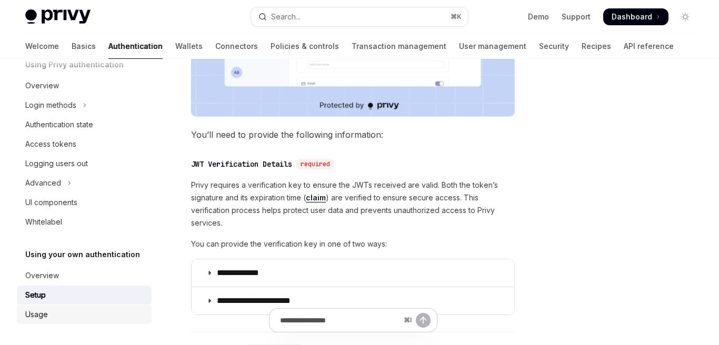
click at [96, 311] on div "Usage" at bounding box center [85, 314] width 120 height 13
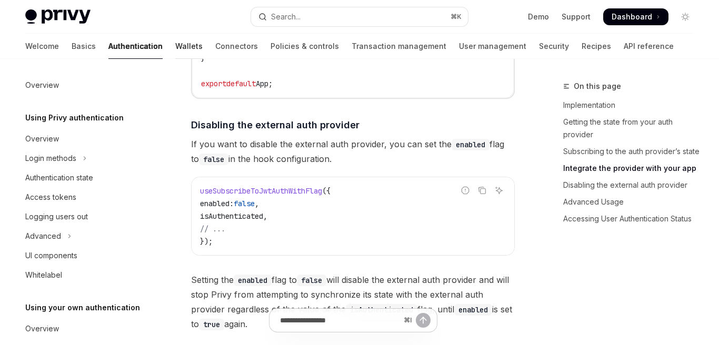
click at [175, 48] on link "Wallets" at bounding box center [188, 46] width 27 height 25
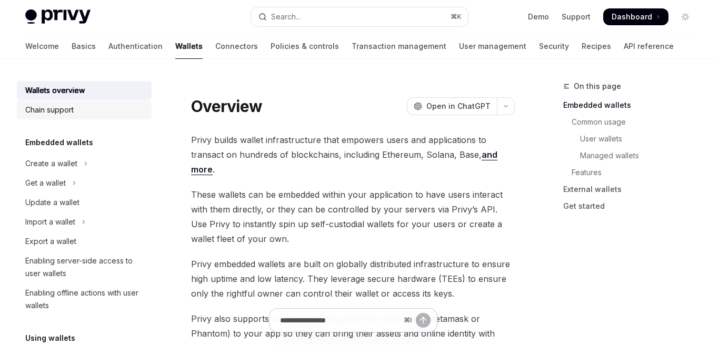
click at [101, 112] on div "Chain support" at bounding box center [85, 110] width 120 height 13
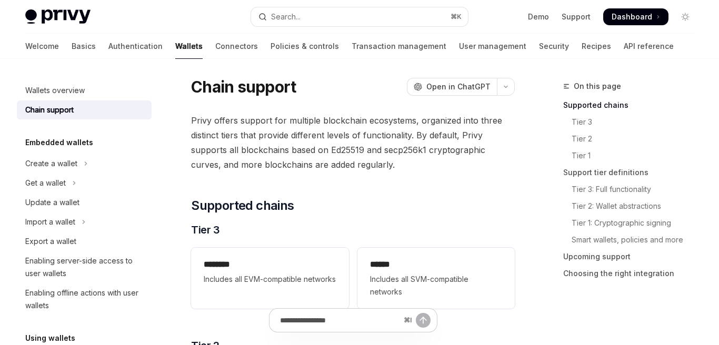
scroll to position [23, 0]
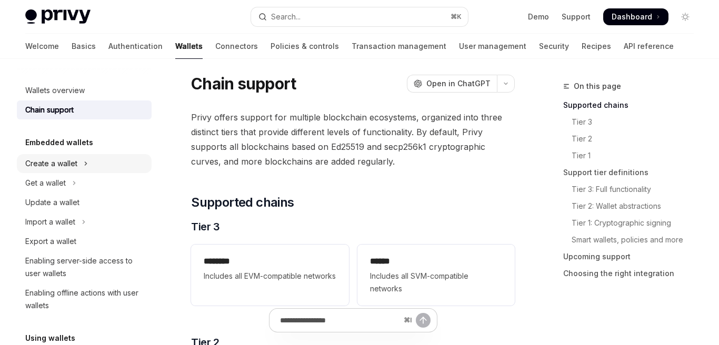
click at [133, 162] on button "Create a wallet" at bounding box center [84, 163] width 135 height 19
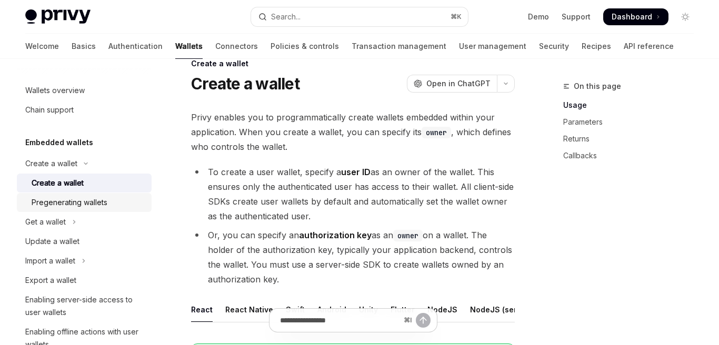
click at [129, 200] on div "Pregenerating wallets" at bounding box center [89, 202] width 114 height 13
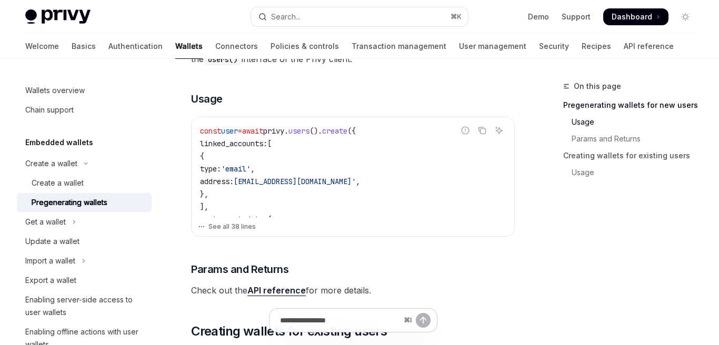
scroll to position [300, 0]
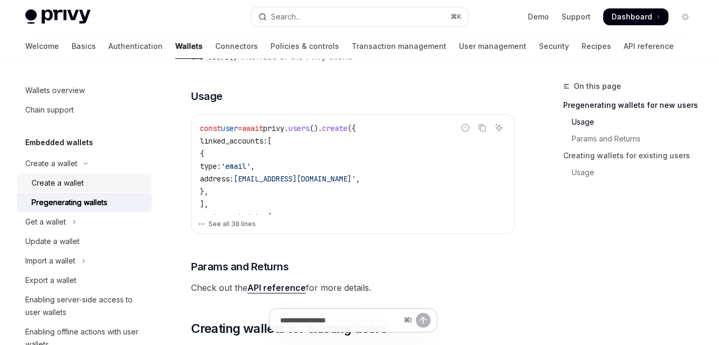
click at [134, 185] on div "Create a wallet" at bounding box center [89, 183] width 114 height 13
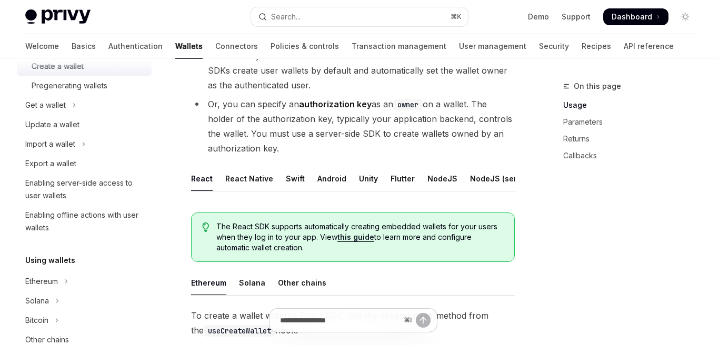
scroll to position [143, 0]
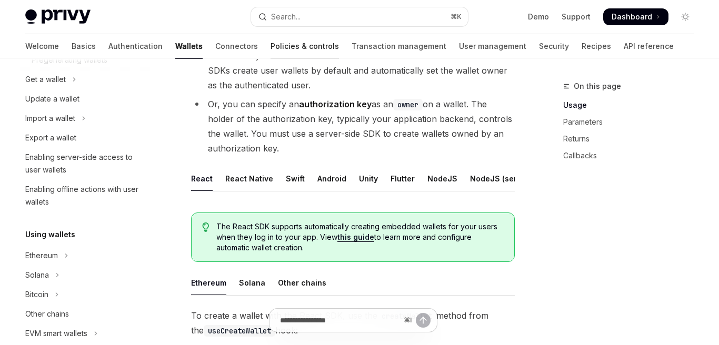
click at [270, 51] on link "Policies & controls" at bounding box center [304, 46] width 68 height 25
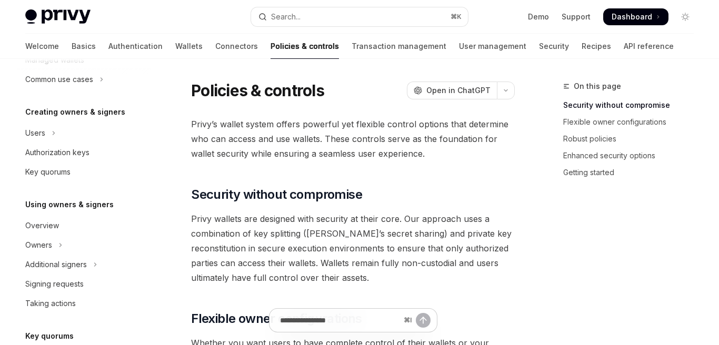
scroll to position [199, 0]
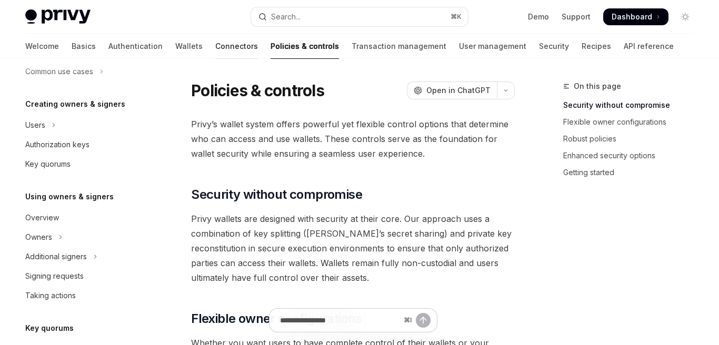
click at [215, 48] on link "Connectors" at bounding box center [236, 46] width 43 height 25
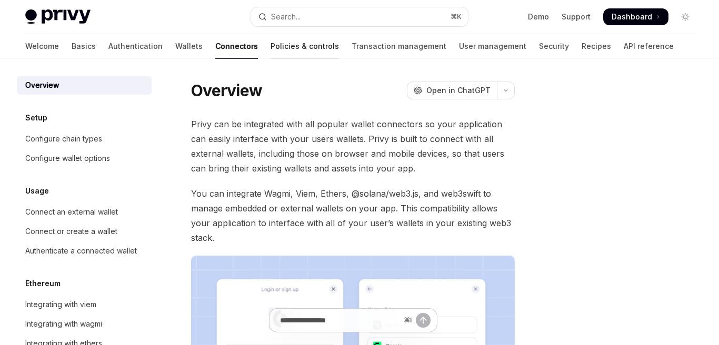
click at [270, 46] on link "Policies & controls" at bounding box center [304, 46] width 68 height 25
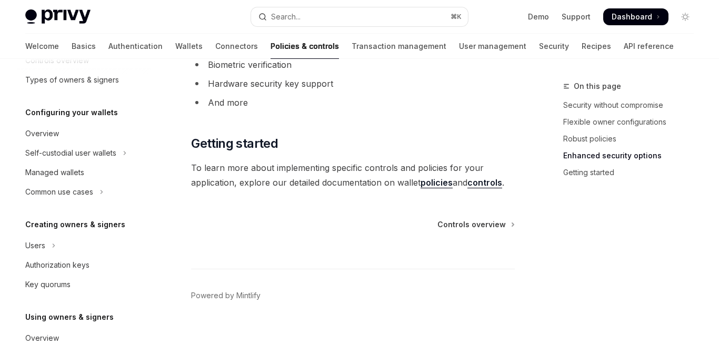
scroll to position [249, 0]
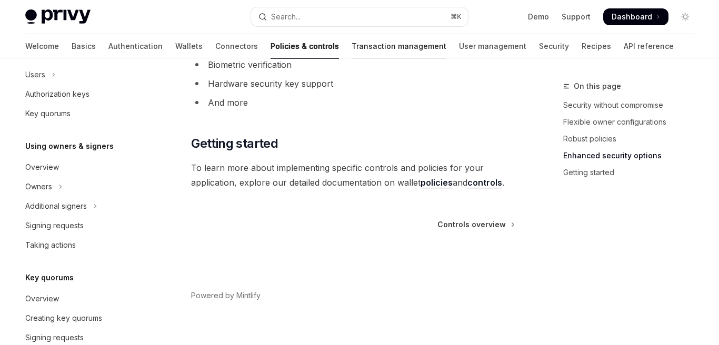
click at [362, 51] on link "Transaction management" at bounding box center [398, 46] width 95 height 25
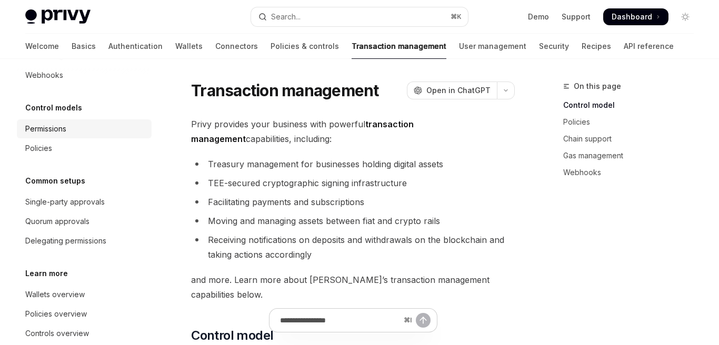
scroll to position [122, 0]
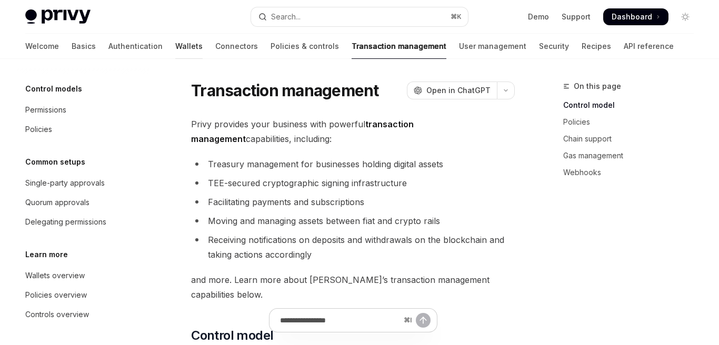
click at [175, 49] on link "Wallets" at bounding box center [188, 46] width 27 height 25
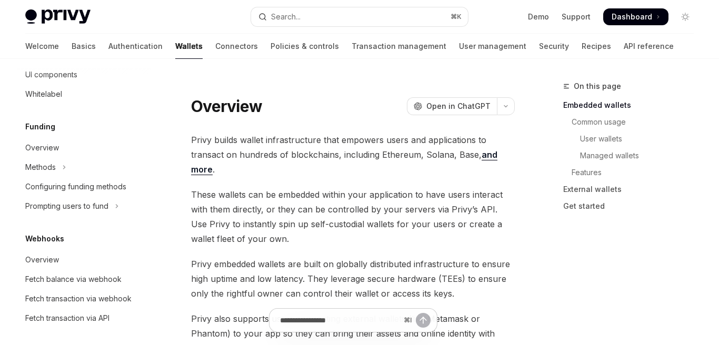
scroll to position [394, 0]
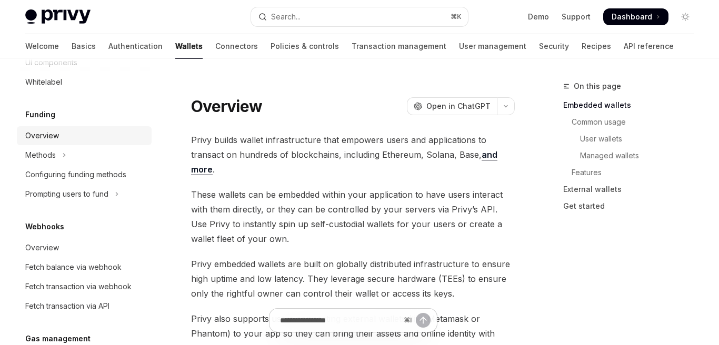
click at [91, 137] on div "Overview" at bounding box center [85, 135] width 120 height 13
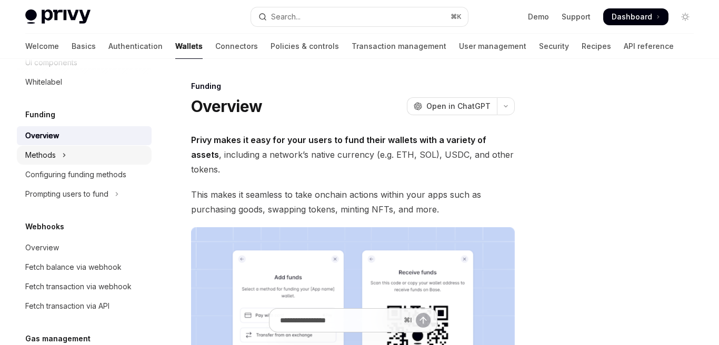
click at [124, 150] on button "Methods" at bounding box center [84, 155] width 135 height 19
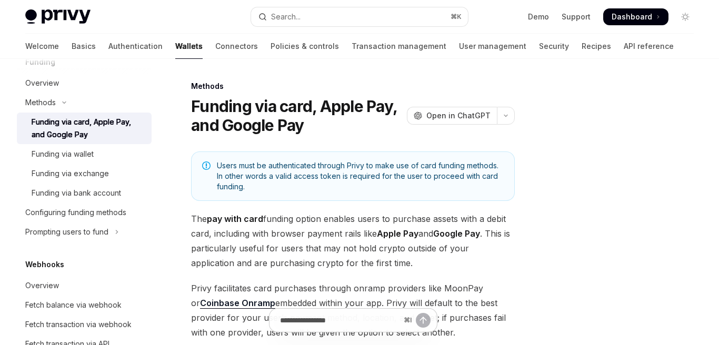
scroll to position [465, 0]
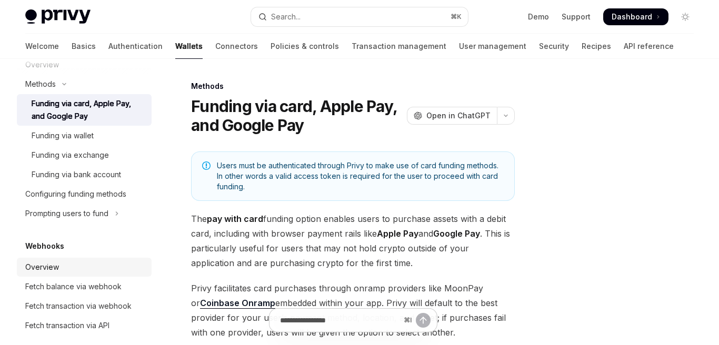
click at [115, 275] on link "Overview" at bounding box center [84, 267] width 135 height 19
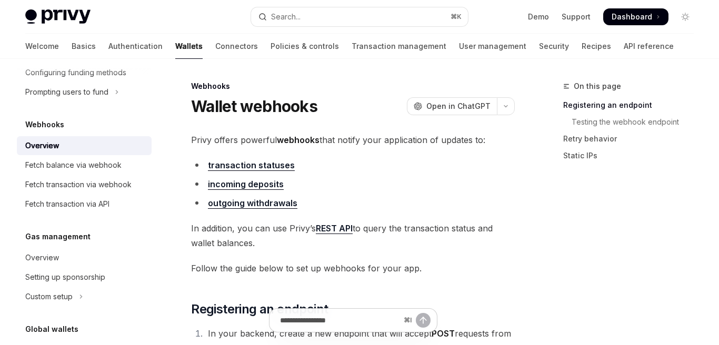
scroll to position [593, 0]
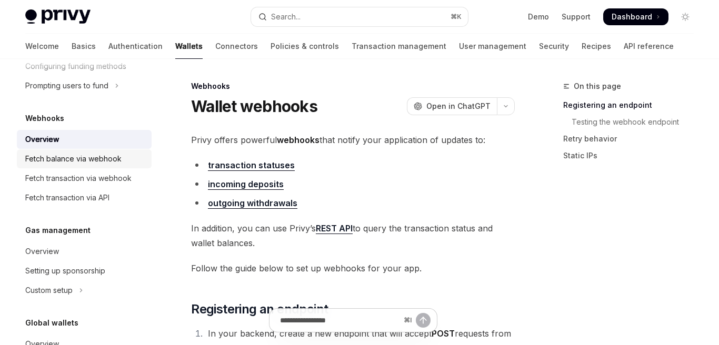
click at [133, 154] on div "Fetch balance via webhook" at bounding box center [85, 159] width 120 height 13
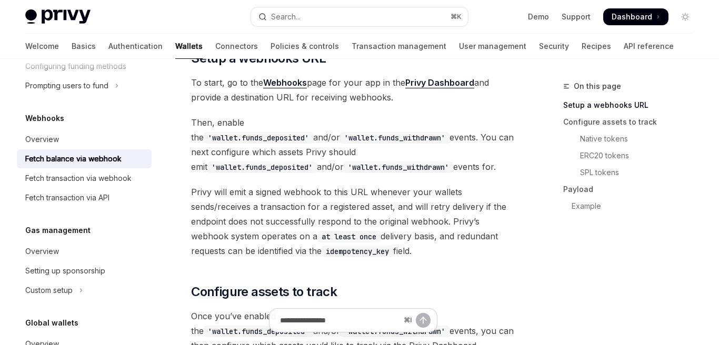
scroll to position [326, 0]
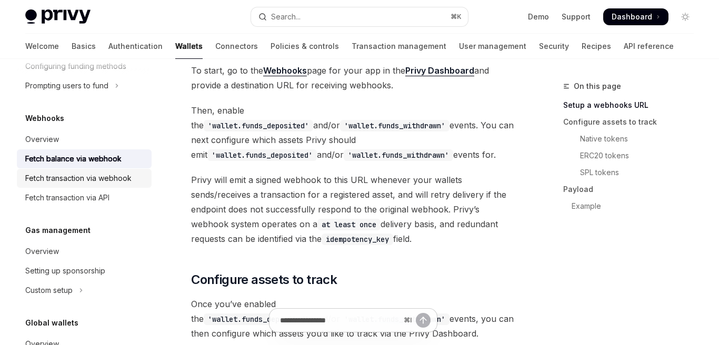
click at [134, 178] on div "Fetch transaction via webhook" at bounding box center [85, 178] width 120 height 13
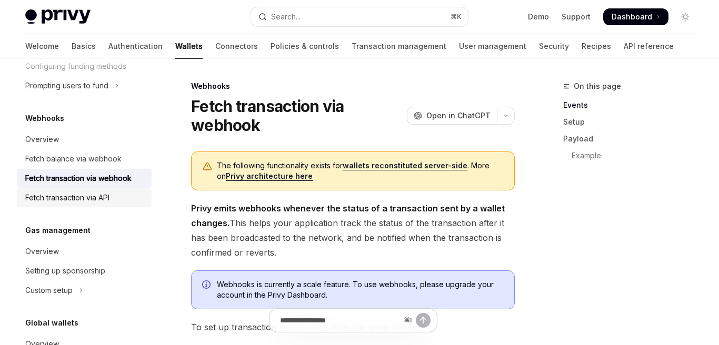
click at [129, 198] on div "Fetch transaction via API" at bounding box center [85, 198] width 120 height 13
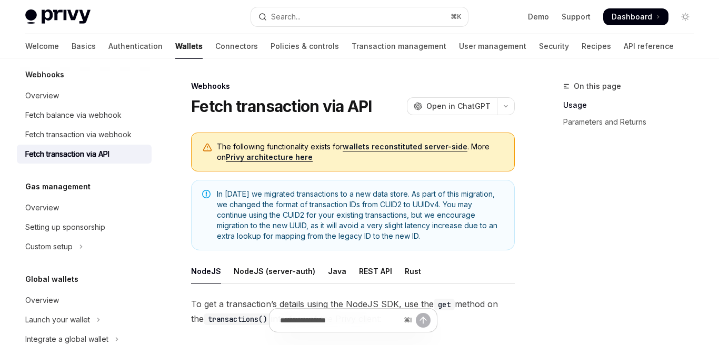
scroll to position [649, 0]
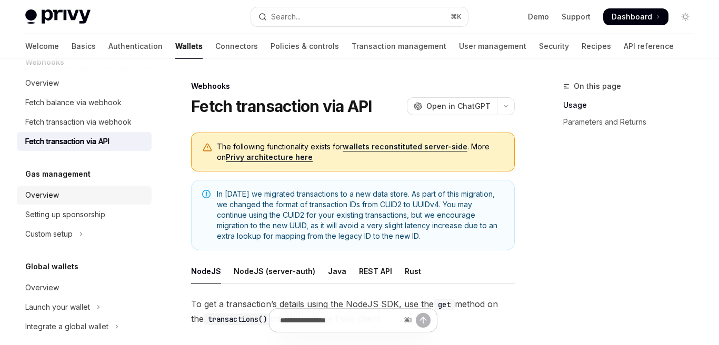
click at [129, 190] on div "Overview" at bounding box center [85, 195] width 120 height 13
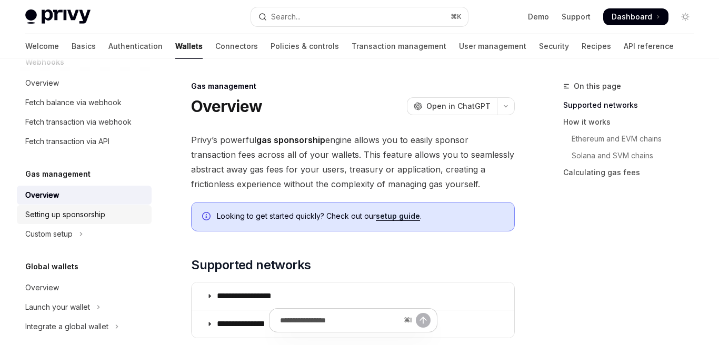
click at [129, 214] on div "Setting up sponsorship" at bounding box center [85, 214] width 120 height 13
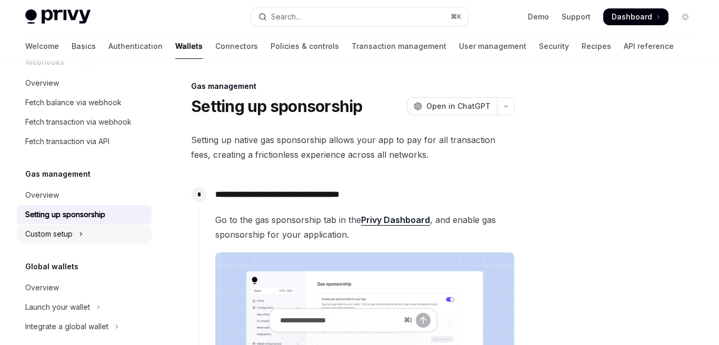
click at [126, 228] on button "Custom setup" at bounding box center [84, 234] width 135 height 19
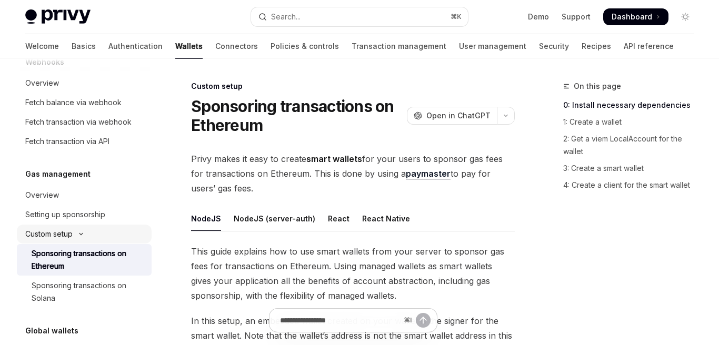
click at [127, 229] on button "Custom setup" at bounding box center [84, 234] width 135 height 19
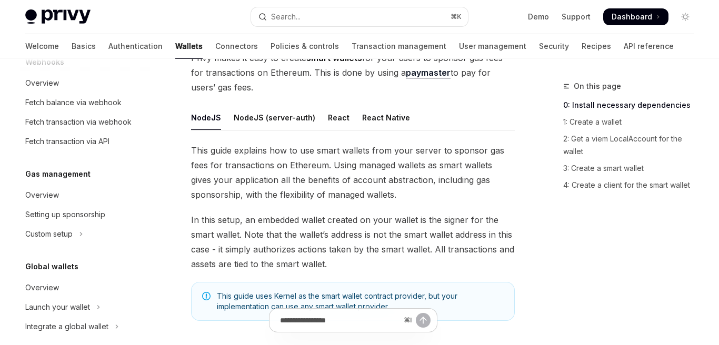
scroll to position [103, 0]
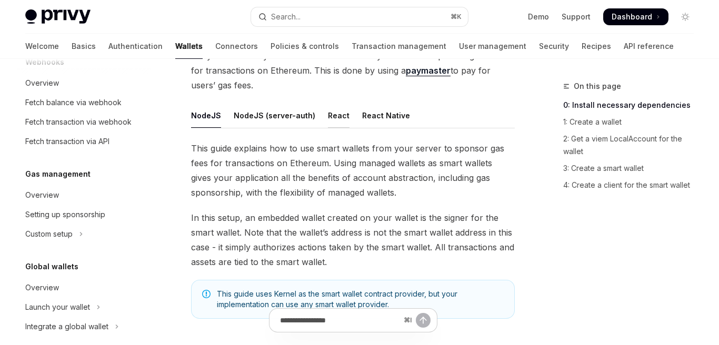
click at [329, 117] on div "React" at bounding box center [339, 115] width 22 height 25
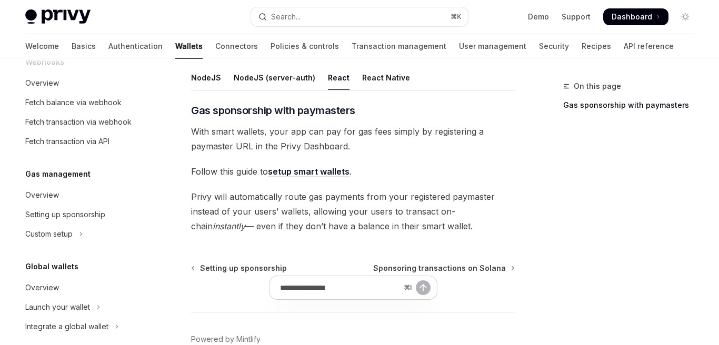
scroll to position [199, 0]
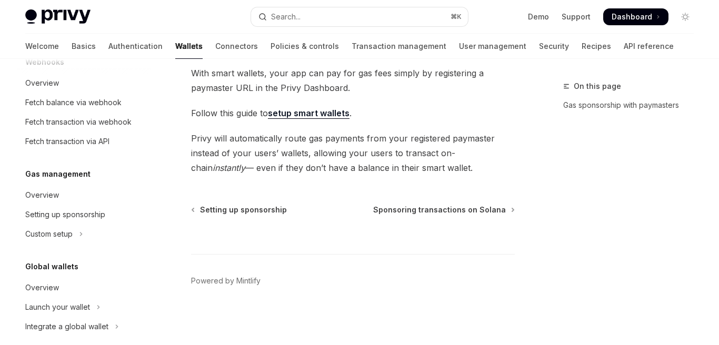
click at [308, 113] on link "setup smart wallets" at bounding box center [309, 113] width 82 height 11
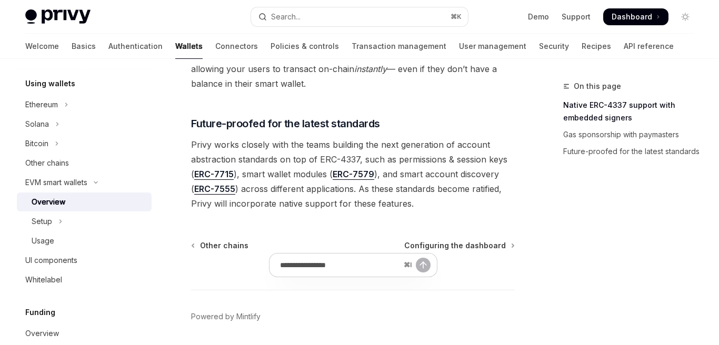
scroll to position [917, 0]
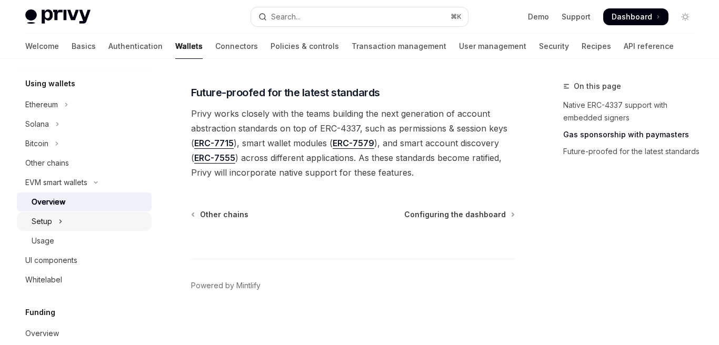
click at [110, 219] on button "Setup" at bounding box center [84, 221] width 135 height 19
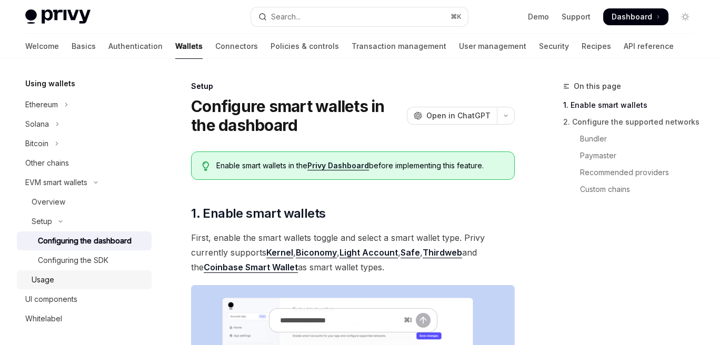
click at [98, 278] on div "Usage" at bounding box center [89, 280] width 114 height 13
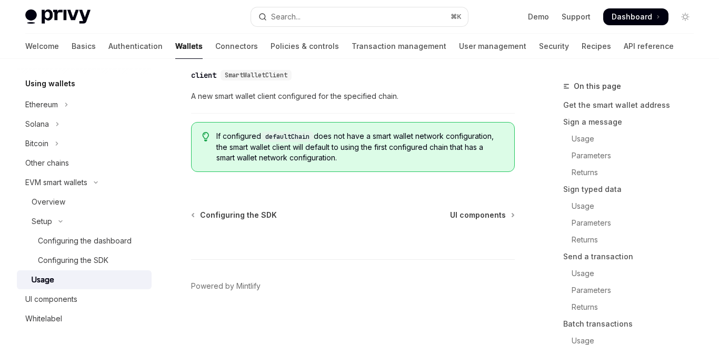
scroll to position [3496, 0]
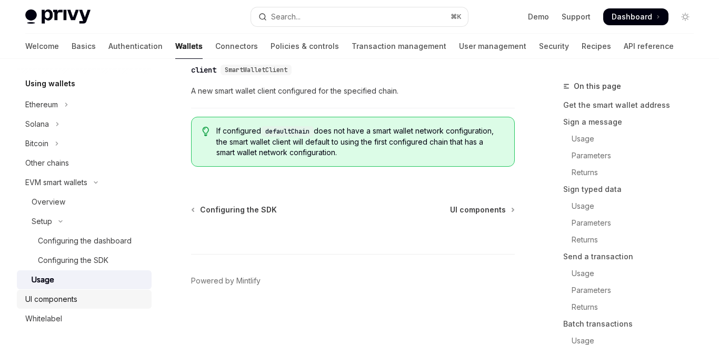
click at [93, 298] on div "UI components" at bounding box center [85, 299] width 120 height 13
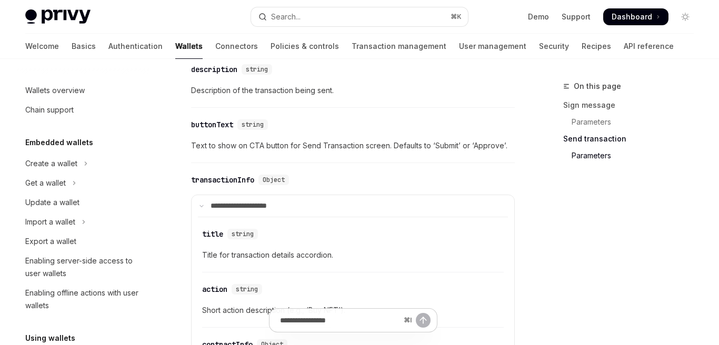
scroll to position [1288, 0]
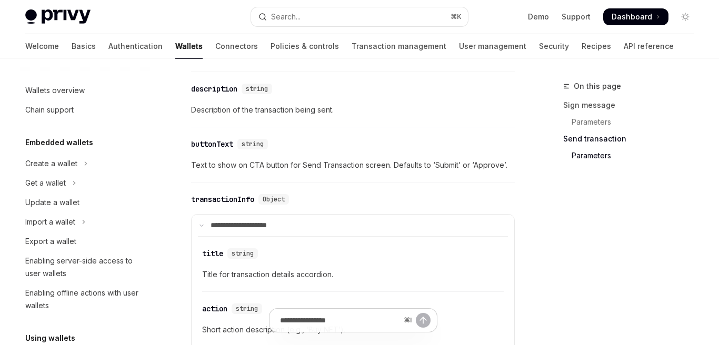
click at [175, 50] on link "Wallets" at bounding box center [188, 46] width 27 height 25
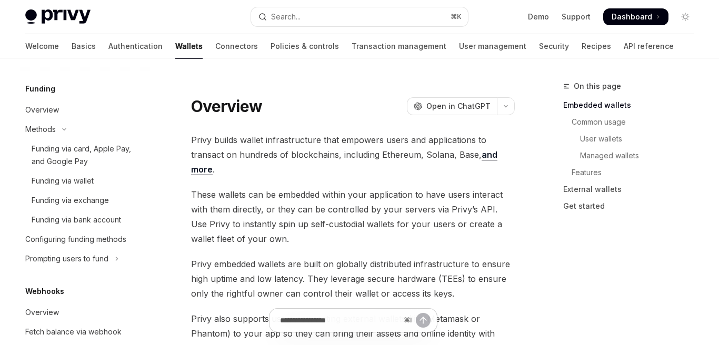
scroll to position [506, 0]
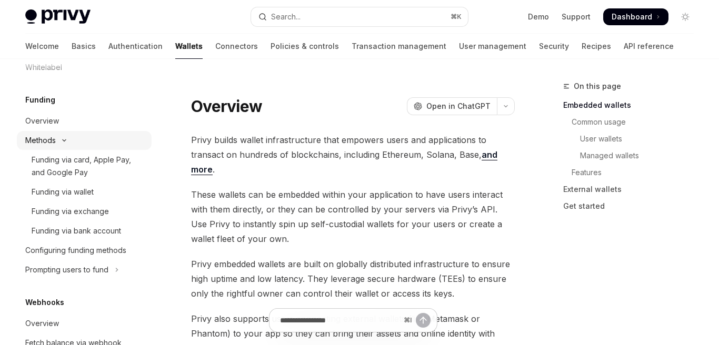
click at [64, 139] on icon "Toggle Methods section" at bounding box center [64, 140] width 13 height 4
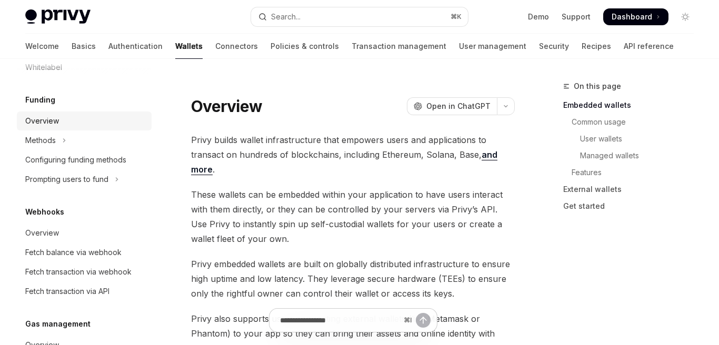
click at [50, 117] on div "Overview" at bounding box center [42, 121] width 34 height 13
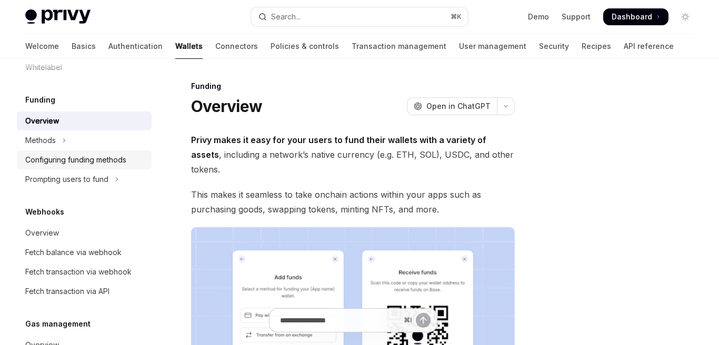
click at [82, 160] on div "Configuring funding methods" at bounding box center [75, 160] width 101 height 13
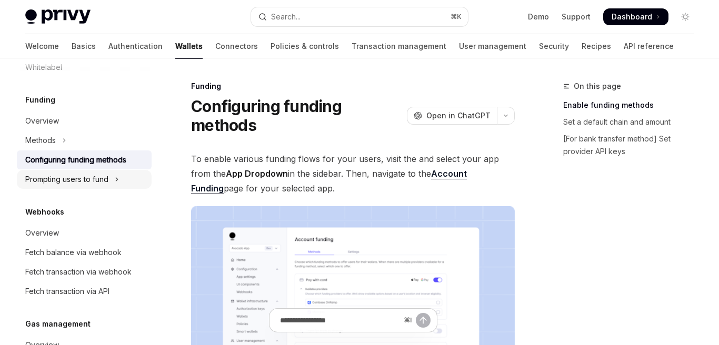
click at [119, 181] on button "Prompting users to fund" at bounding box center [84, 179] width 135 height 19
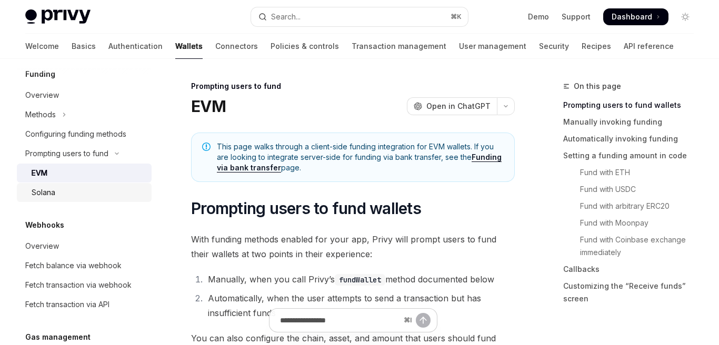
scroll to position [536, 0]
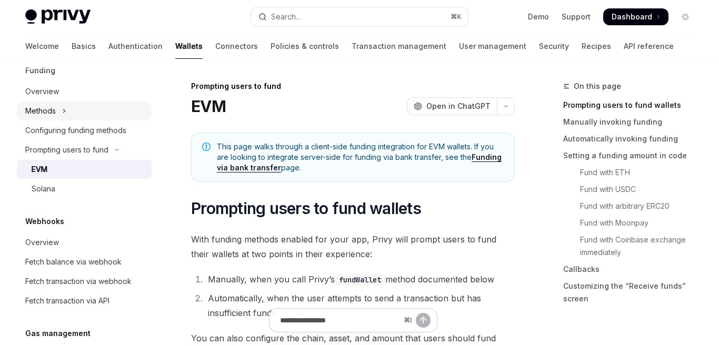
click at [67, 106] on button "Methods" at bounding box center [84, 111] width 135 height 19
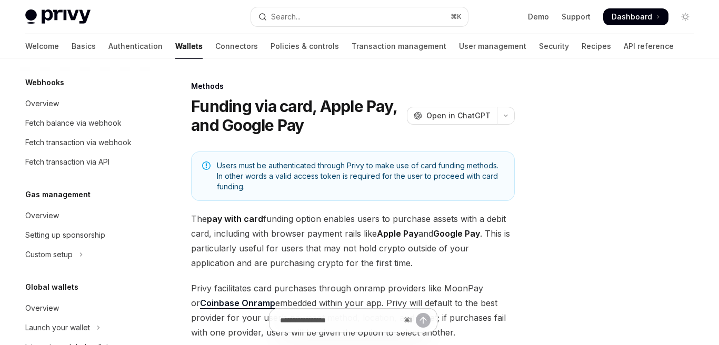
scroll to position [765, 0]
click at [70, 257] on div "Custom setup" at bounding box center [48, 255] width 47 height 13
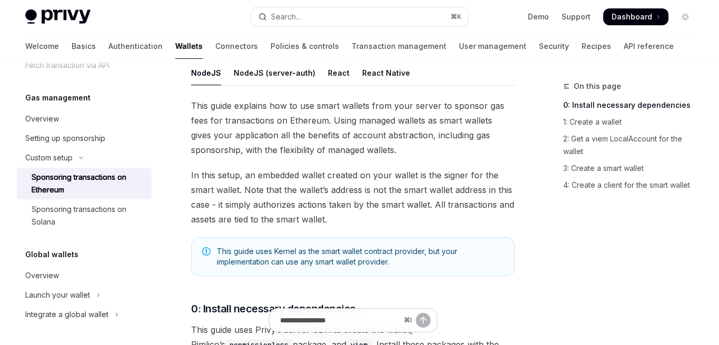
scroll to position [167, 0]
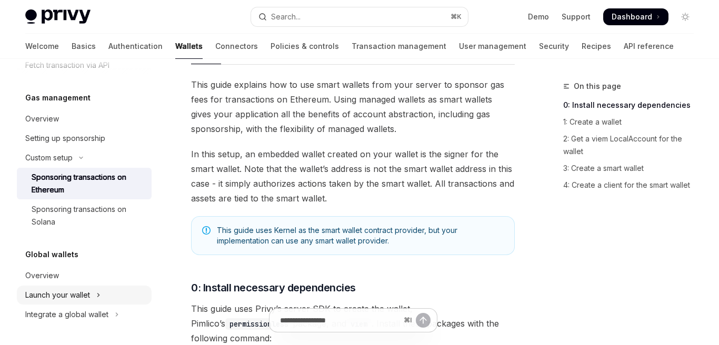
click at [90, 300] on div "Launch your wallet" at bounding box center [57, 295] width 65 height 13
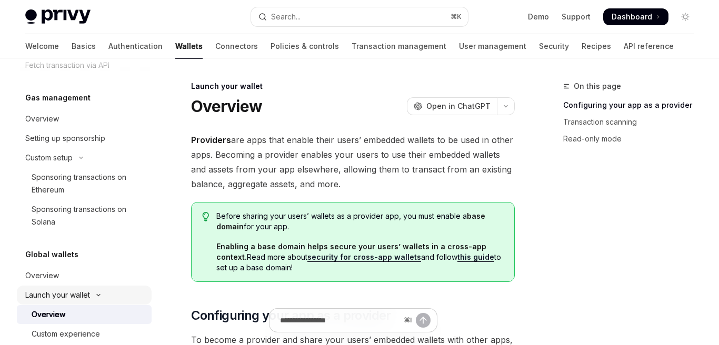
scroll to position [901, 0]
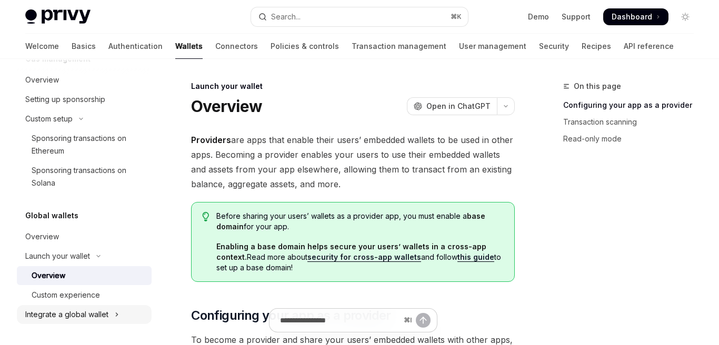
click at [87, 316] on div "Integrate a global wallet" at bounding box center [66, 314] width 83 height 13
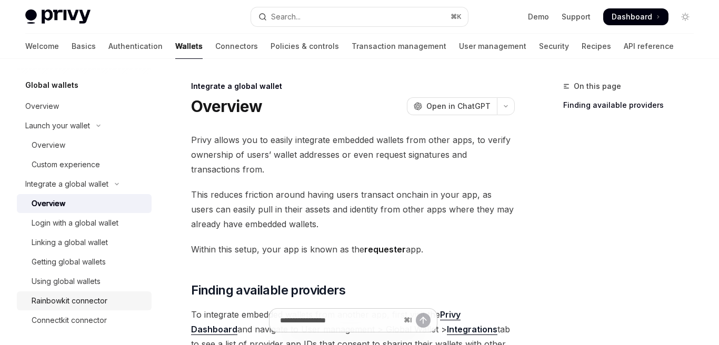
scroll to position [1037, 0]
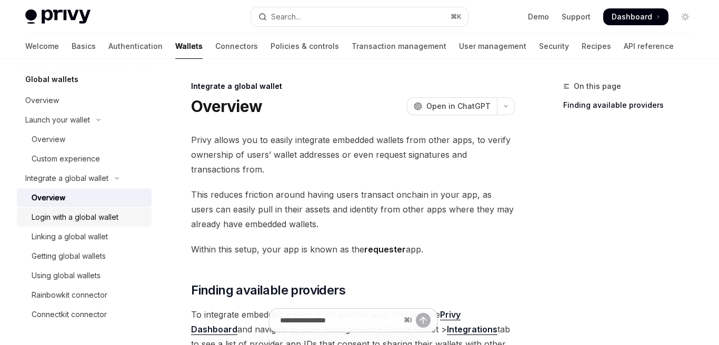
click at [111, 219] on div "Login with a global wallet" at bounding box center [75, 217] width 87 height 13
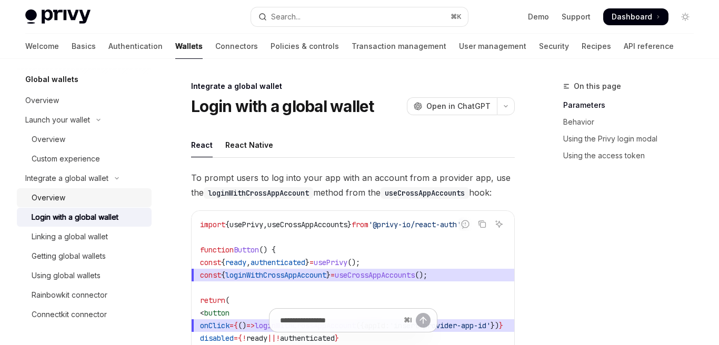
click at [58, 193] on div "Overview" at bounding box center [49, 198] width 34 height 13
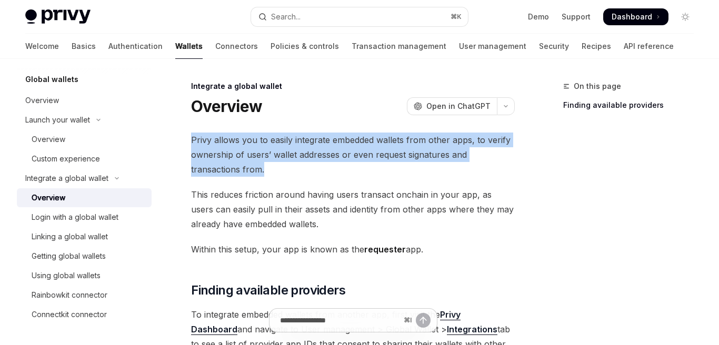
drag, startPoint x: 293, startPoint y: 168, endPoint x: 190, endPoint y: 140, distance: 106.3
click at [191, 140] on span "Privy allows you to easily integrate embedded wallets from other apps, to verif…" at bounding box center [353, 155] width 324 height 44
copy span "Privy allows you to easily integrate embedded wallets from other apps, to verif…"
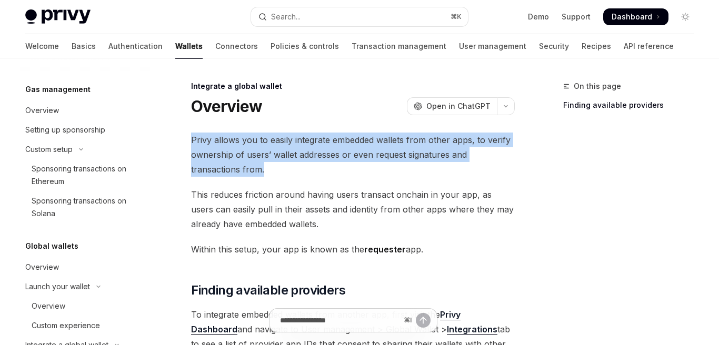
scroll to position [862, 0]
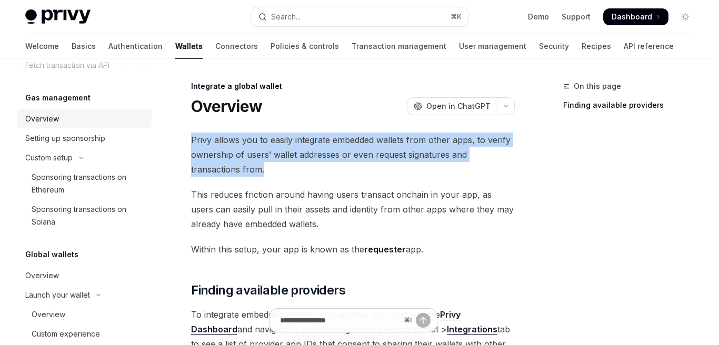
click at [57, 118] on div "Overview" at bounding box center [42, 119] width 34 height 13
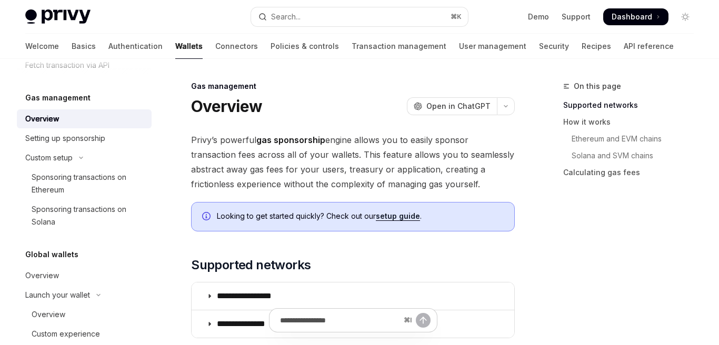
drag, startPoint x: 192, startPoint y: 138, endPoint x: 498, endPoint y: 182, distance: 309.3
click at [498, 182] on span "Privy’s powerful gas sponsorship engine allows you to easily sponsor transactio…" at bounding box center [353, 162] width 324 height 59
copy span "Privy’s powerful gas sponsorship engine allows you to easily sponsor transactio…"
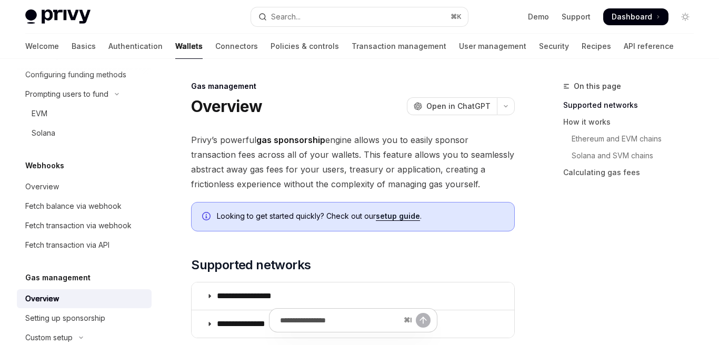
scroll to position [647, 0]
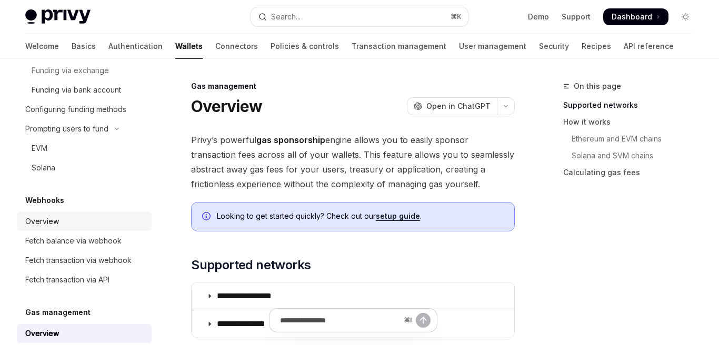
click at [87, 226] on div "Overview" at bounding box center [85, 221] width 120 height 13
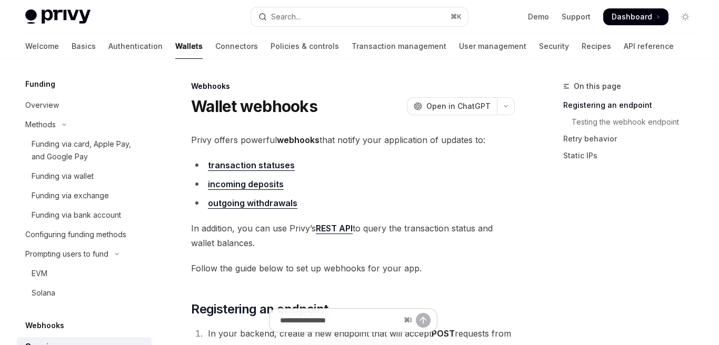
scroll to position [495, 0]
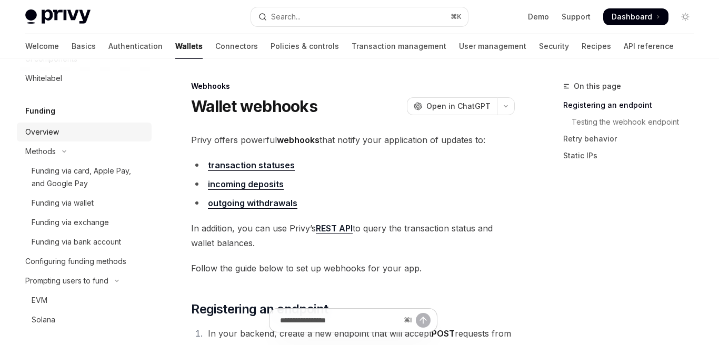
click at [43, 134] on div "Overview" at bounding box center [42, 132] width 34 height 13
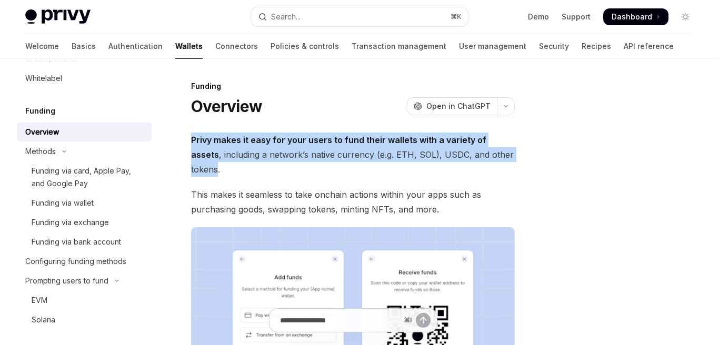
drag, startPoint x: 504, startPoint y: 150, endPoint x: 175, endPoint y: 139, distance: 329.1
copy span "Privy makes it easy for your users to fund their wallets with a variety of asse…"
click at [107, 171] on div "Funding via card, Apple Pay, and Google Pay" at bounding box center [89, 177] width 114 height 25
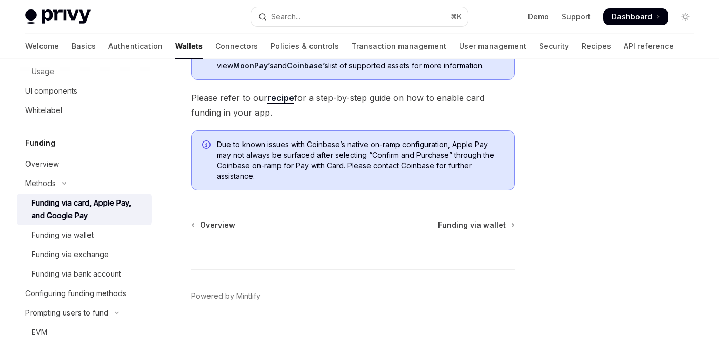
scroll to position [476, 0]
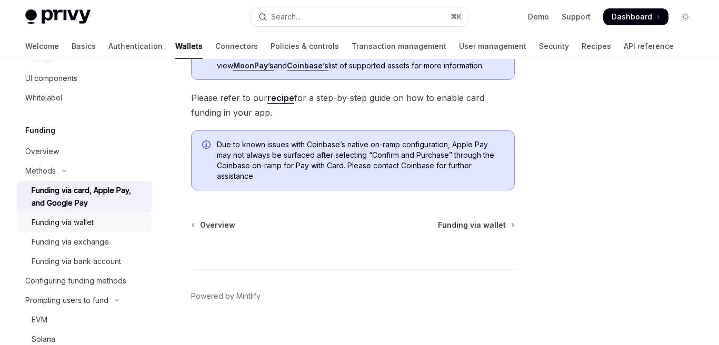
click at [110, 217] on div "Funding via wallet" at bounding box center [89, 222] width 114 height 13
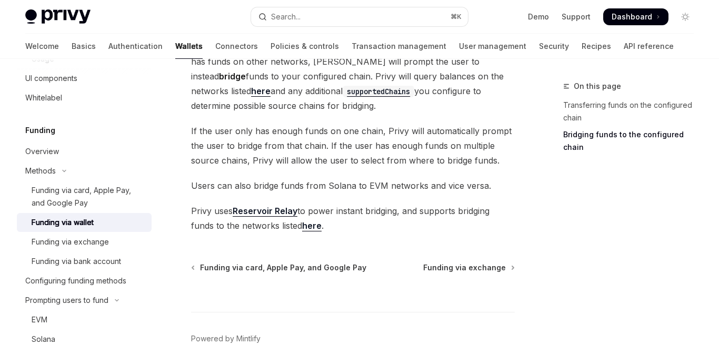
scroll to position [501, 0]
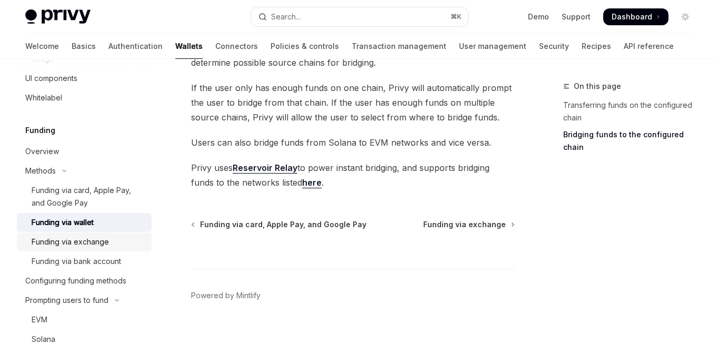
click at [120, 248] on link "Funding via exchange" at bounding box center [84, 242] width 135 height 19
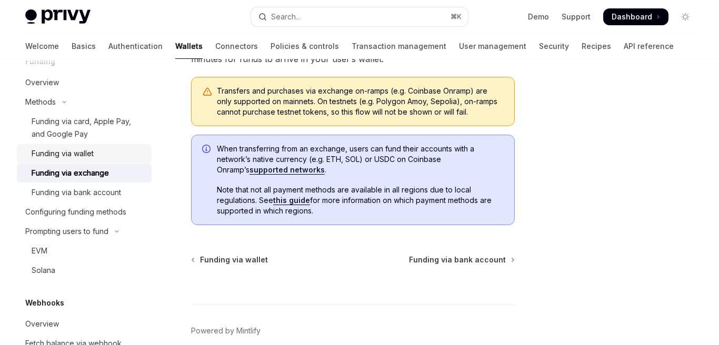
scroll to position [496, 0]
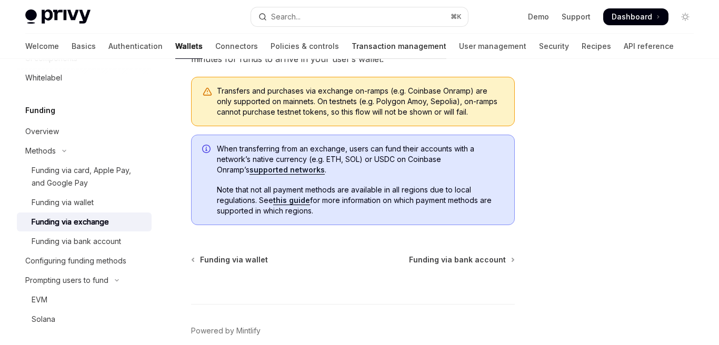
click at [351, 51] on link "Transaction management" at bounding box center [398, 46] width 95 height 25
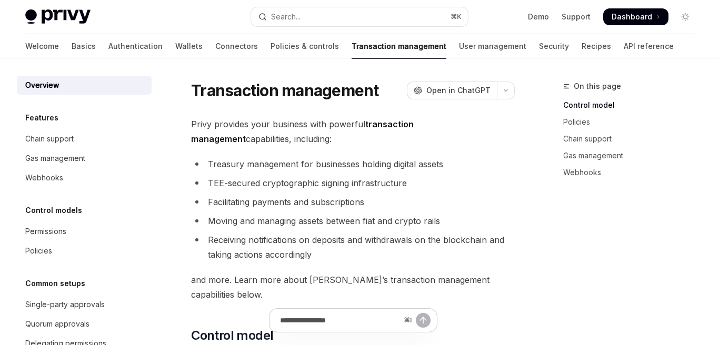
click at [351, 49] on link "Transaction management" at bounding box center [398, 46] width 95 height 25
click at [459, 43] on link "User management" at bounding box center [492, 46] width 67 height 25
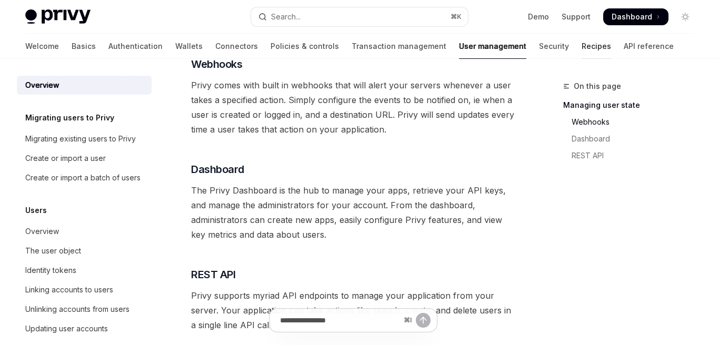
click at [581, 47] on link "Recipes" at bounding box center [595, 46] width 29 height 25
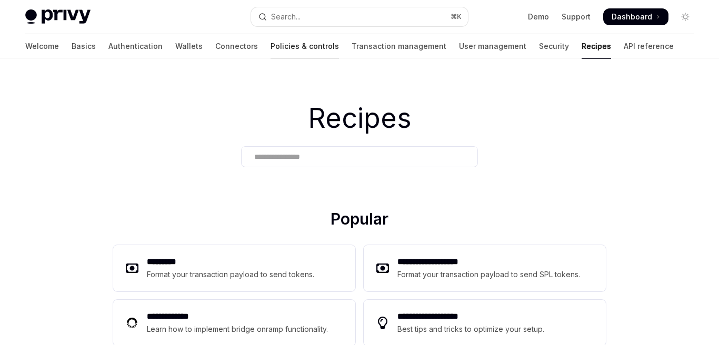
click at [270, 48] on link "Policies & controls" at bounding box center [304, 46] width 68 height 25
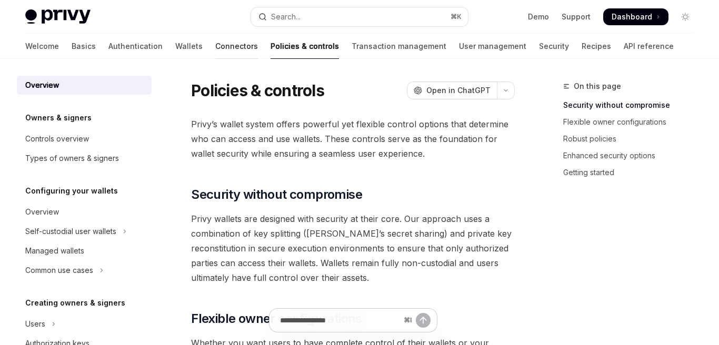
click at [215, 44] on link "Connectors" at bounding box center [236, 46] width 43 height 25
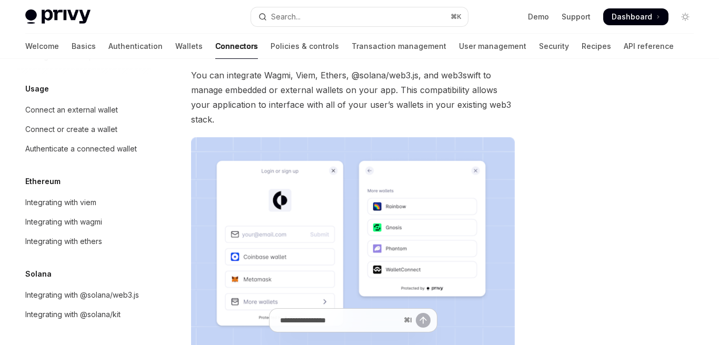
scroll to position [17, 0]
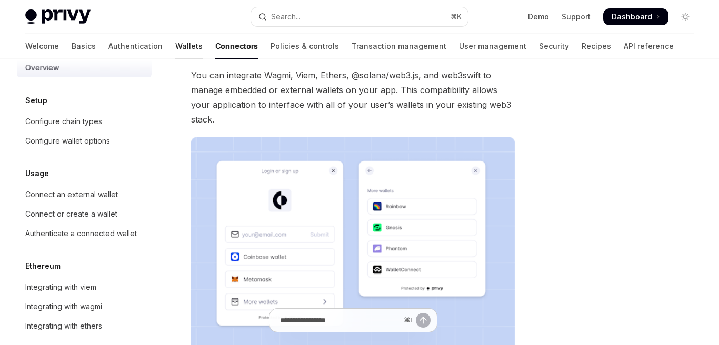
click at [175, 43] on link "Wallets" at bounding box center [188, 46] width 27 height 25
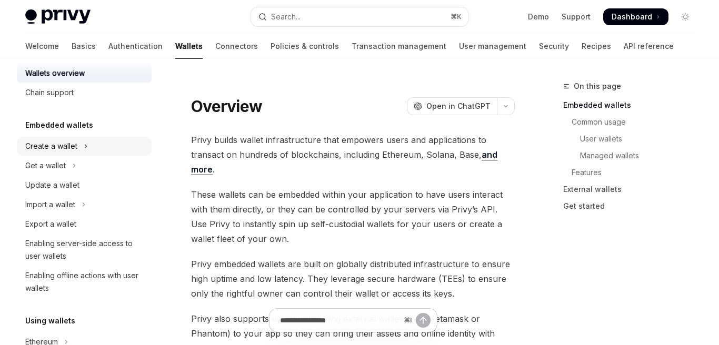
click at [107, 148] on button "Create a wallet" at bounding box center [84, 146] width 135 height 19
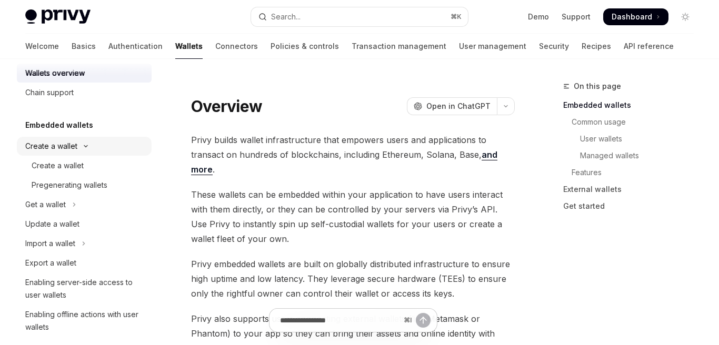
type textarea "*"
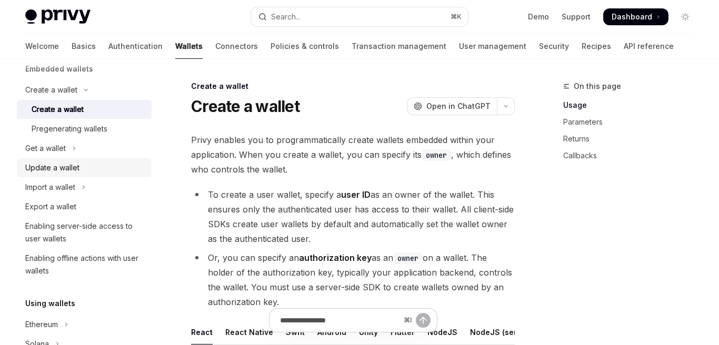
scroll to position [75, 0]
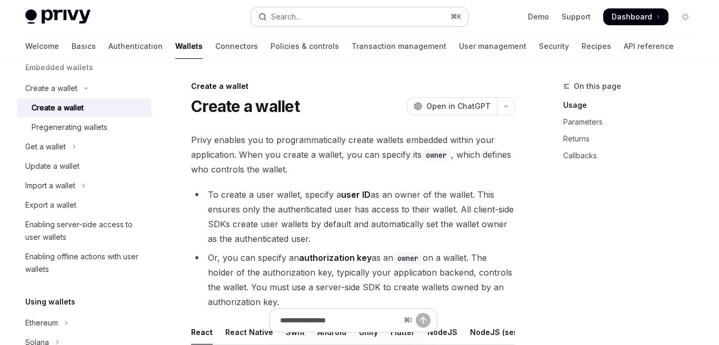
click at [368, 14] on button "Search... ⌘ K" at bounding box center [359, 16] width 217 height 19
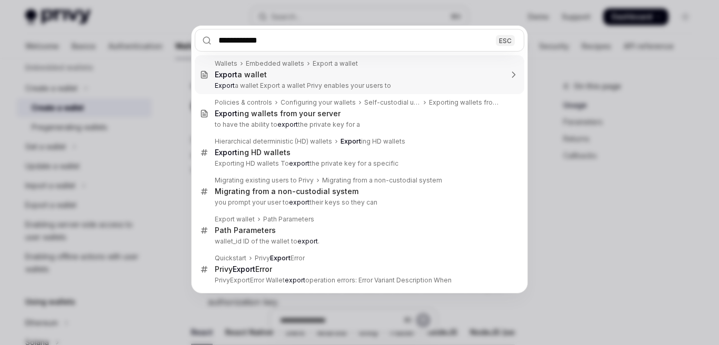
type input "**********"
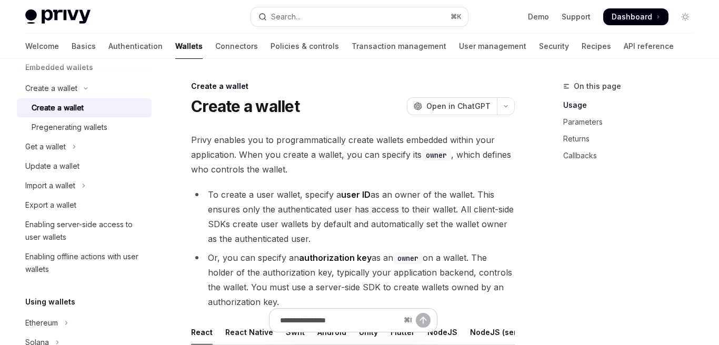
type textarea "*"
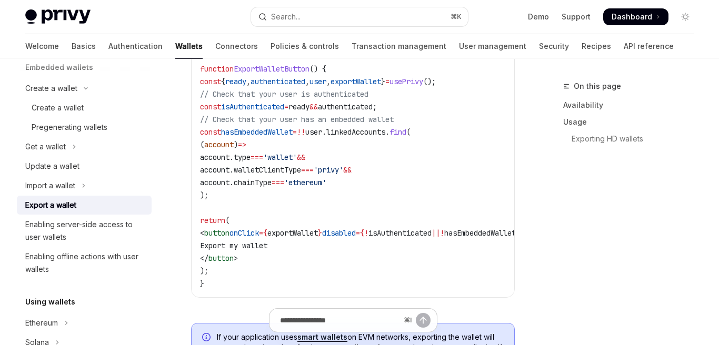
scroll to position [586, 0]
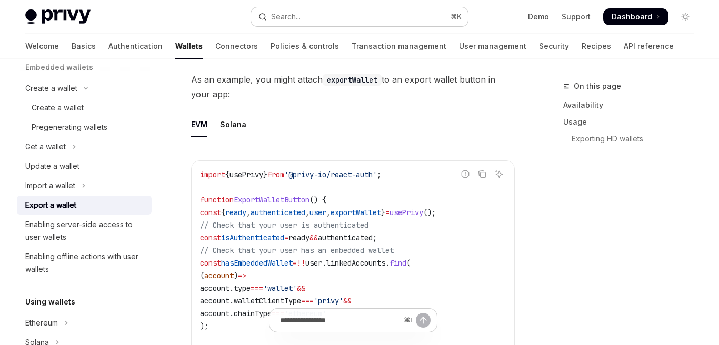
click at [323, 16] on button "Search... ⌘ K" at bounding box center [359, 16] width 217 height 19
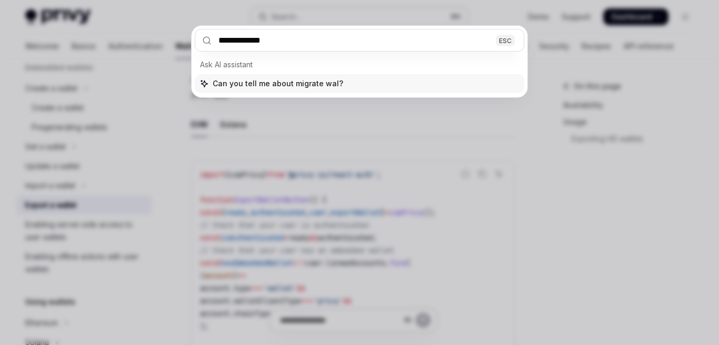
type input "**********"
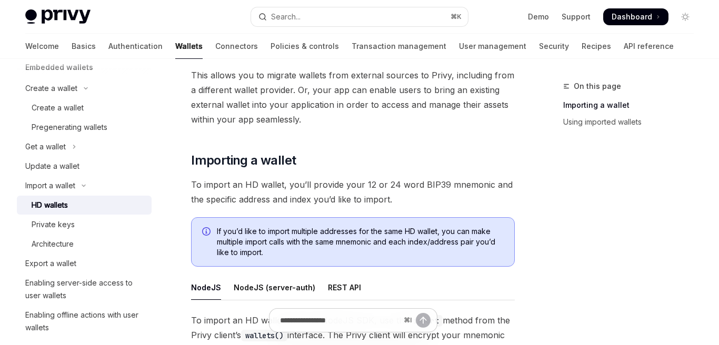
scroll to position [95, 0]
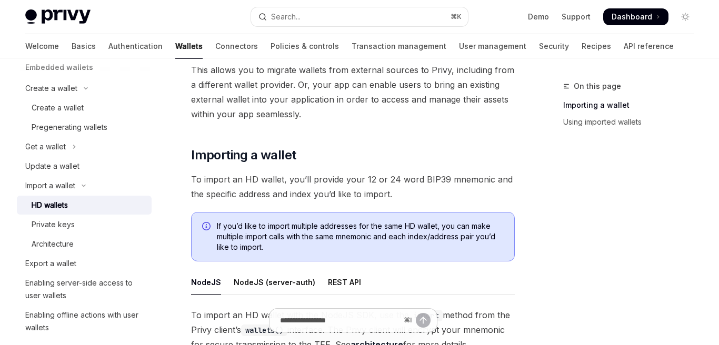
type textarea "*"
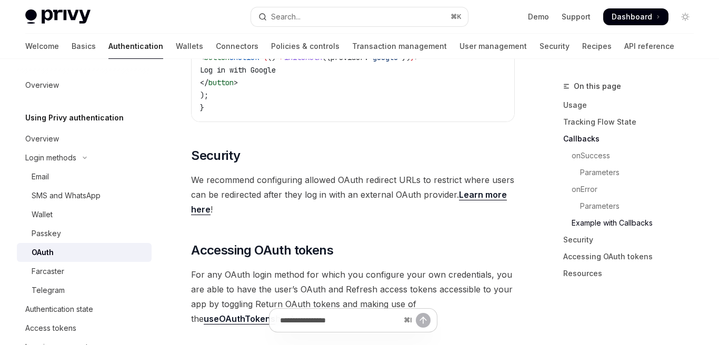
scroll to position [2208, 0]
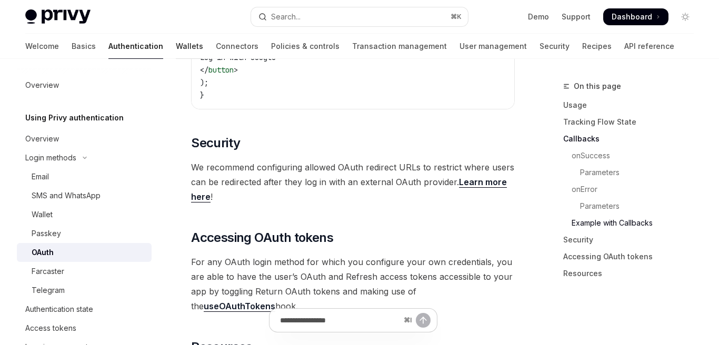
click at [176, 44] on link "Wallets" at bounding box center [189, 46] width 27 height 25
type textarea "*"
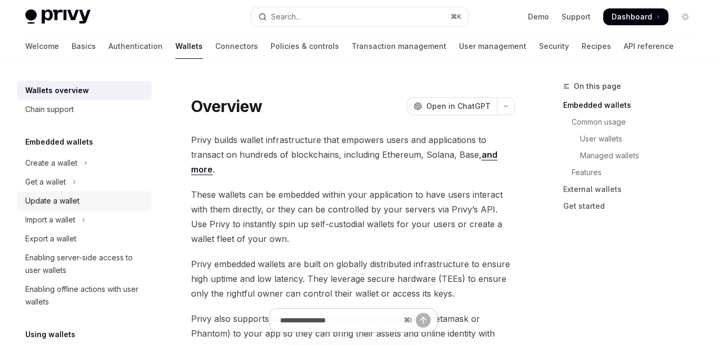
scroll to position [7, 0]
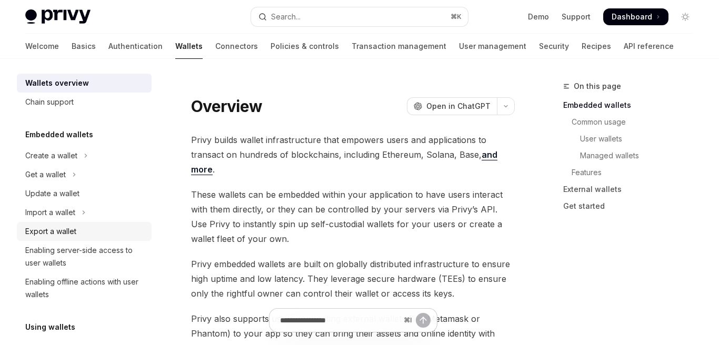
click at [86, 225] on div "Export a wallet" at bounding box center [85, 231] width 120 height 13
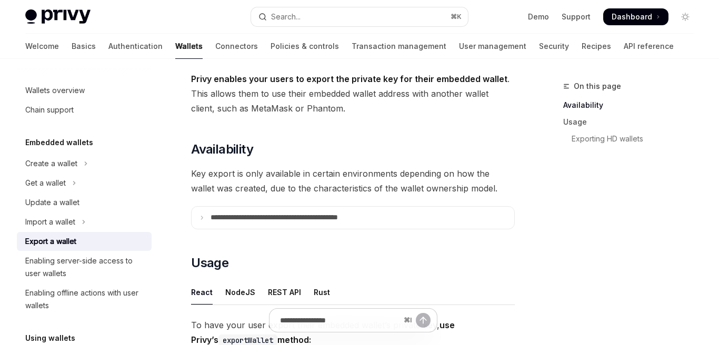
scroll to position [68, 0]
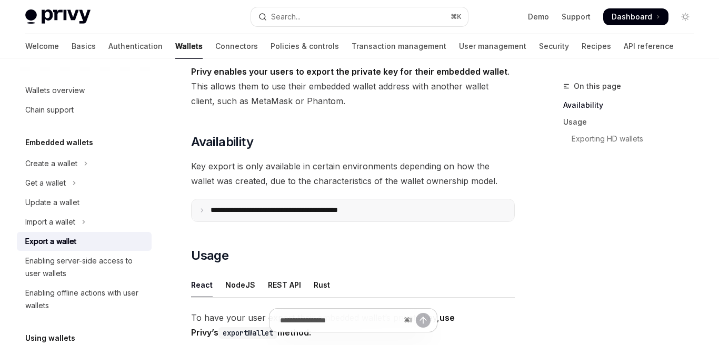
click at [198, 213] on summary "**********" at bounding box center [353, 210] width 323 height 22
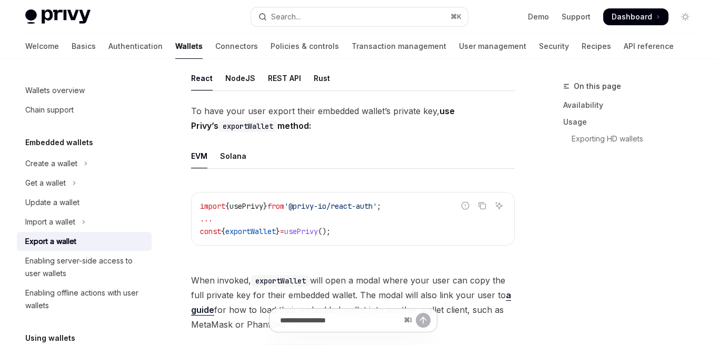
scroll to position [526, 0]
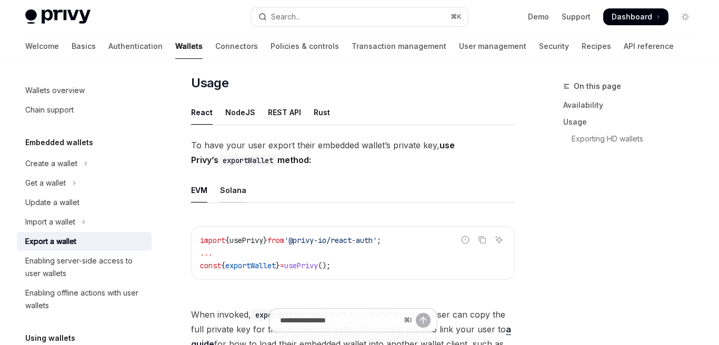
click at [235, 194] on div "Solana" at bounding box center [233, 190] width 26 height 25
type textarea "*"
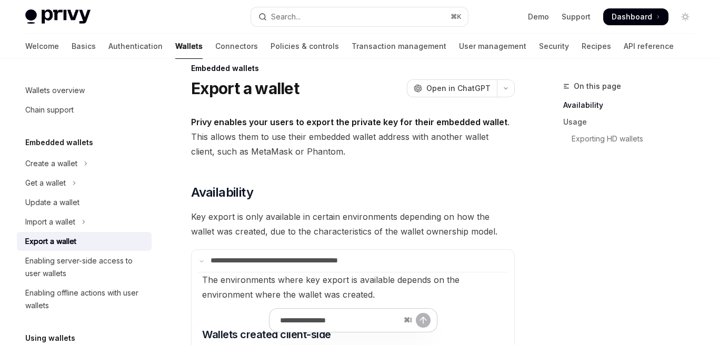
scroll to position [7, 0]
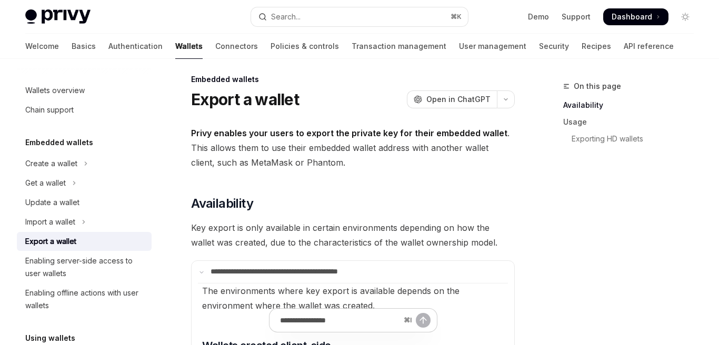
click at [286, 164] on span "Privy enables your users to export the private key for their embedded wallet . …" at bounding box center [353, 148] width 324 height 44
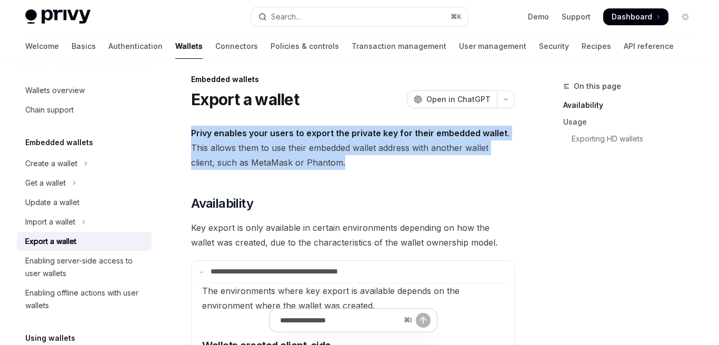
drag, startPoint x: 193, startPoint y: 134, endPoint x: 342, endPoint y: 162, distance: 151.9
click at [342, 162] on span "Privy enables your users to export the private key for their embedded wallet . …" at bounding box center [353, 148] width 324 height 44
copy span "Privy enables your users to export the private key for their embedded wallet . …"
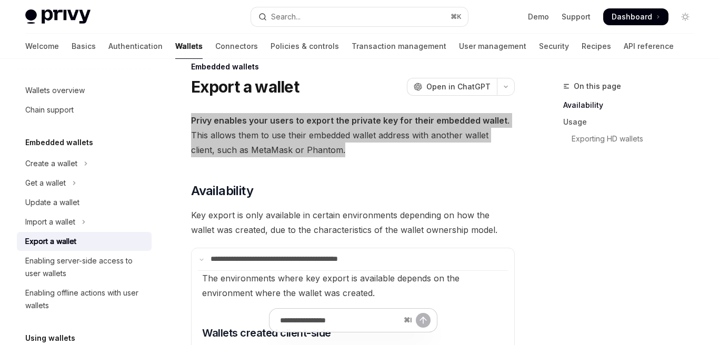
scroll to position [30, 0]
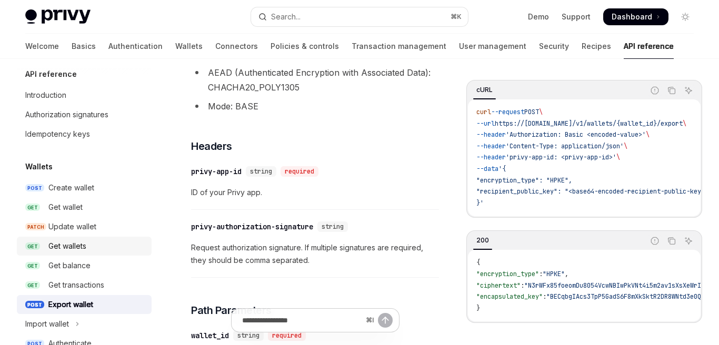
scroll to position [21, 0]
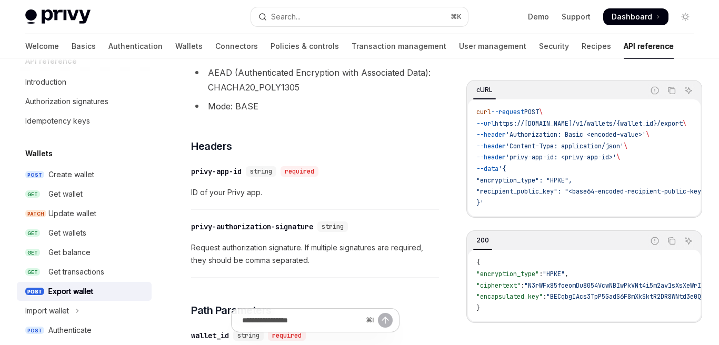
click at [96, 293] on div "Export wallet" at bounding box center [96, 291] width 97 height 13
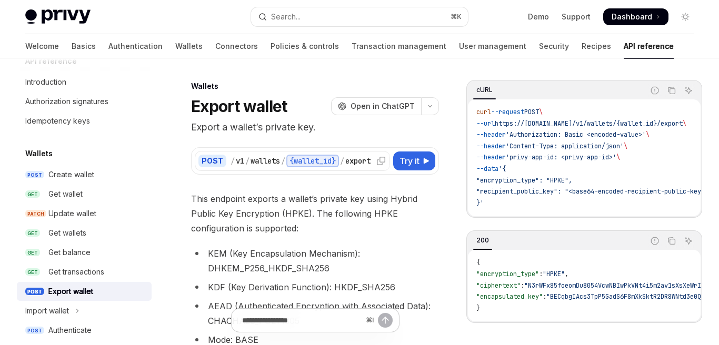
click at [283, 159] on div "/" at bounding box center [283, 161] width 4 height 11
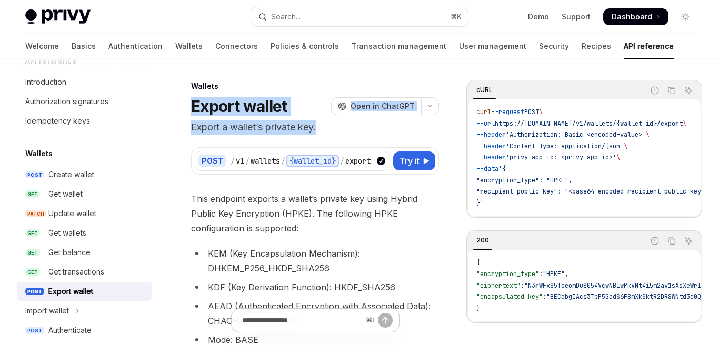
drag, startPoint x: 190, startPoint y: 108, endPoint x: 327, endPoint y: 130, distance: 138.1
click at [327, 130] on header "Wallets Export wallet OpenAI Open in ChatGPT Export a wallet’s private key. Ope…" at bounding box center [315, 108] width 248 height 54
copy header "Export wallet OpenAI Open in ChatGPT Export a wallet’s private key."
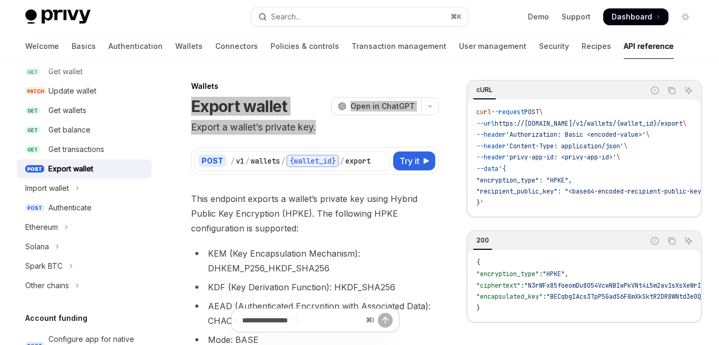
scroll to position [5, 0]
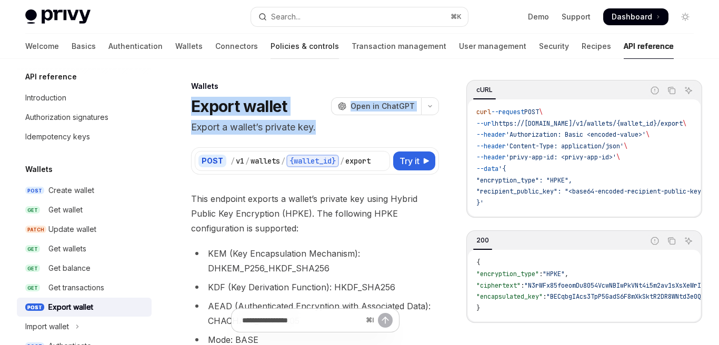
click at [270, 47] on link "Policies & controls" at bounding box center [304, 46] width 68 height 25
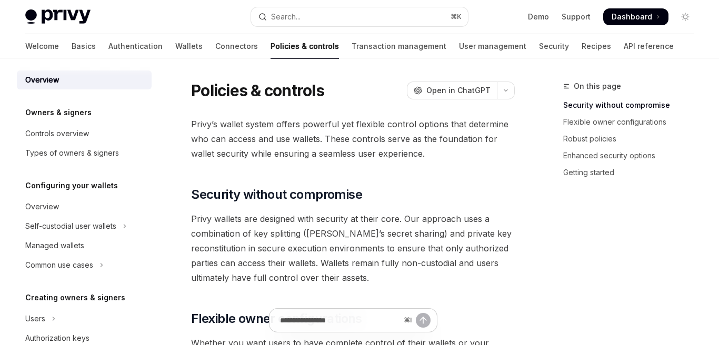
click at [270, 47] on link "Policies & controls" at bounding box center [304, 46] width 68 height 25
click at [351, 45] on link "Transaction management" at bounding box center [398, 46] width 95 height 25
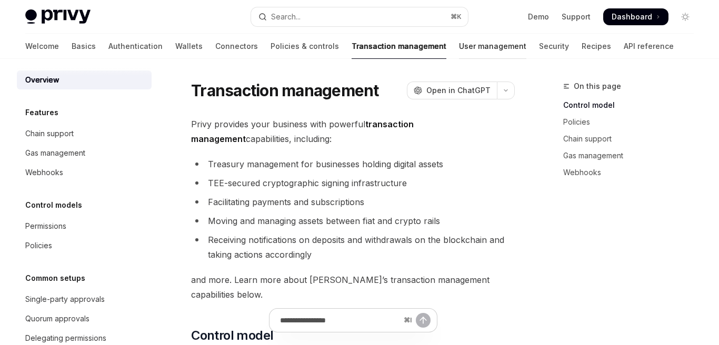
click at [459, 47] on link "User management" at bounding box center [492, 46] width 67 height 25
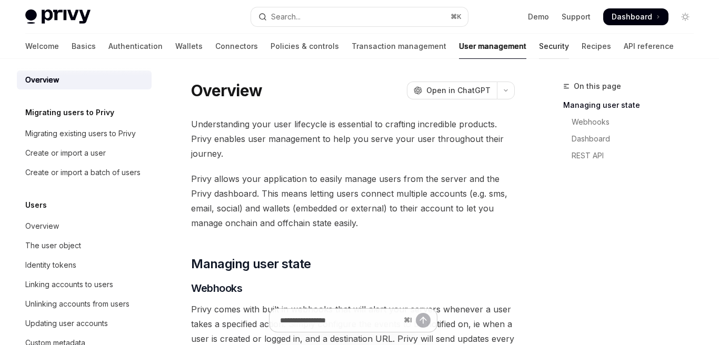
click at [539, 49] on link "Security" at bounding box center [554, 46] width 30 height 25
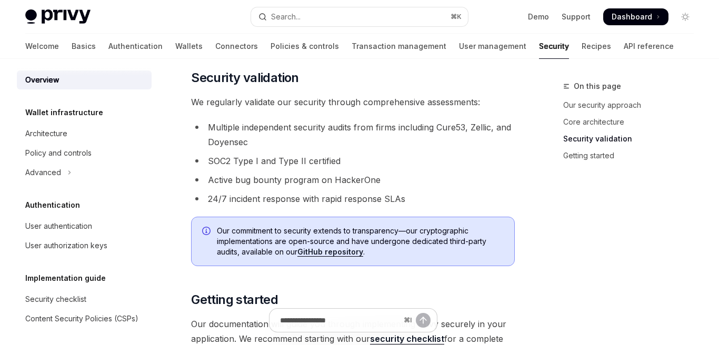
scroll to position [668, 0]
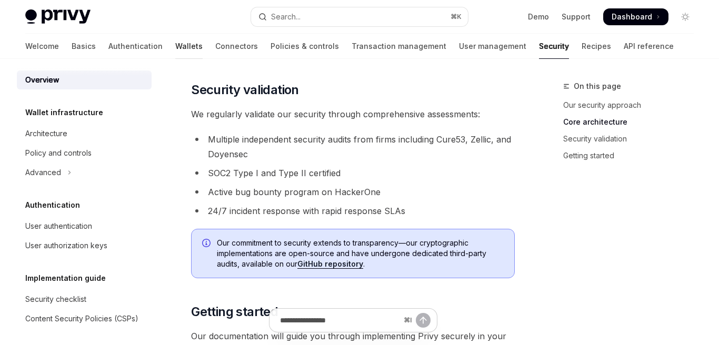
click at [175, 47] on link "Wallets" at bounding box center [188, 46] width 27 height 25
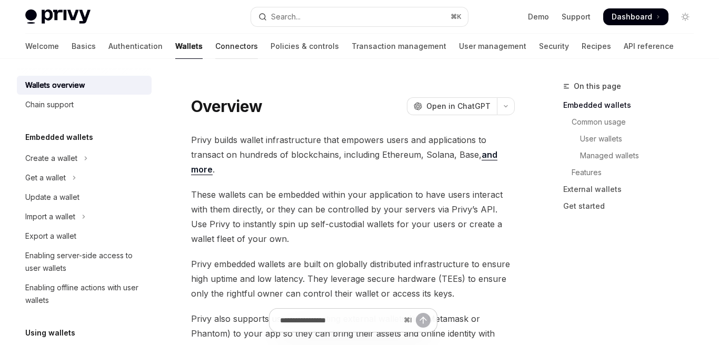
click at [215, 36] on link "Connectors" at bounding box center [236, 46] width 43 height 25
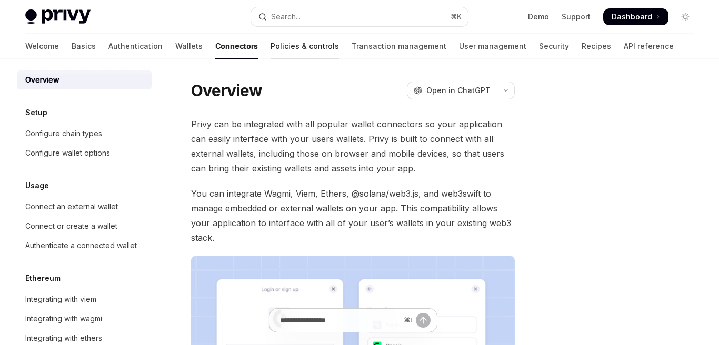
click at [270, 45] on link "Policies & controls" at bounding box center [304, 46] width 68 height 25
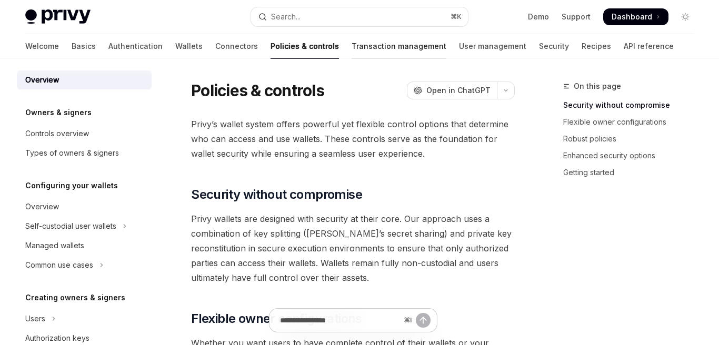
click at [351, 49] on link "Transaction management" at bounding box center [398, 46] width 95 height 25
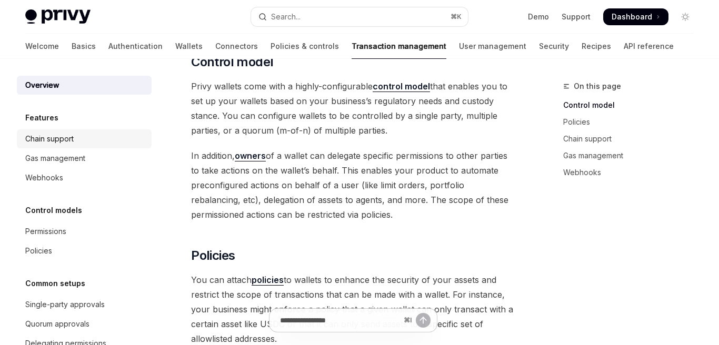
click at [118, 138] on div "Chain support" at bounding box center [85, 139] width 120 height 13
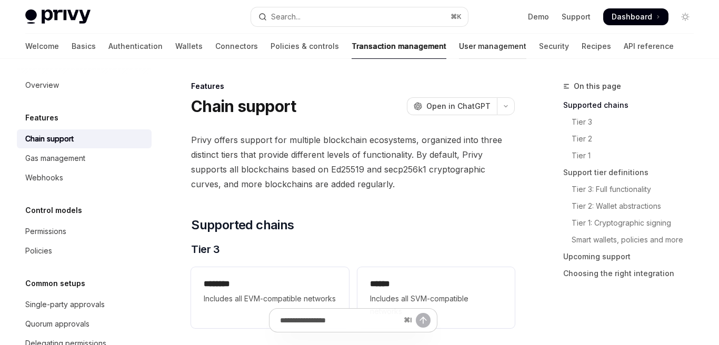
click at [459, 46] on link "User management" at bounding box center [492, 46] width 67 height 25
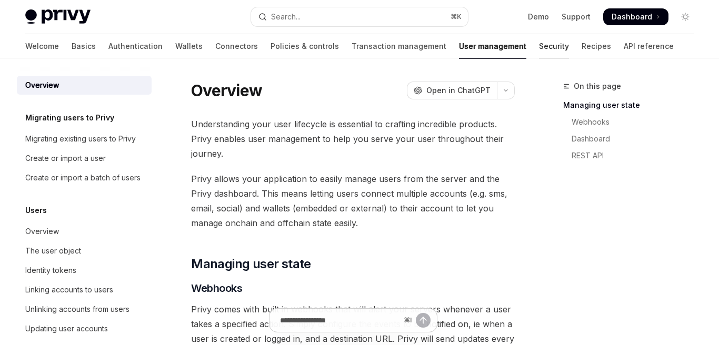
click at [539, 49] on link "Security" at bounding box center [554, 46] width 30 height 25
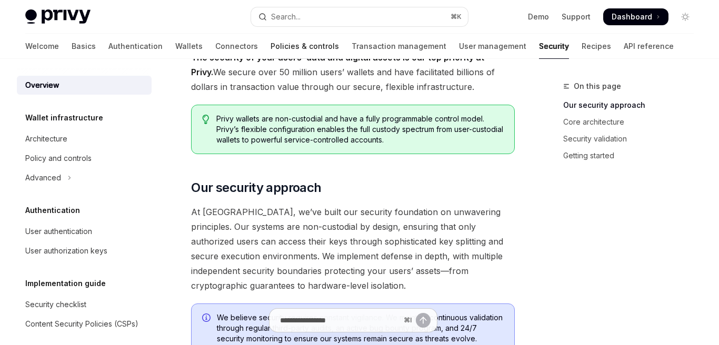
click at [270, 47] on link "Policies & controls" at bounding box center [304, 46] width 68 height 25
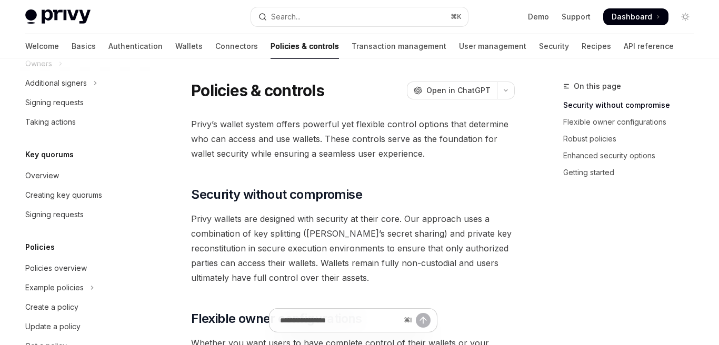
scroll to position [404, 0]
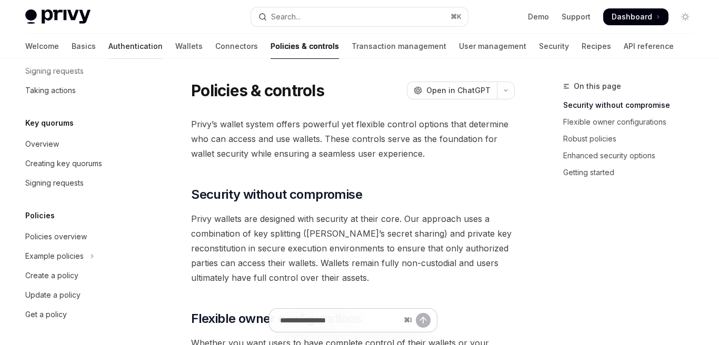
click at [108, 49] on link "Authentication" at bounding box center [135, 46] width 54 height 25
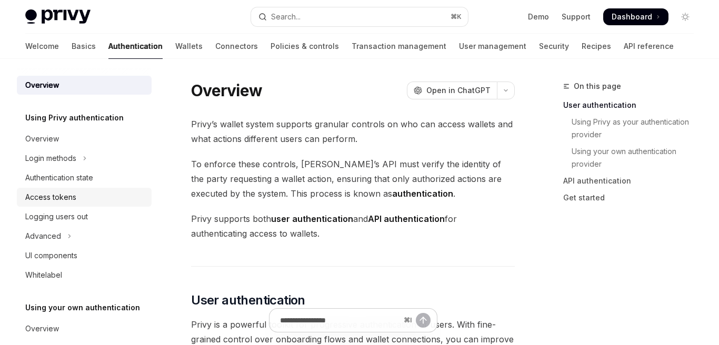
scroll to position [53, 0]
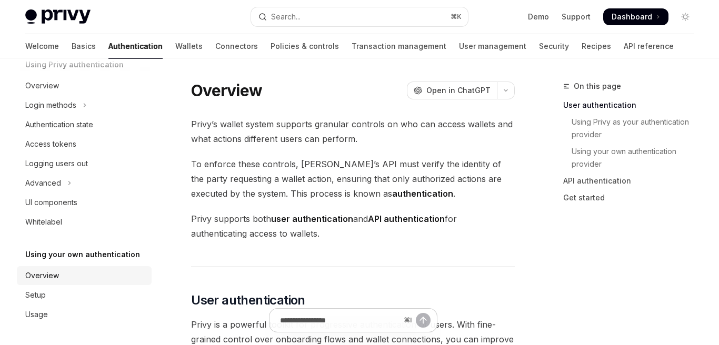
click at [55, 277] on div "Overview" at bounding box center [42, 275] width 34 height 13
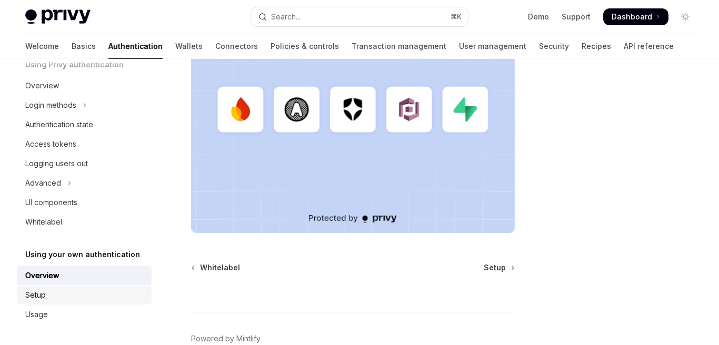
scroll to position [401, 0]
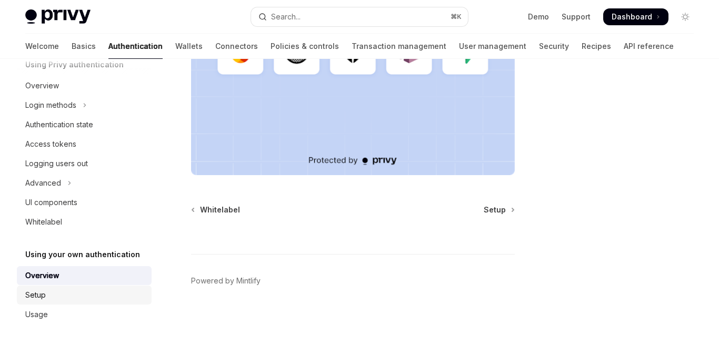
click at [87, 294] on div "Setup" at bounding box center [85, 295] width 120 height 13
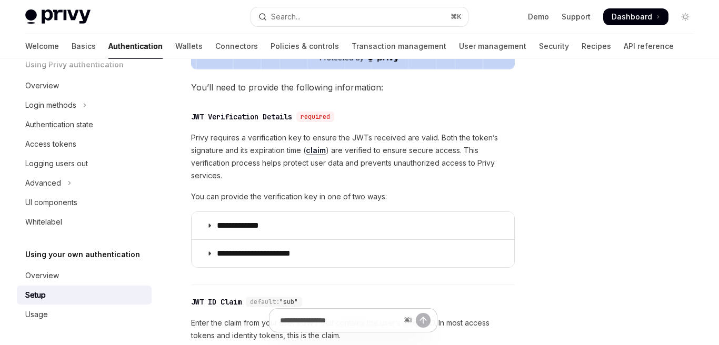
scroll to position [517, 0]
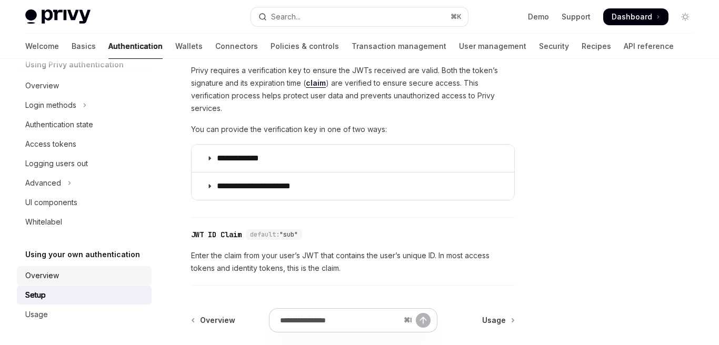
type textarea "*"
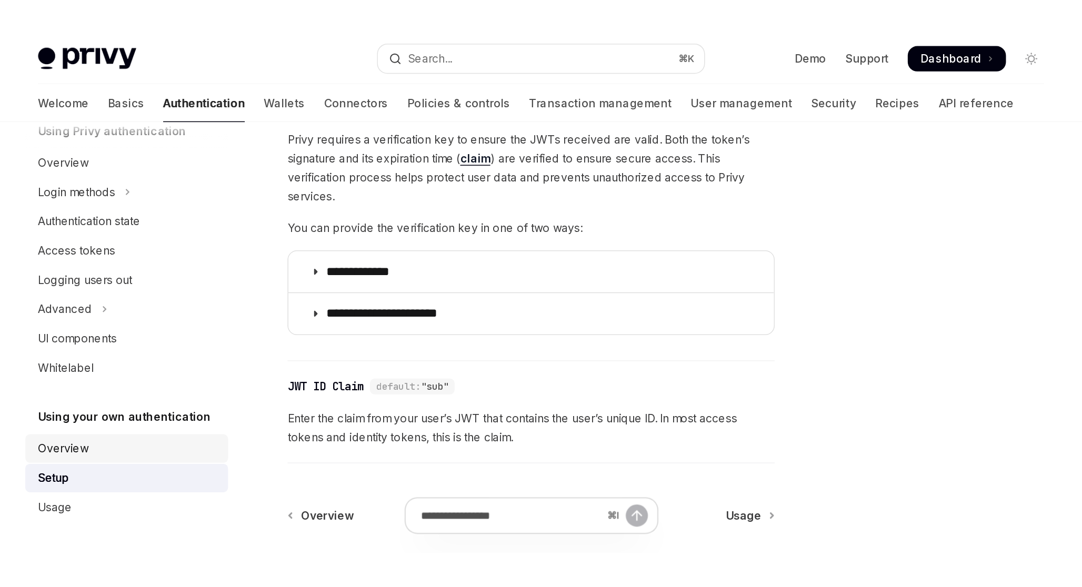
scroll to position [0, 0]
